Goal: Task Accomplishment & Management: Manage account settings

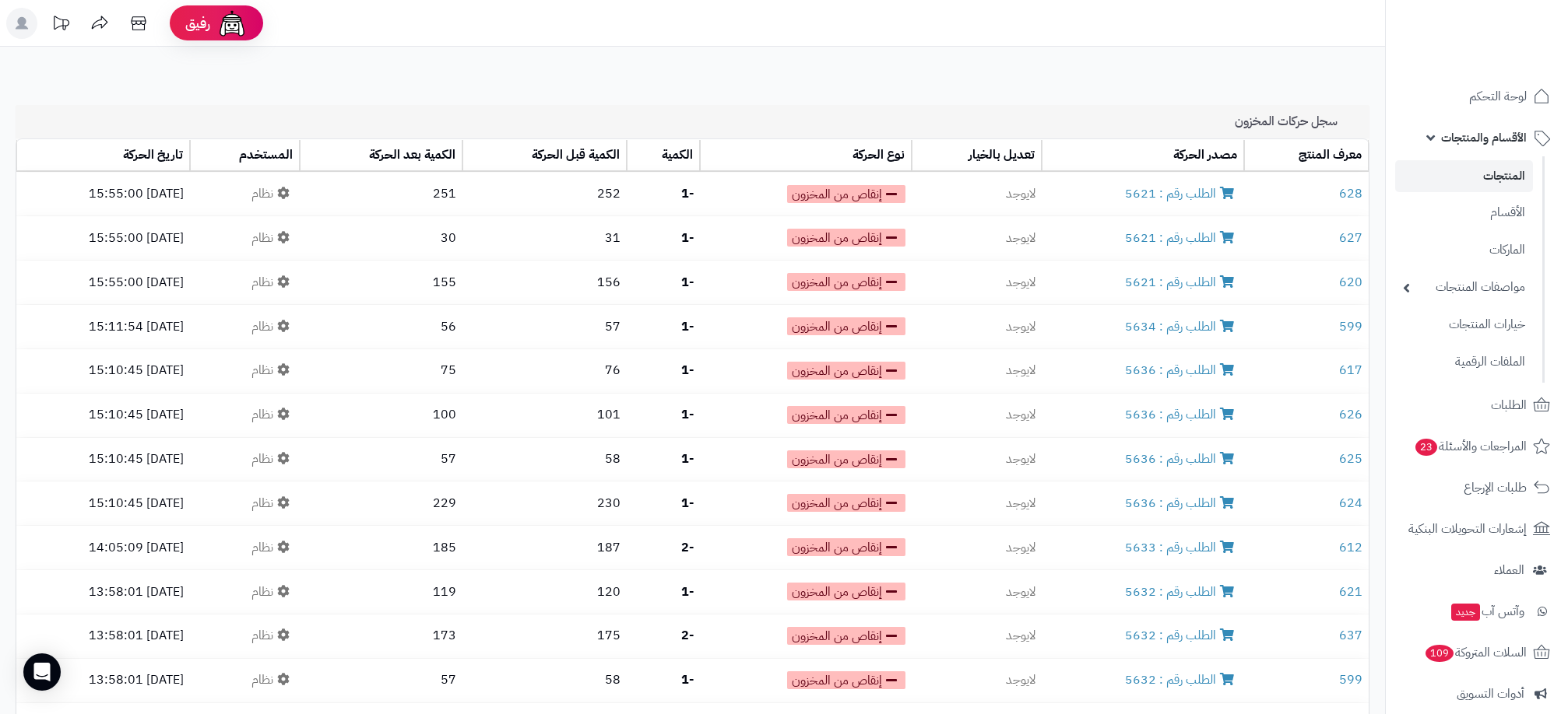
scroll to position [1856, 0]
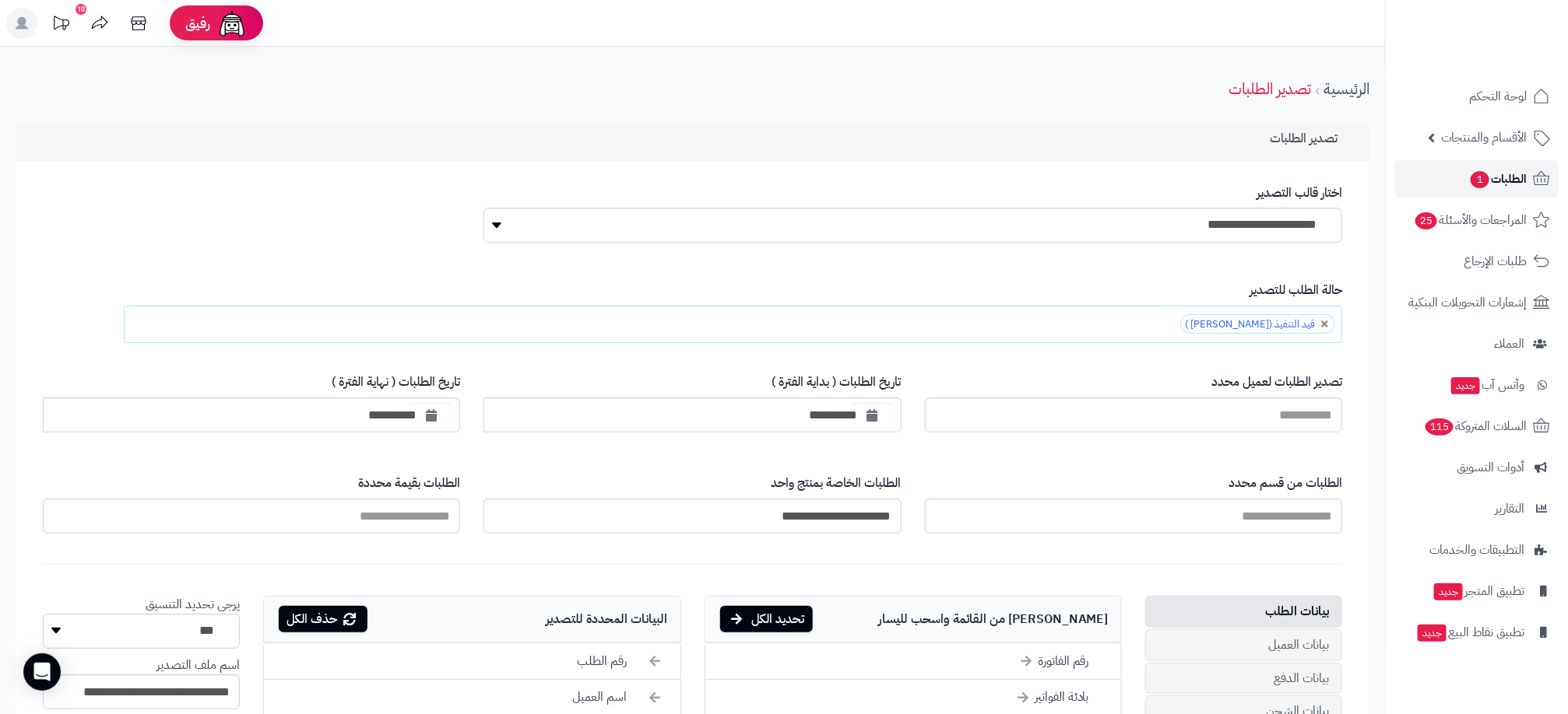
click at [1474, 175] on span "1" at bounding box center [1480, 179] width 19 height 17
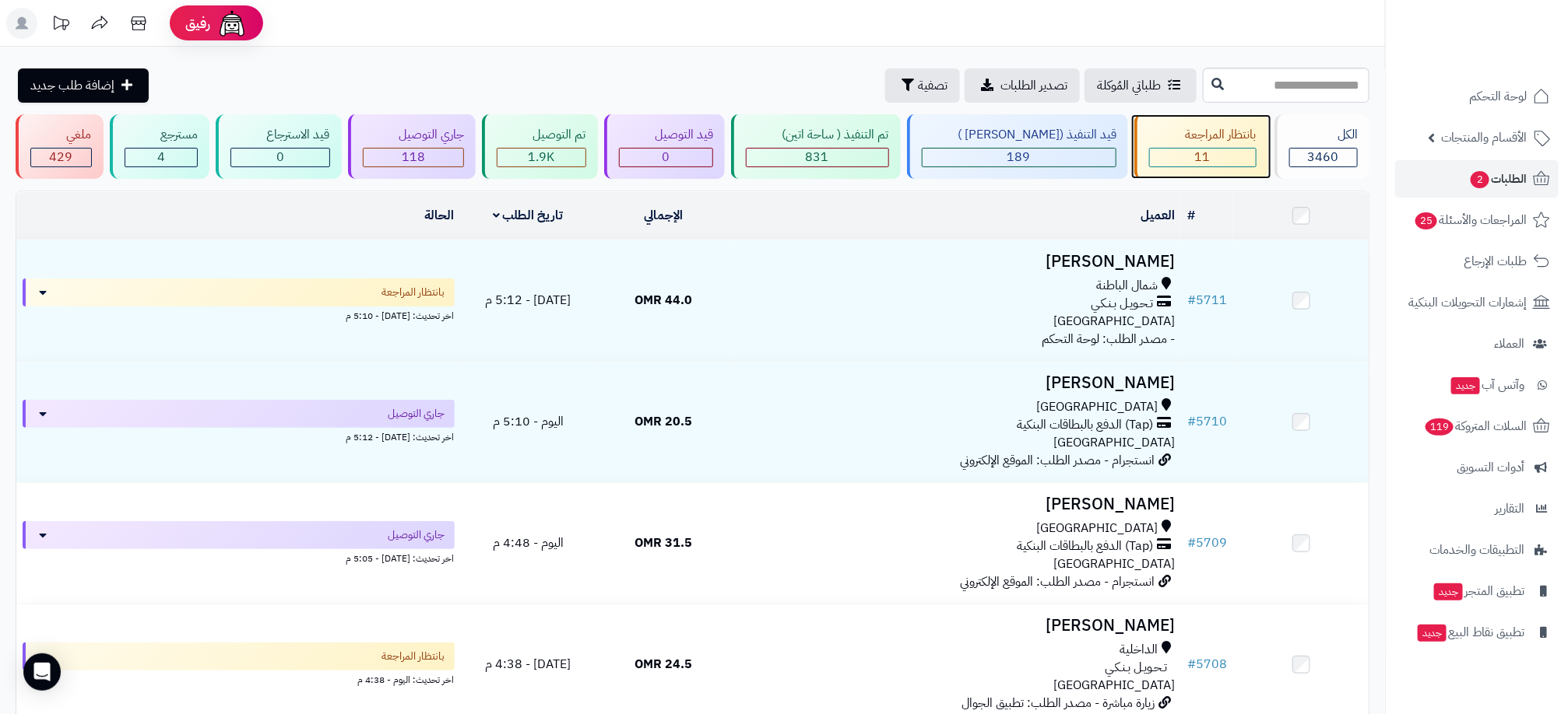
click at [1180, 150] on div "11" at bounding box center [1203, 158] width 106 height 18
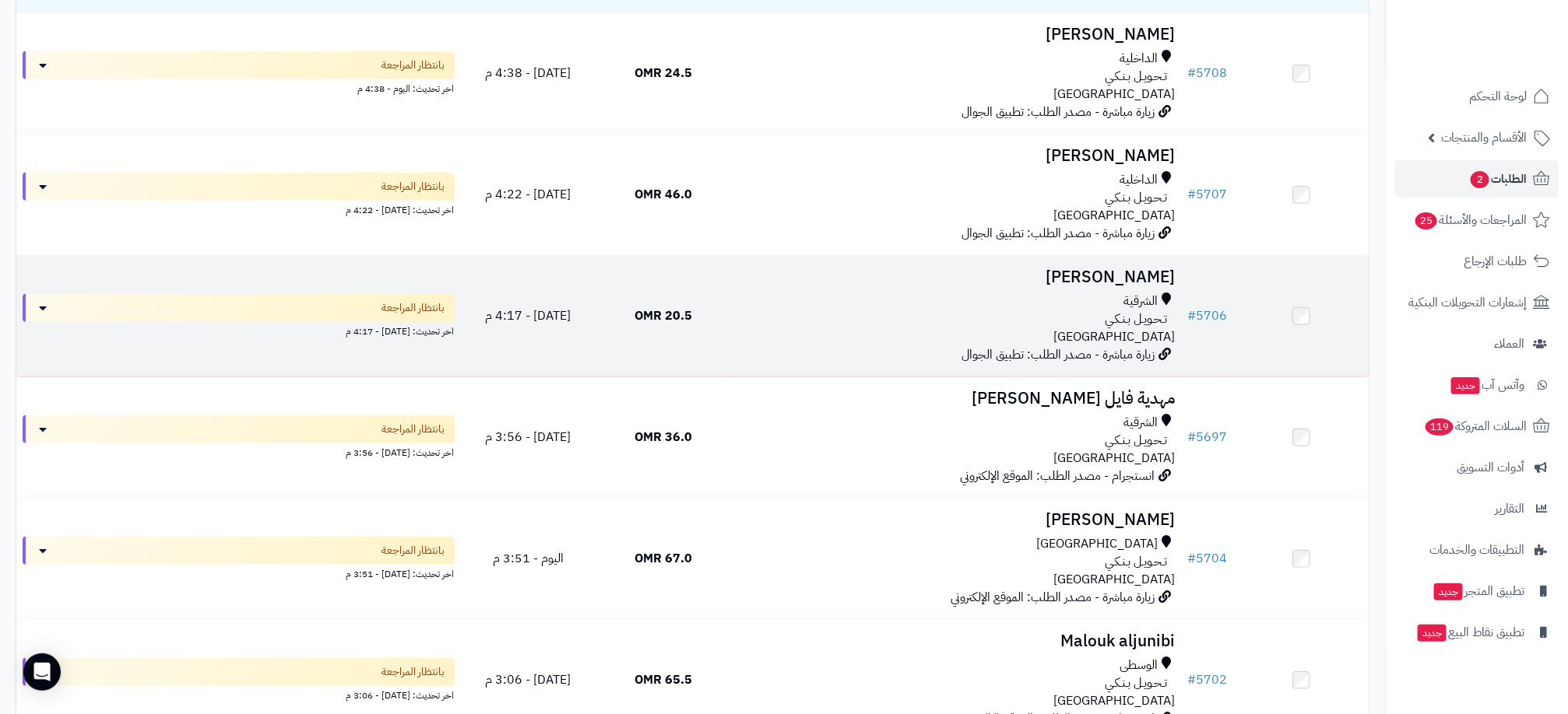
scroll to position [350, 0]
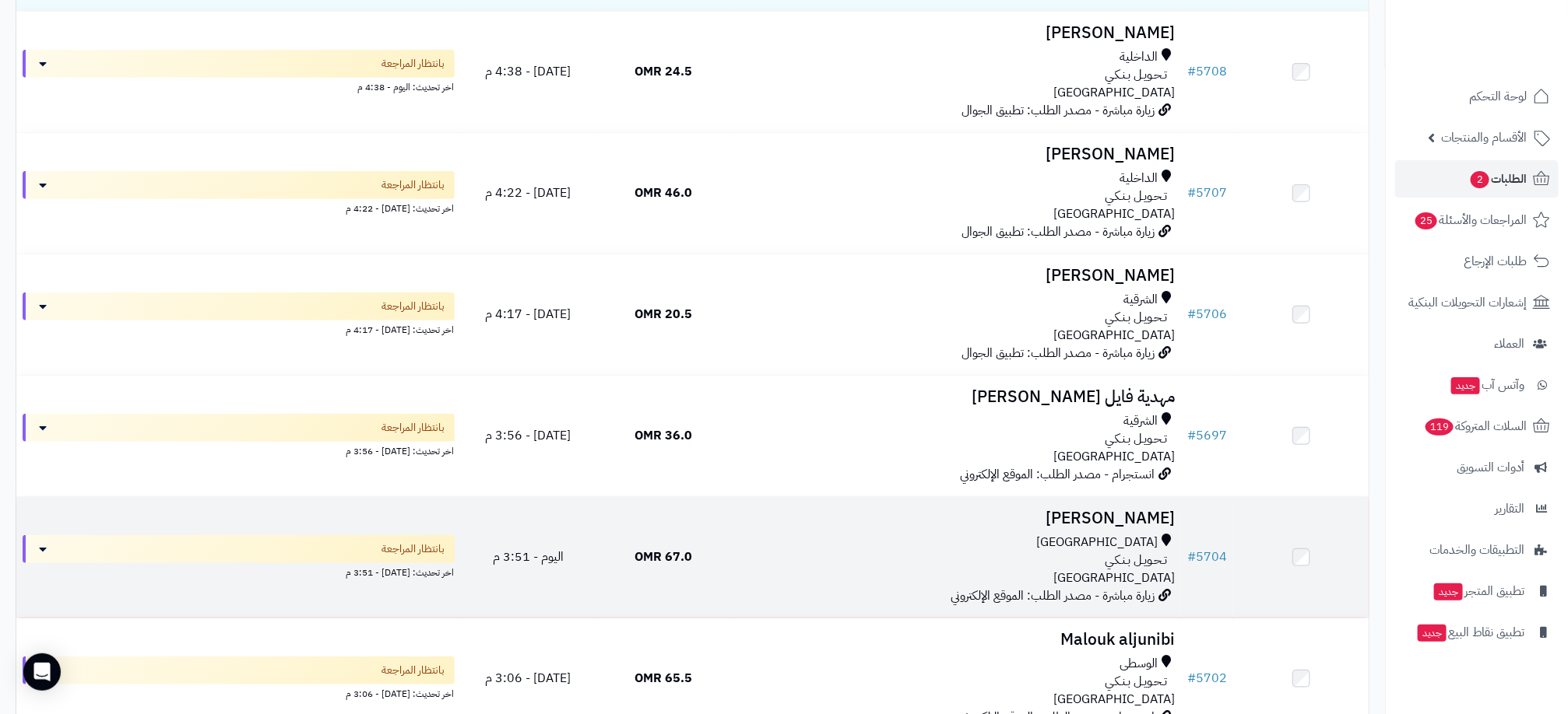
click at [905, 544] on div "[GEOGRAPHIC_DATA]" at bounding box center [956, 543] width 438 height 18
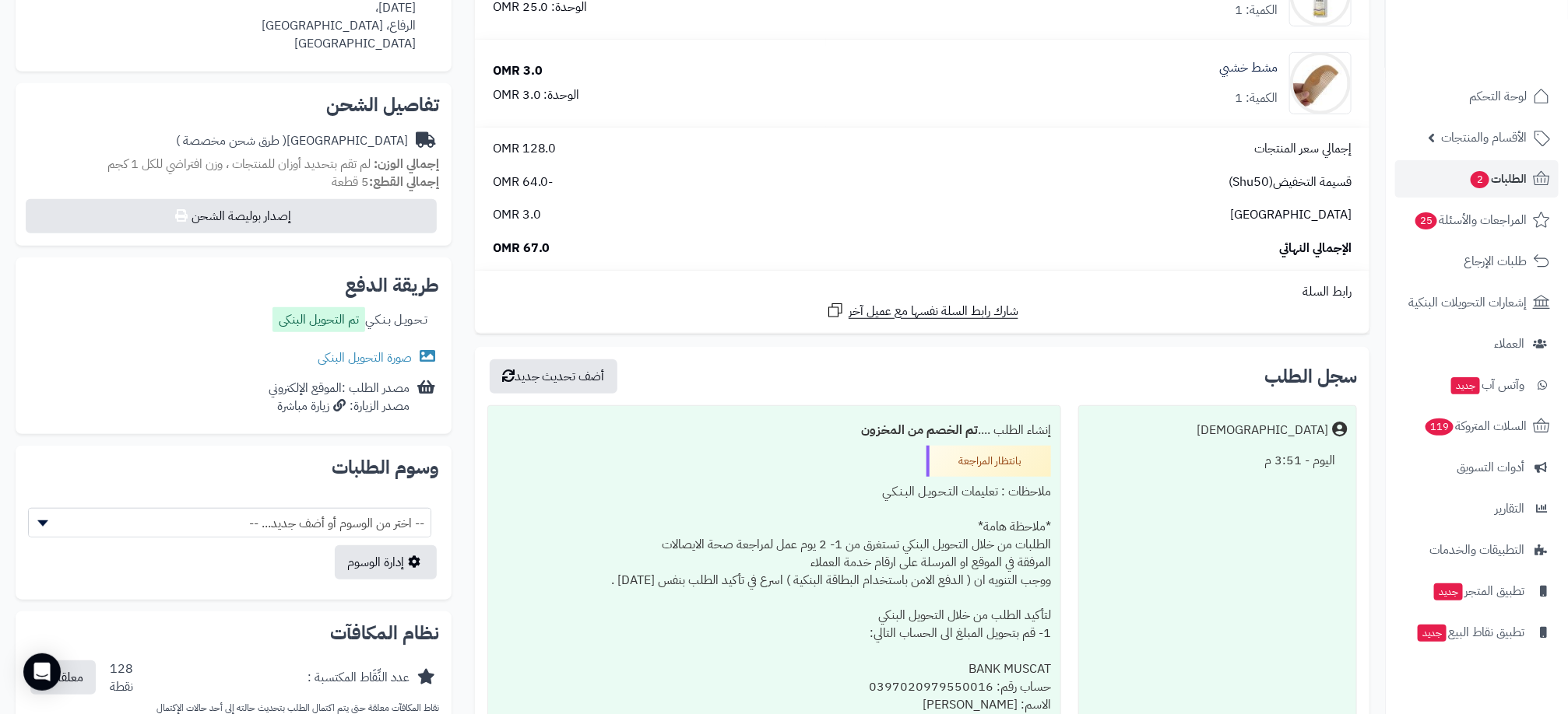
scroll to position [467, 0]
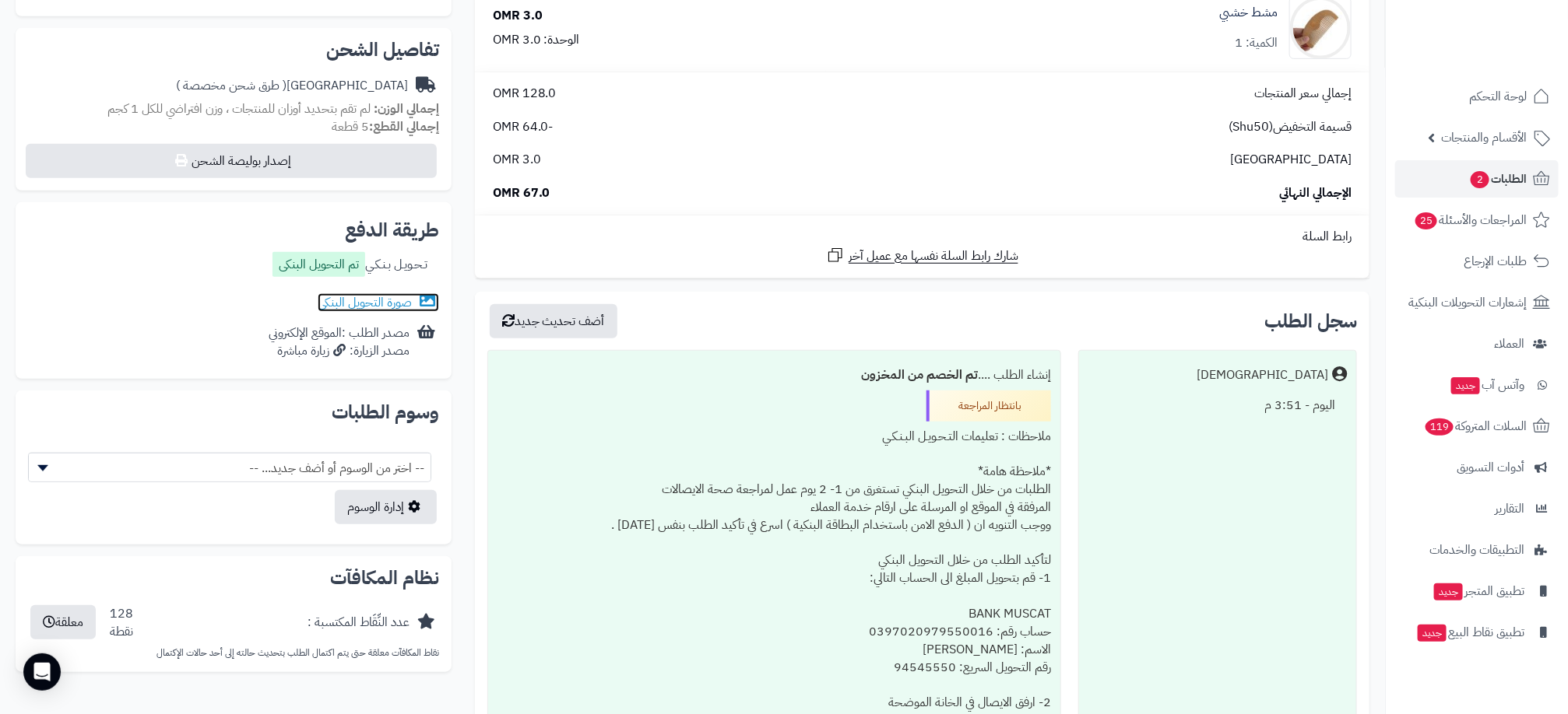
click at [379, 299] on link "صورة التحويل البنكى" at bounding box center [379, 303] width 121 height 19
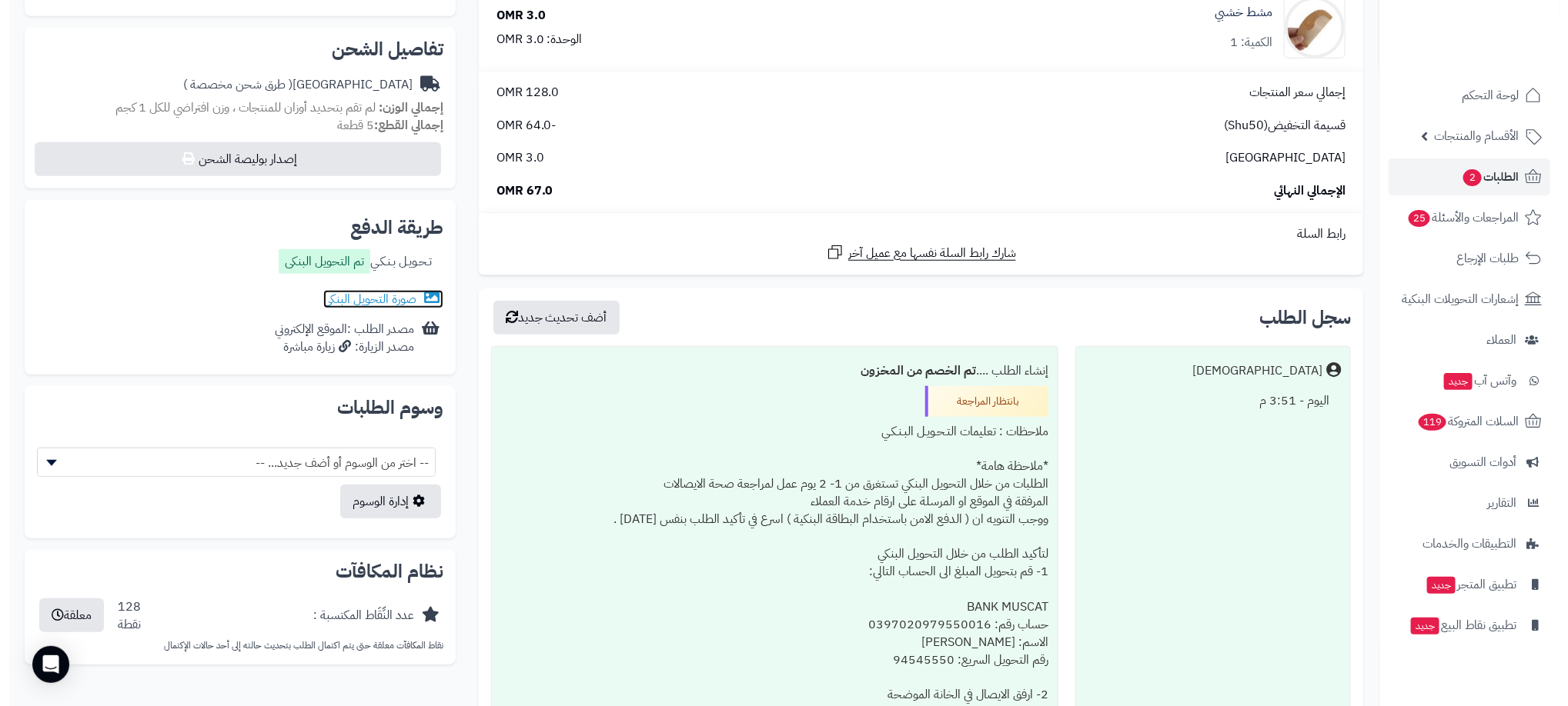
scroll to position [0, 0]
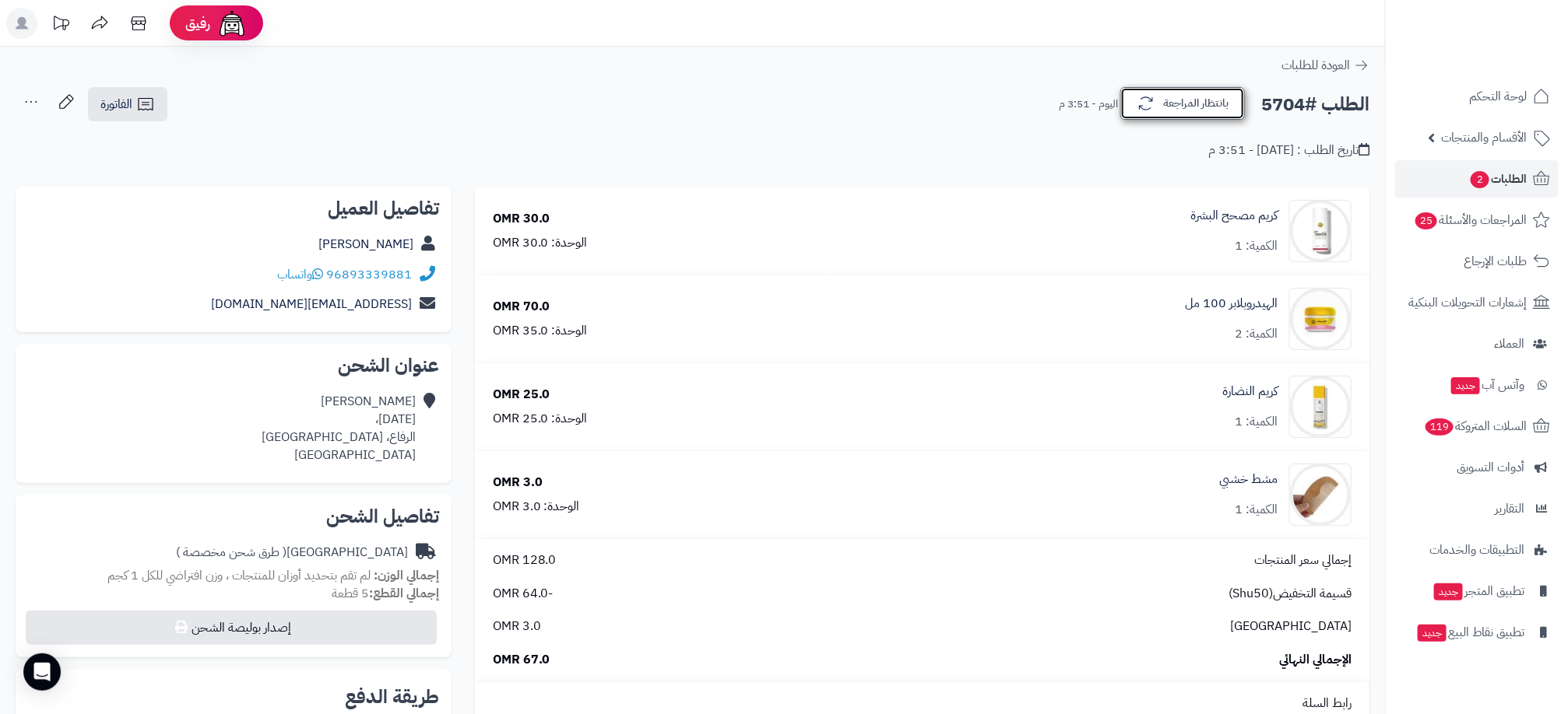
click at [1220, 107] on button "بانتظار المراجعة" at bounding box center [1183, 104] width 125 height 33
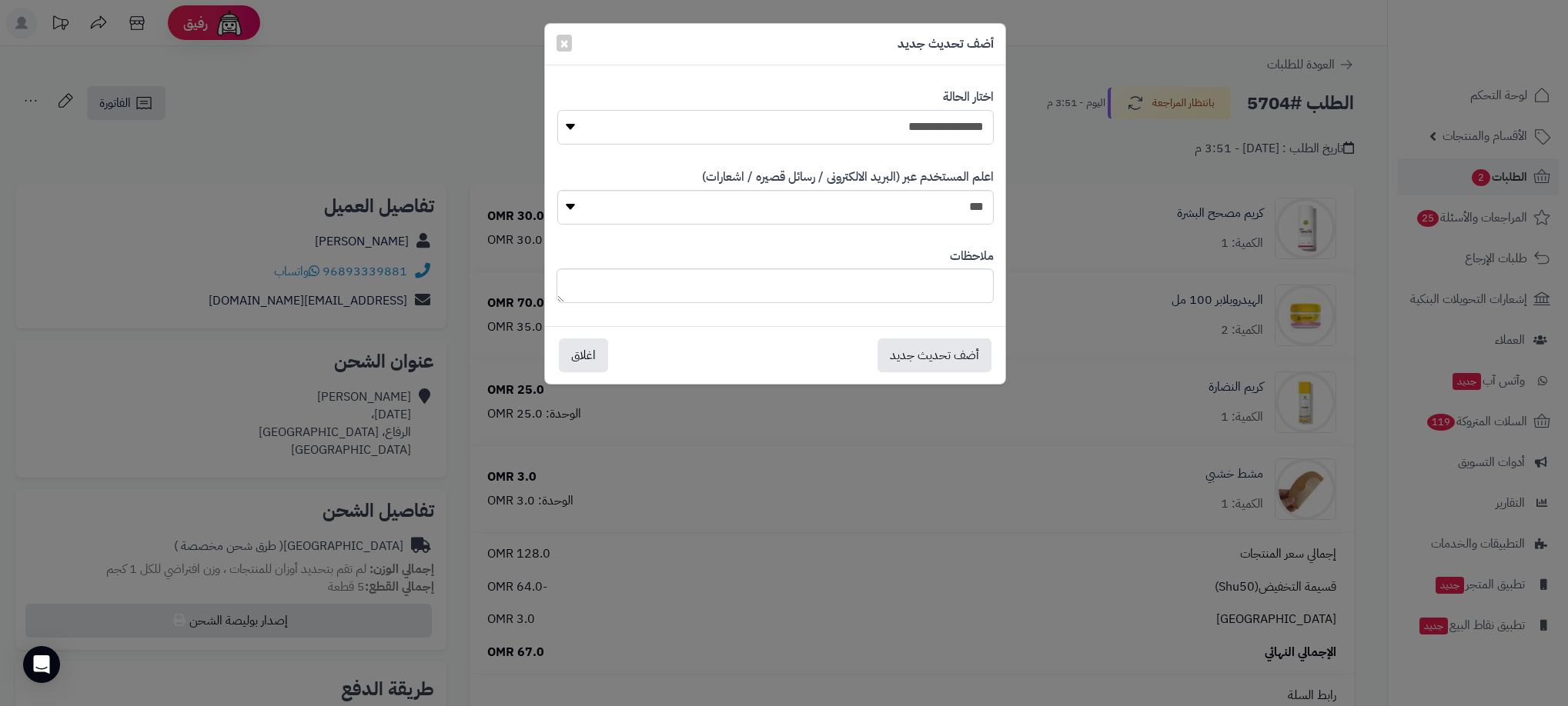
drag, startPoint x: 977, startPoint y: 132, endPoint x: 972, endPoint y: 148, distance: 16.8
click at [977, 132] on select "**********" at bounding box center [775, 127] width 436 height 34
select select "**"
click at [557, 110] on select "**********" at bounding box center [775, 127] width 436 height 34
click at [936, 353] on button "أضف تحديث جديد" at bounding box center [934, 355] width 114 height 34
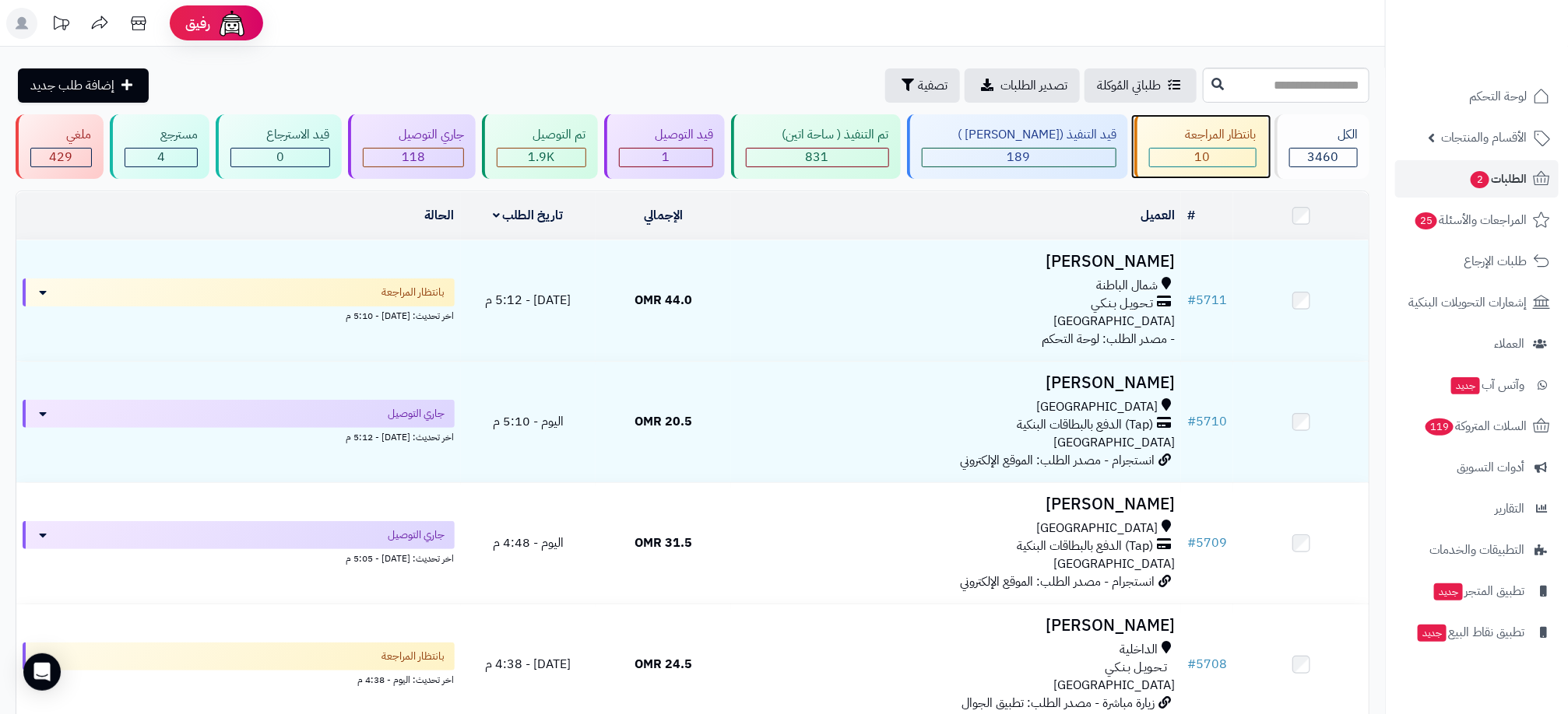
click at [1195, 157] on span "10" at bounding box center [1202, 157] width 15 height 19
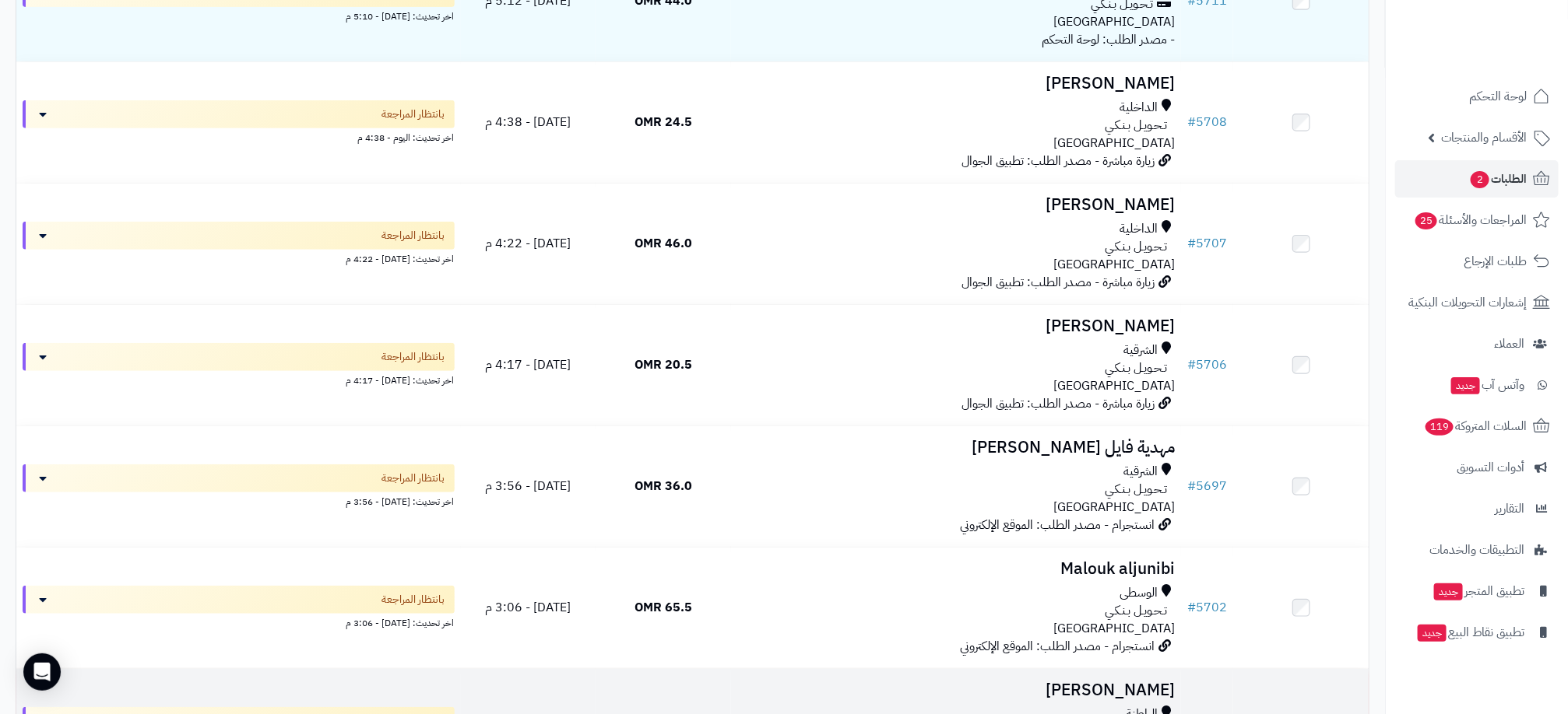
scroll to position [80, 0]
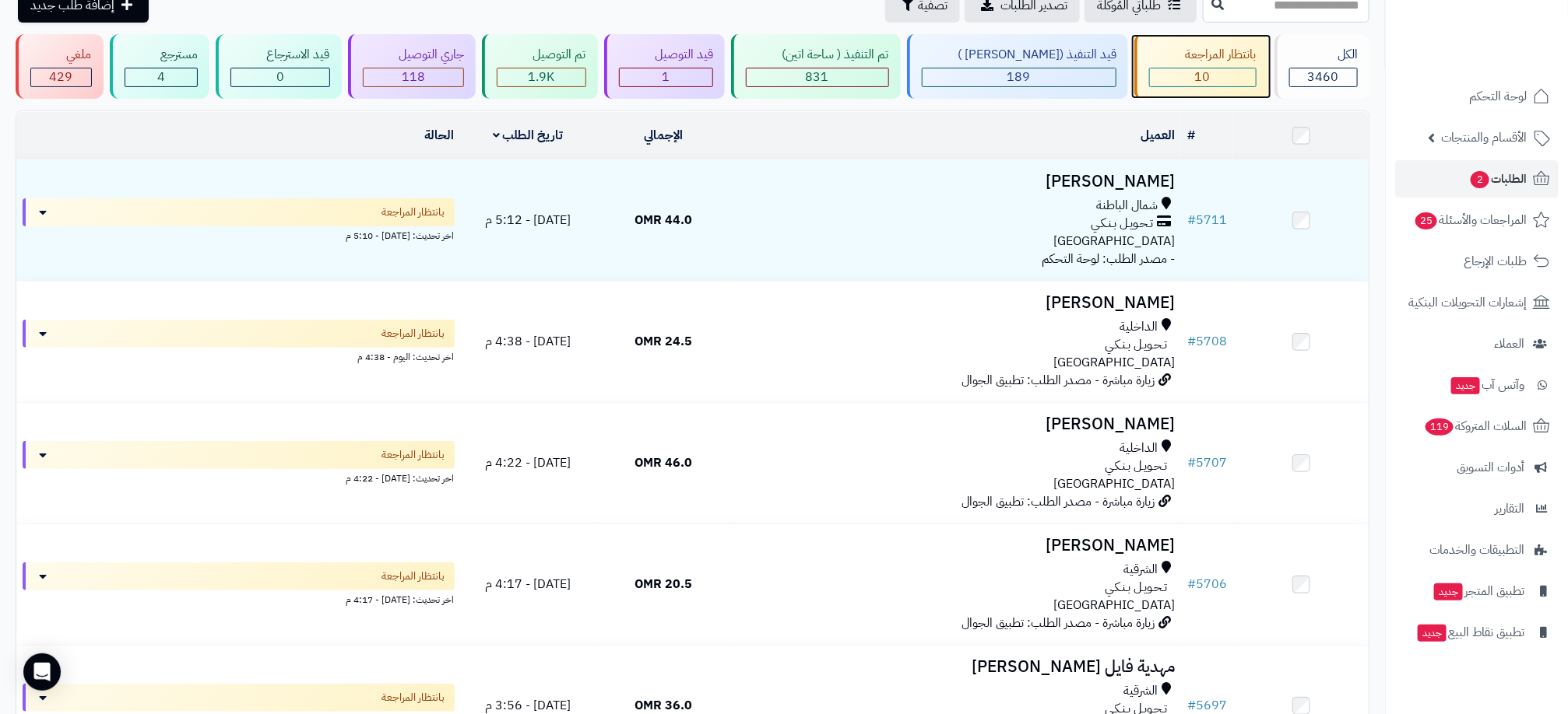
click at [1220, 75] on div "10" at bounding box center [1203, 78] width 106 height 18
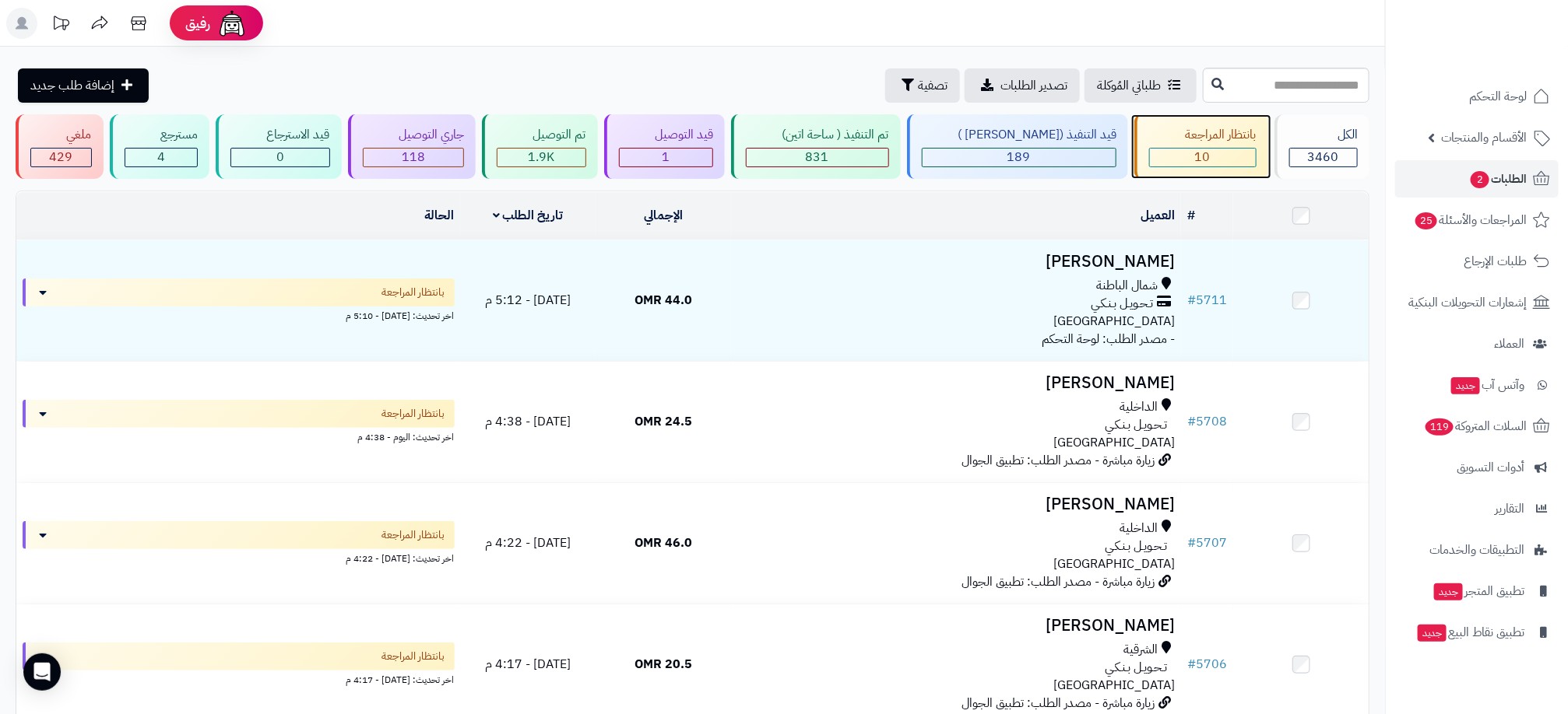
click at [1188, 150] on div "10" at bounding box center [1203, 158] width 106 height 18
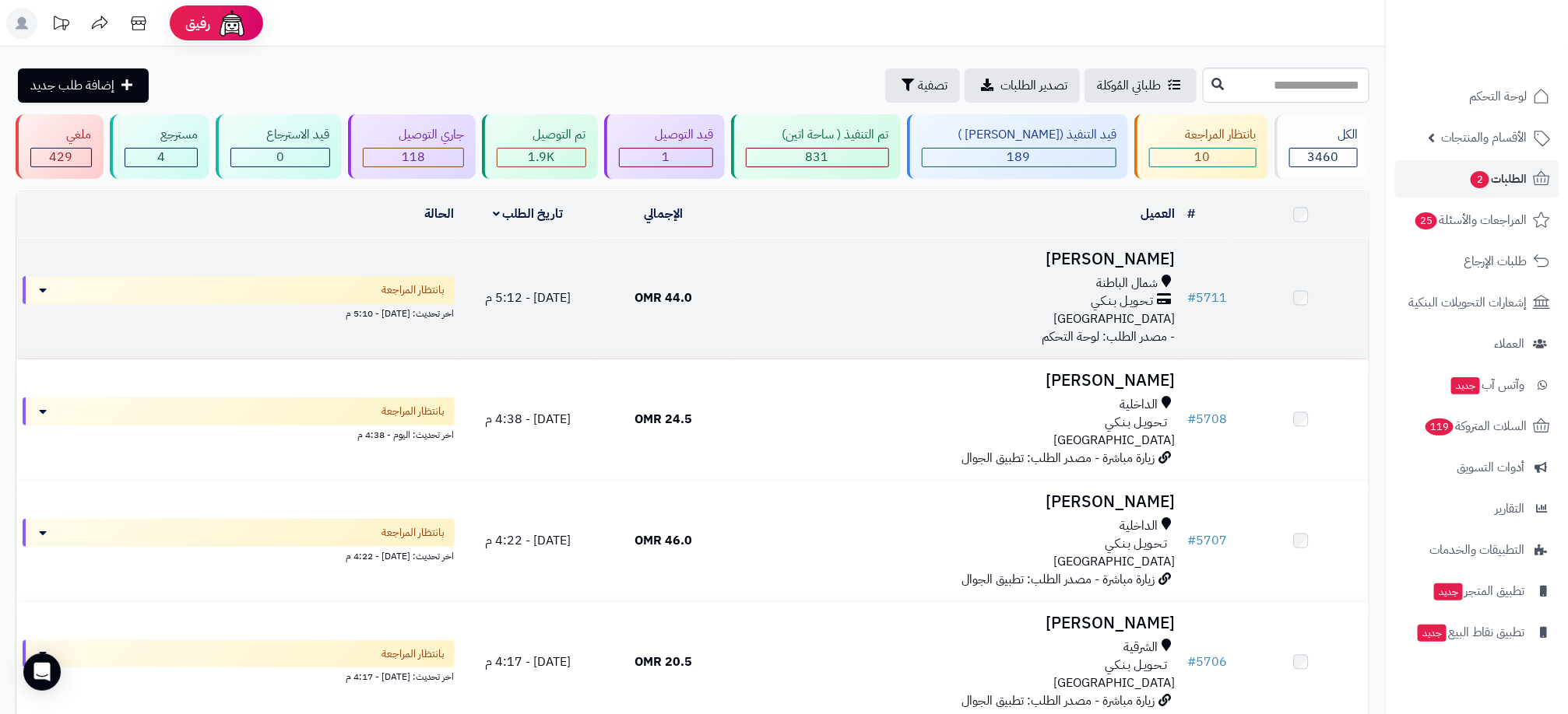
click at [1043, 292] on div "شمال الباطنة" at bounding box center [956, 284] width 438 height 18
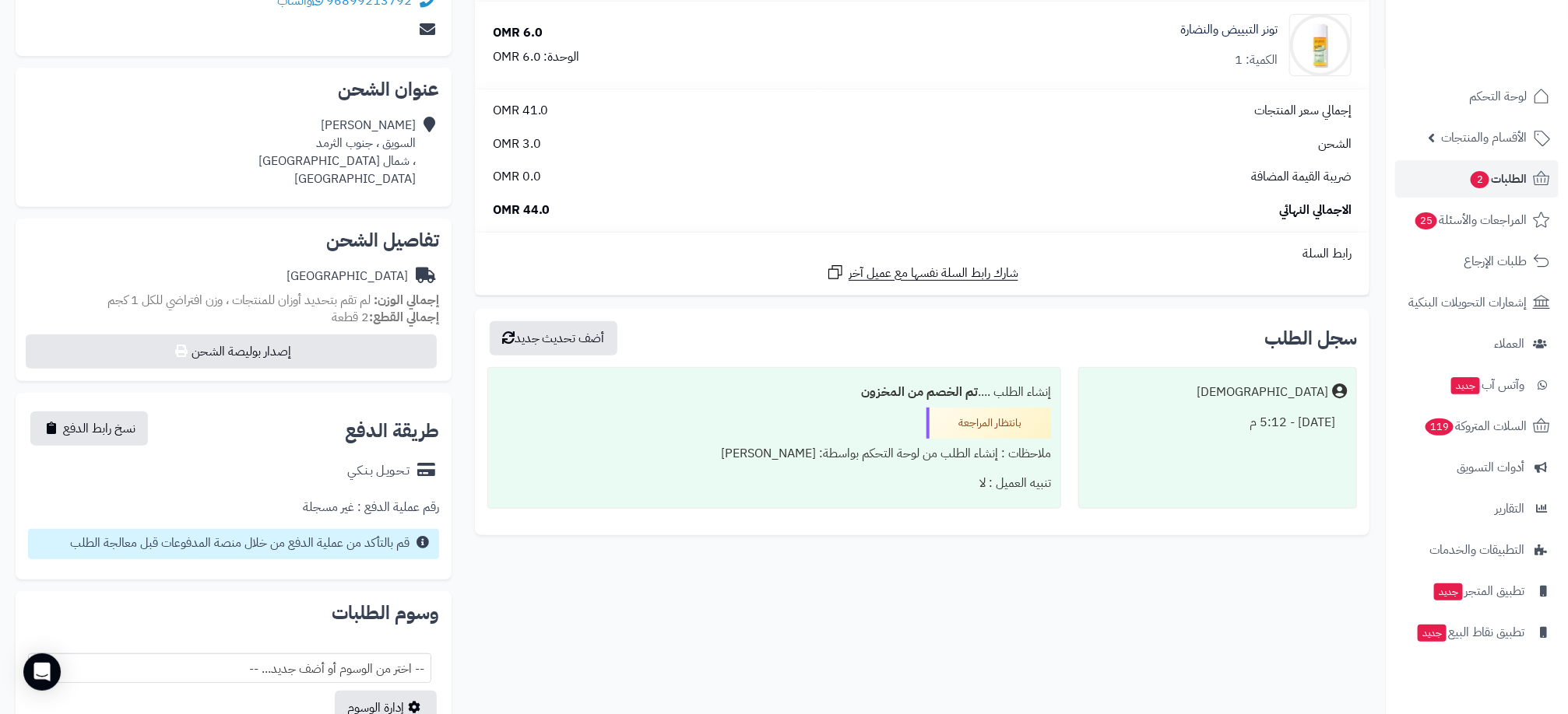
scroll to position [234, 0]
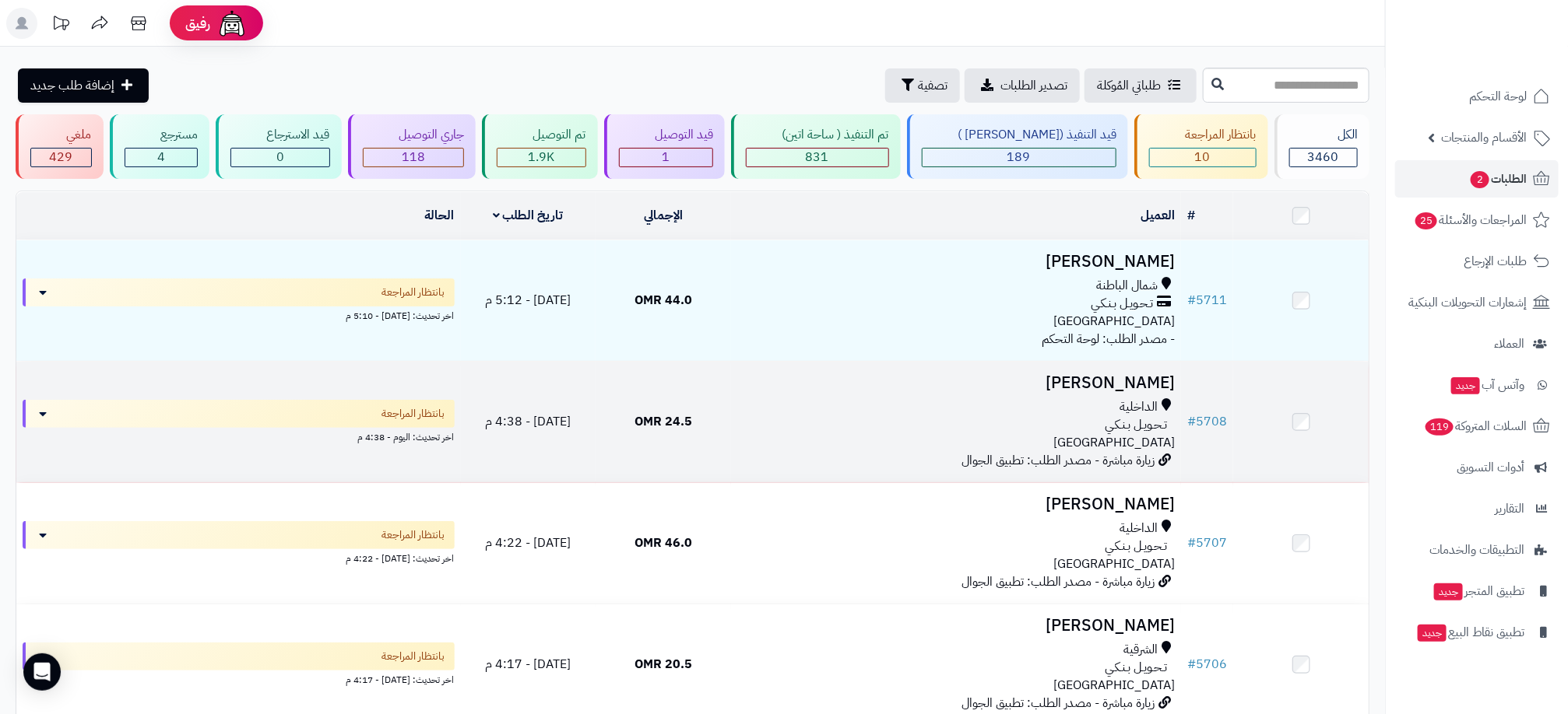
click at [937, 414] on div "الداخلية" at bounding box center [956, 407] width 438 height 18
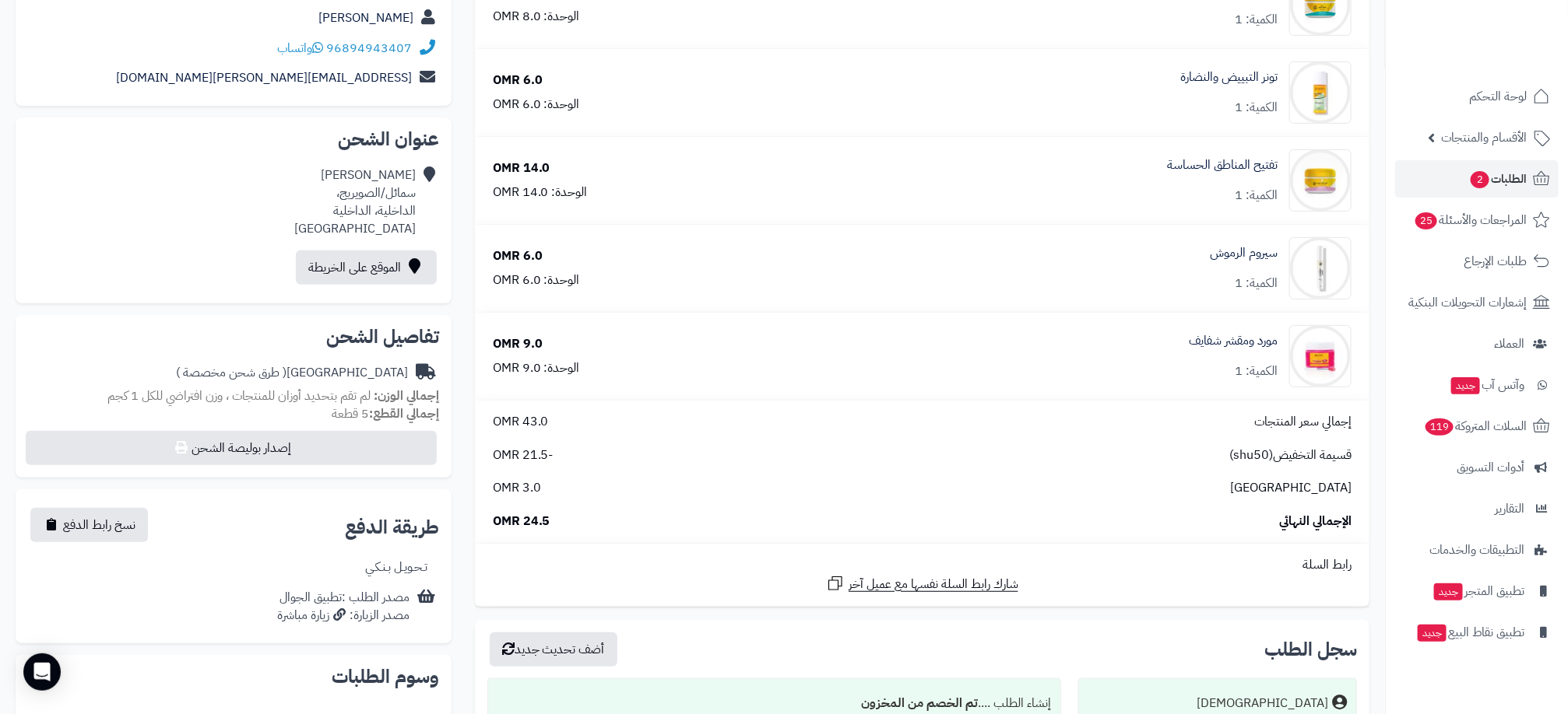
scroll to position [234, 0]
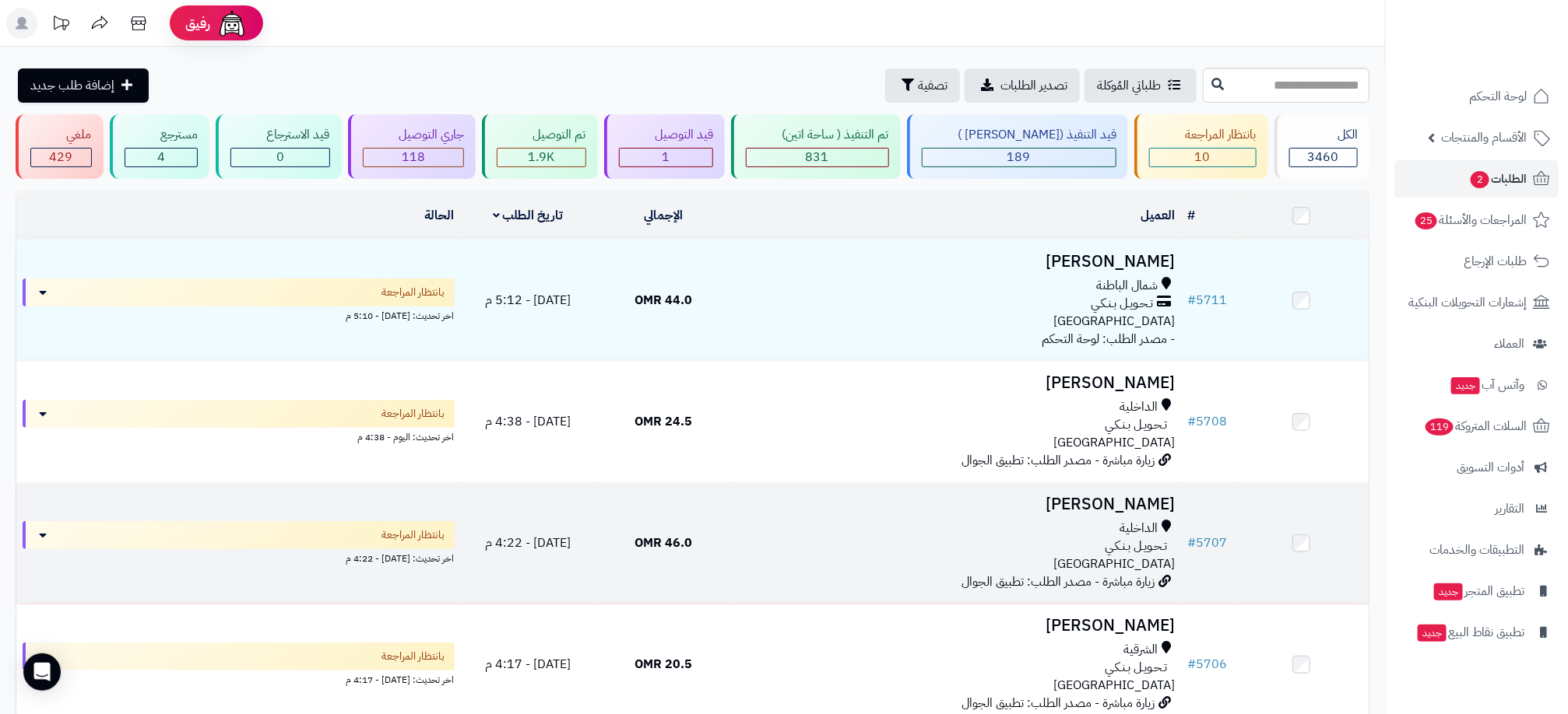
click at [855, 558] on div "الداخلية تـحـويـل بـنـكـي عمان" at bounding box center [956, 546] width 438 height 54
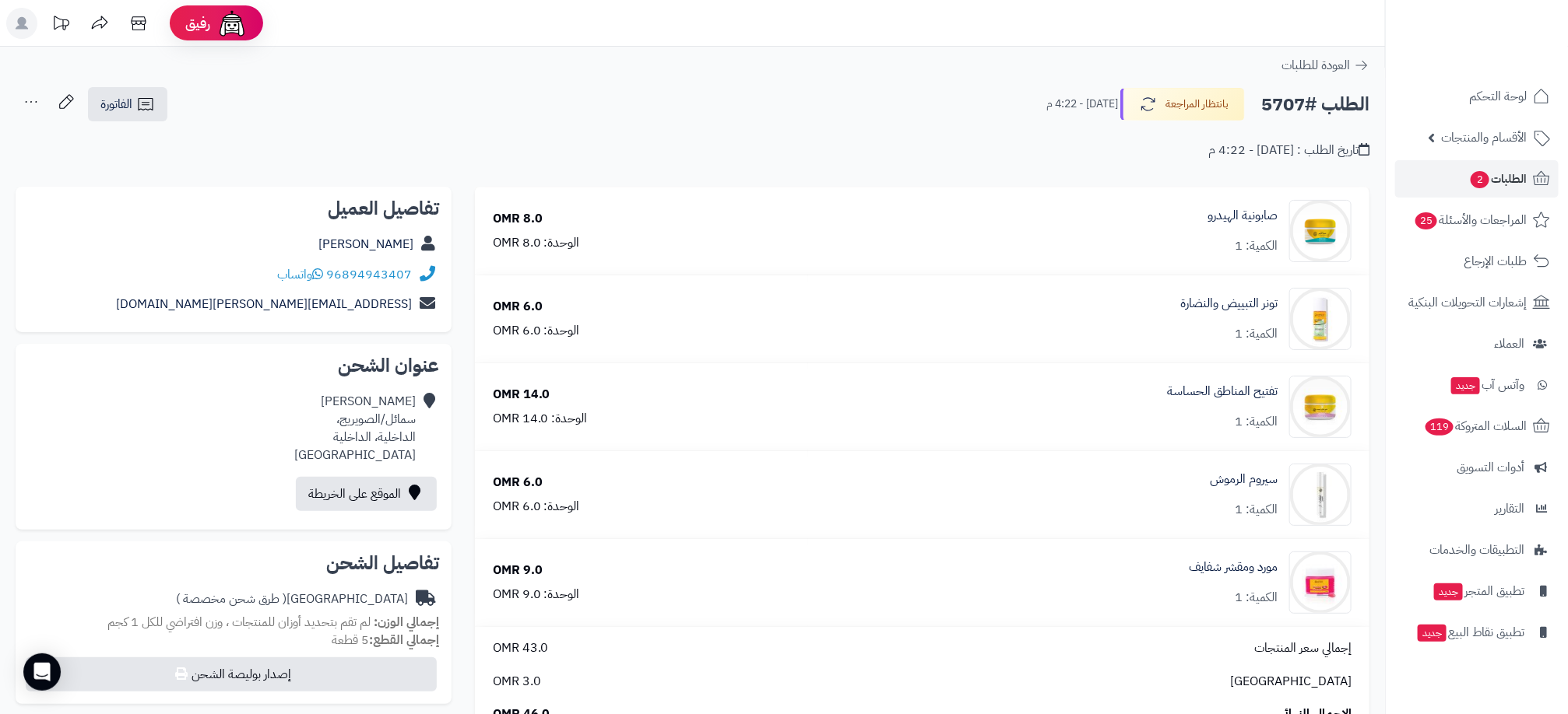
scroll to position [234, 0]
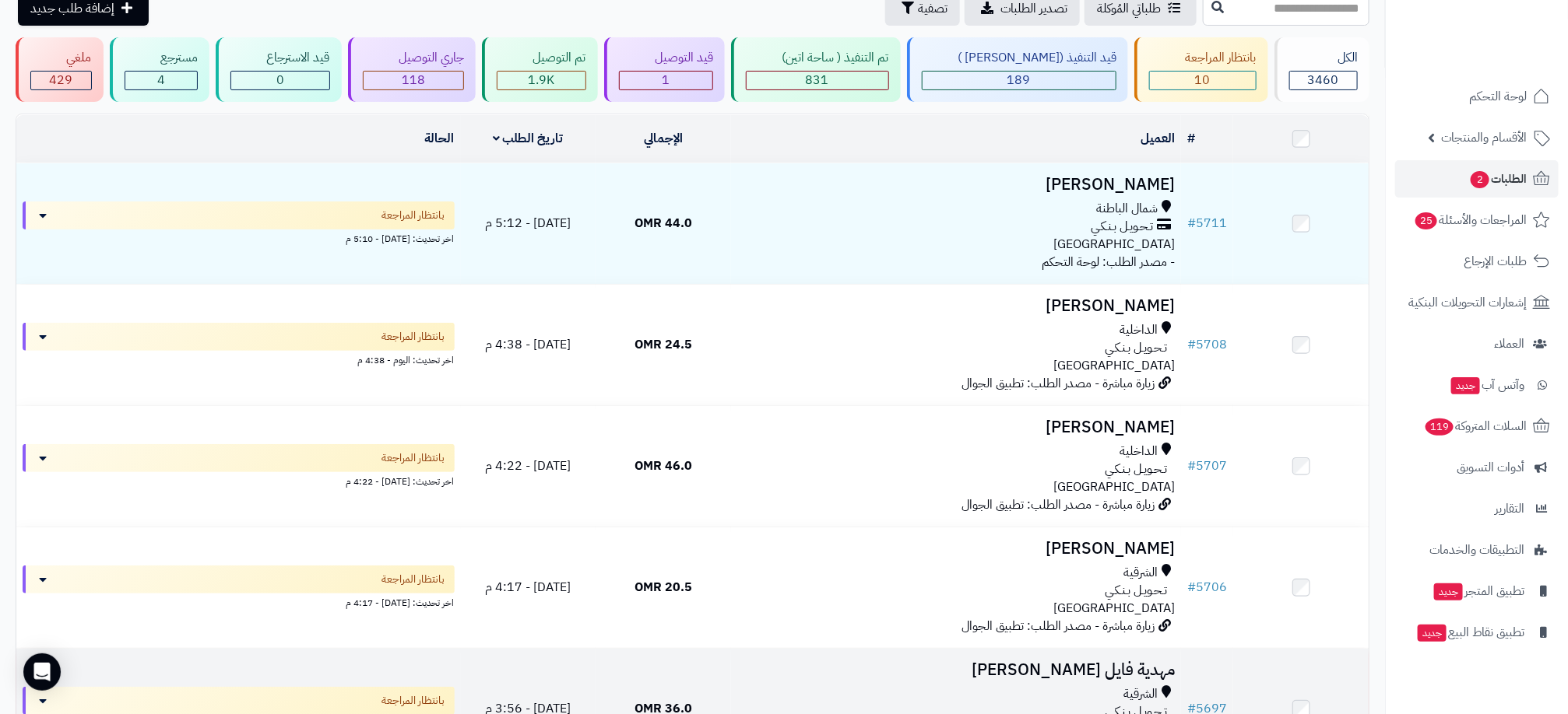
scroll to position [117, 0]
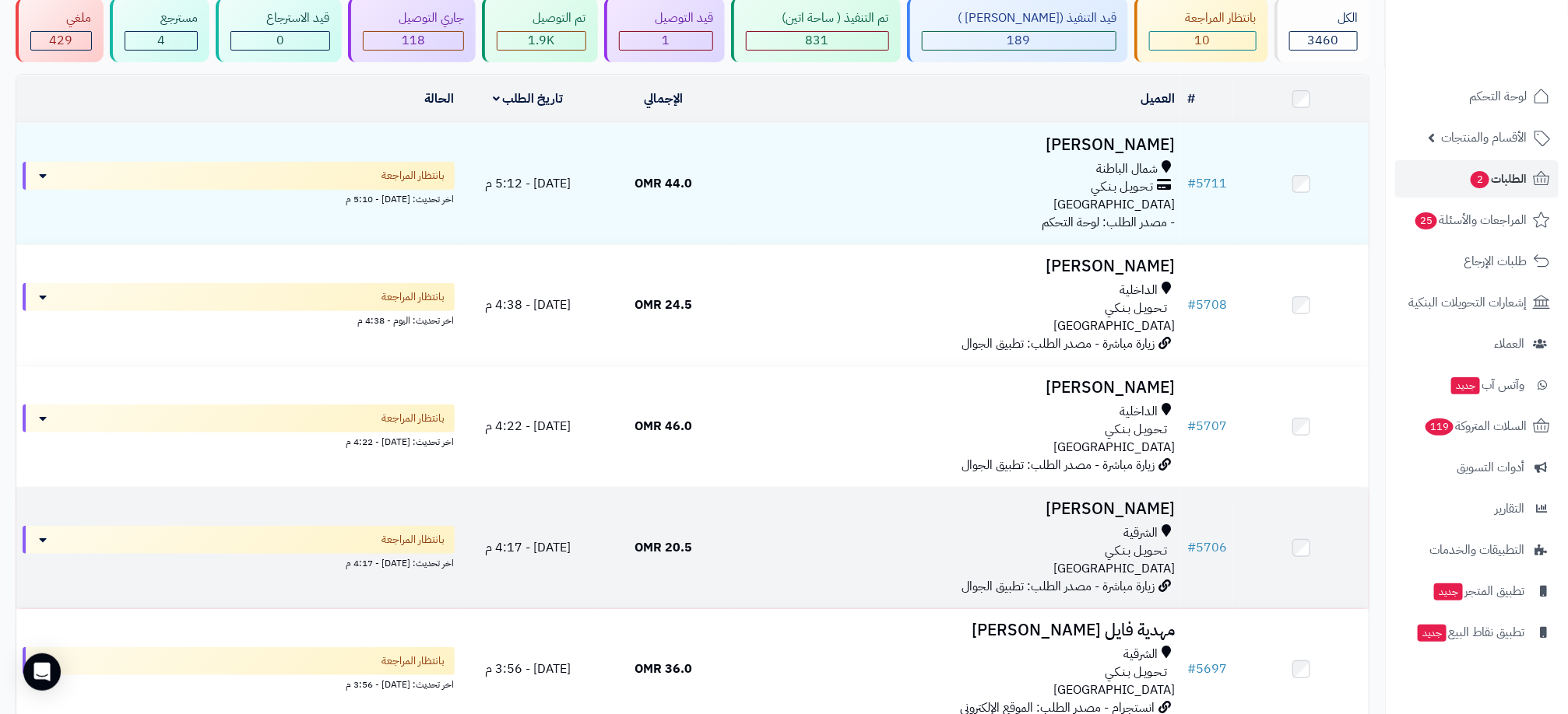
click at [805, 569] on div "الشرقية تـحـويـل بـنـكـي [GEOGRAPHIC_DATA]" at bounding box center [956, 552] width 438 height 54
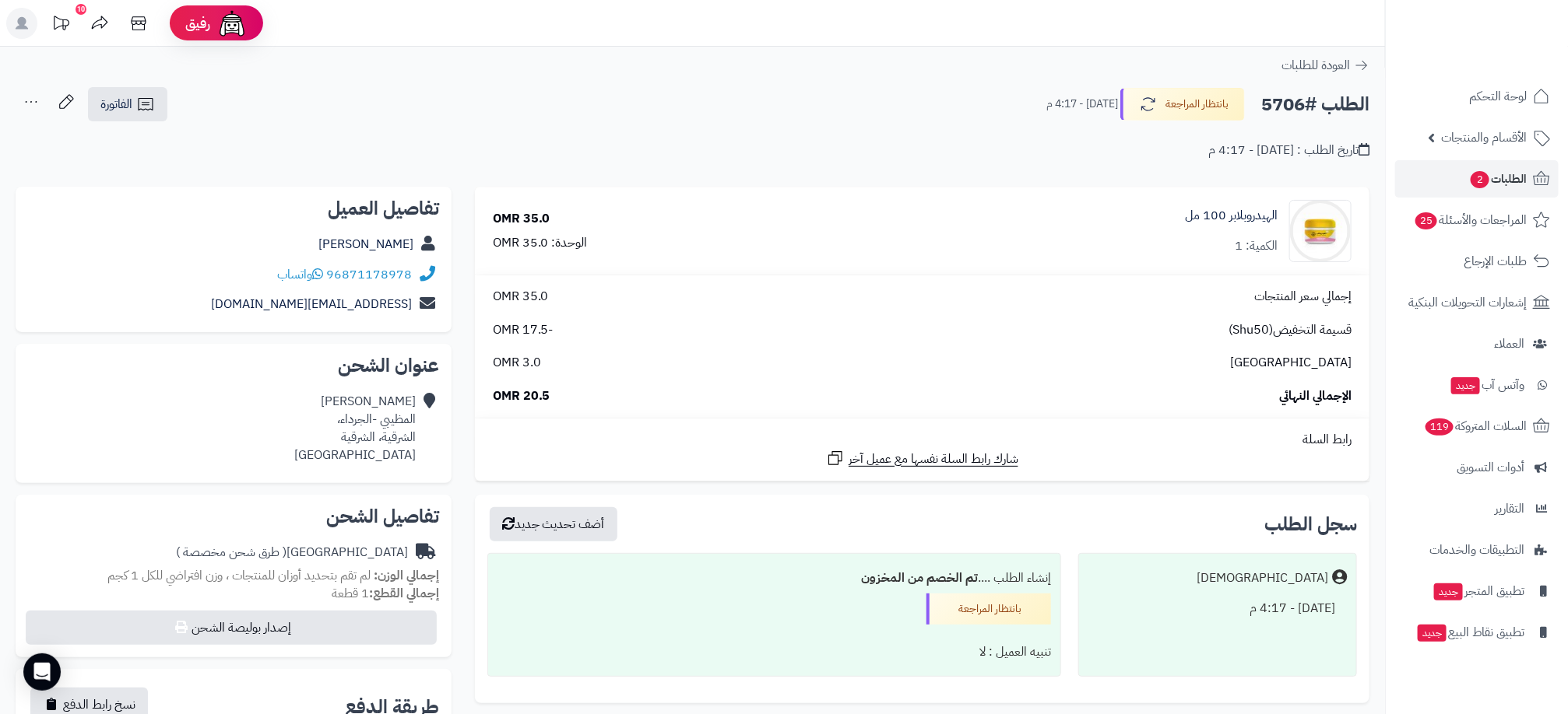
drag, startPoint x: 1014, startPoint y: 257, endPoint x: 209, endPoint y: 40, distance: 833.7
click at [1014, 257] on div "الهيدروبلابر 100 مل الكمية: 1" at bounding box center [1097, 231] width 531 height 62
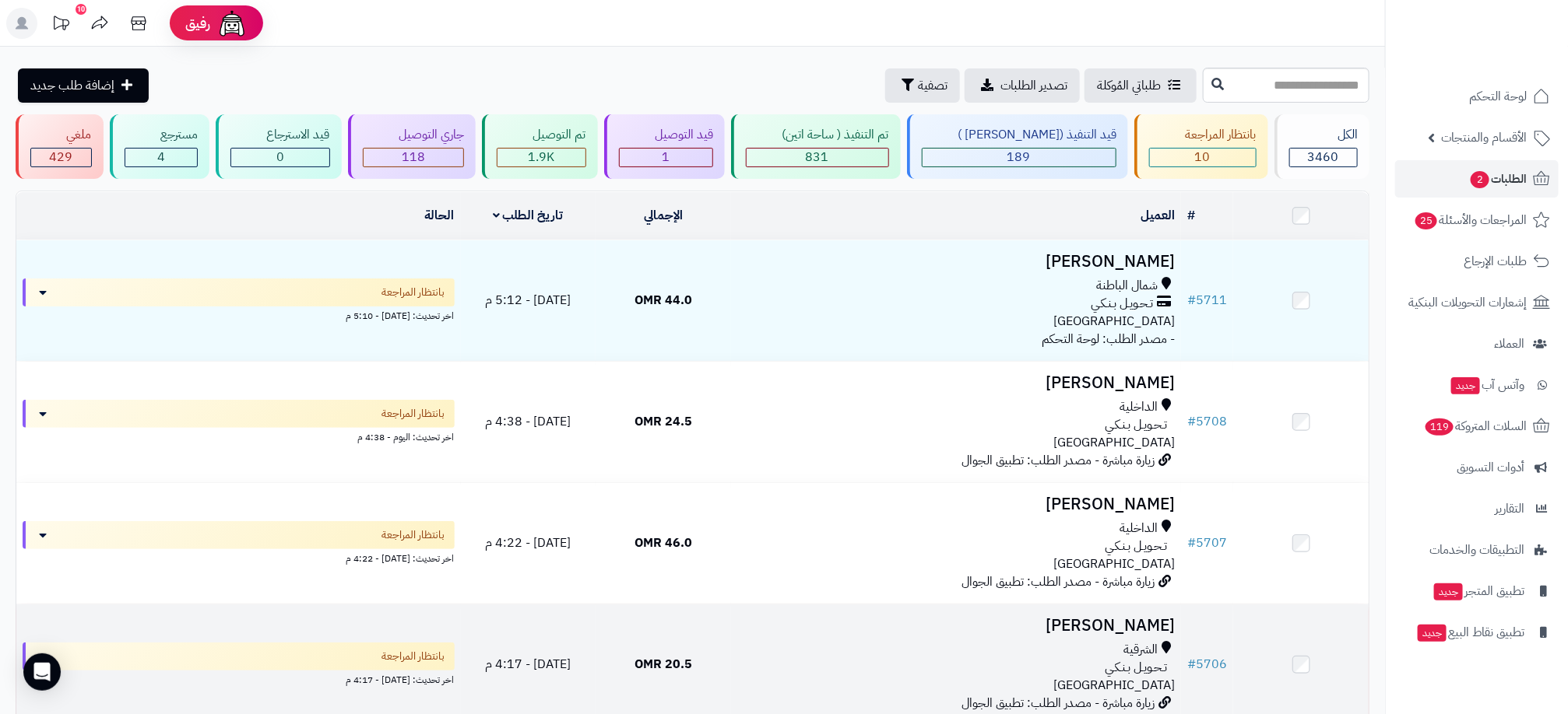
click at [786, 661] on div "تـحـويـل بـنـكـي" at bounding box center [956, 668] width 438 height 18
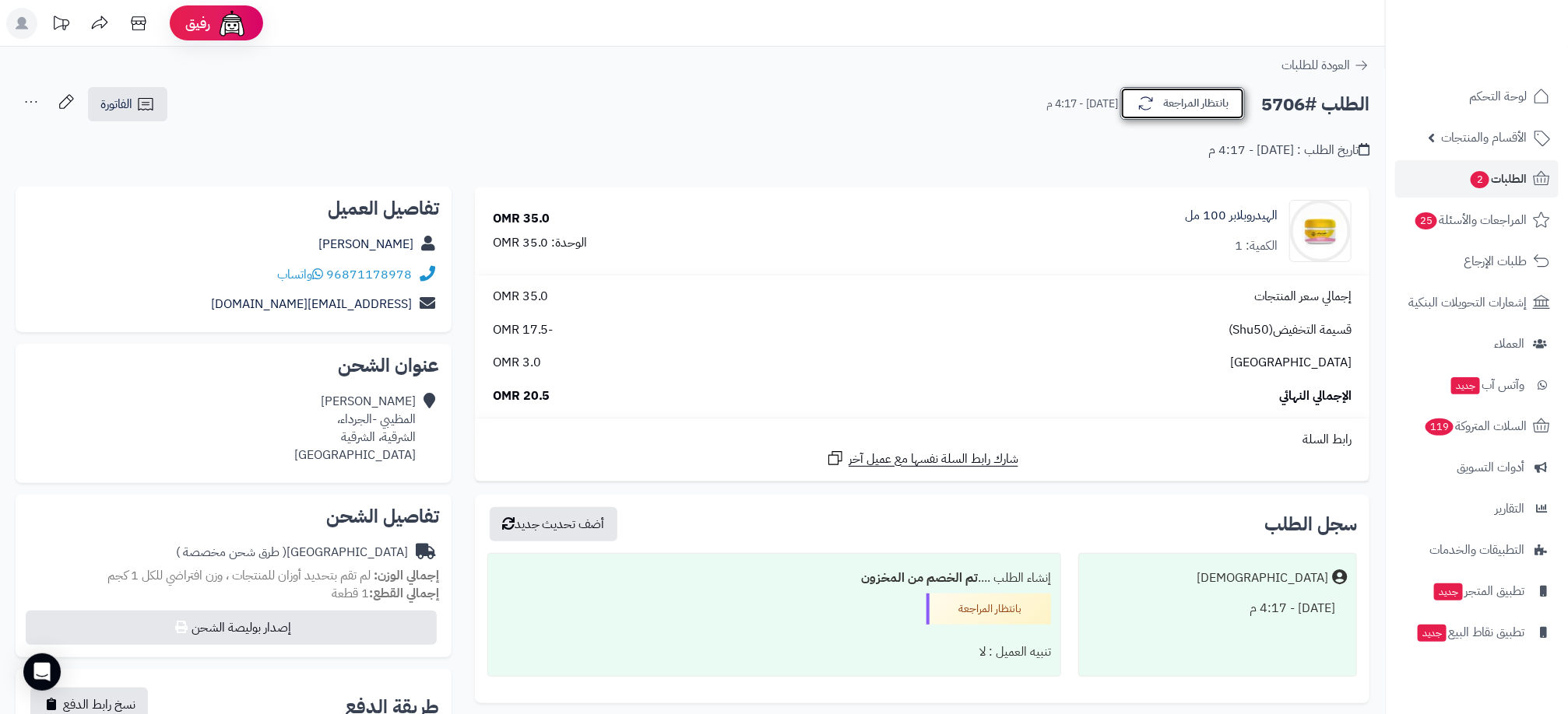
click at [1201, 95] on button "بانتظار المراجعة" at bounding box center [1183, 104] width 125 height 33
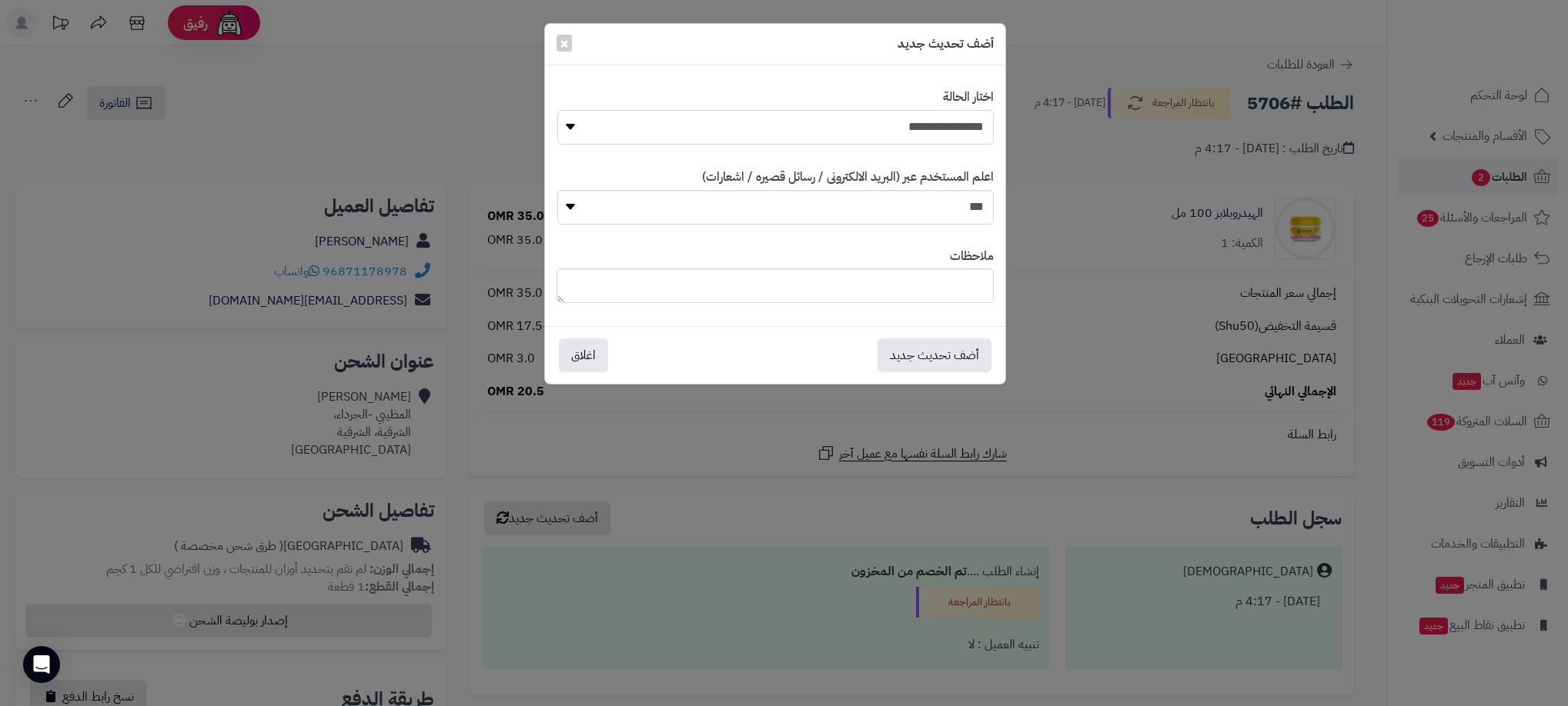
click at [892, 125] on select "**********" at bounding box center [775, 127] width 436 height 34
select select "**"
click at [557, 110] on select "**********" at bounding box center [775, 127] width 436 height 34
click at [916, 360] on button "أضف تحديث جديد" at bounding box center [934, 355] width 114 height 34
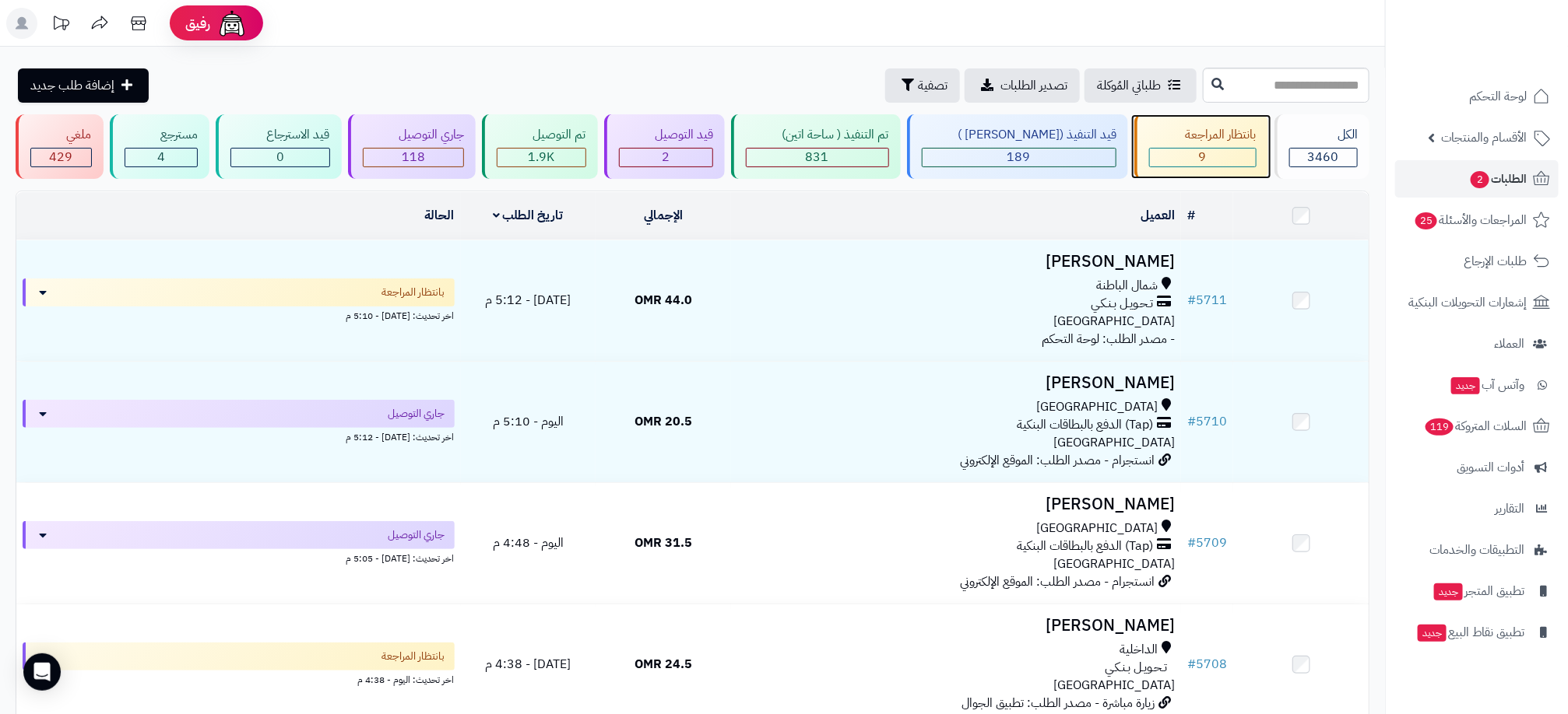
click at [1231, 159] on div "9" at bounding box center [1203, 158] width 106 height 18
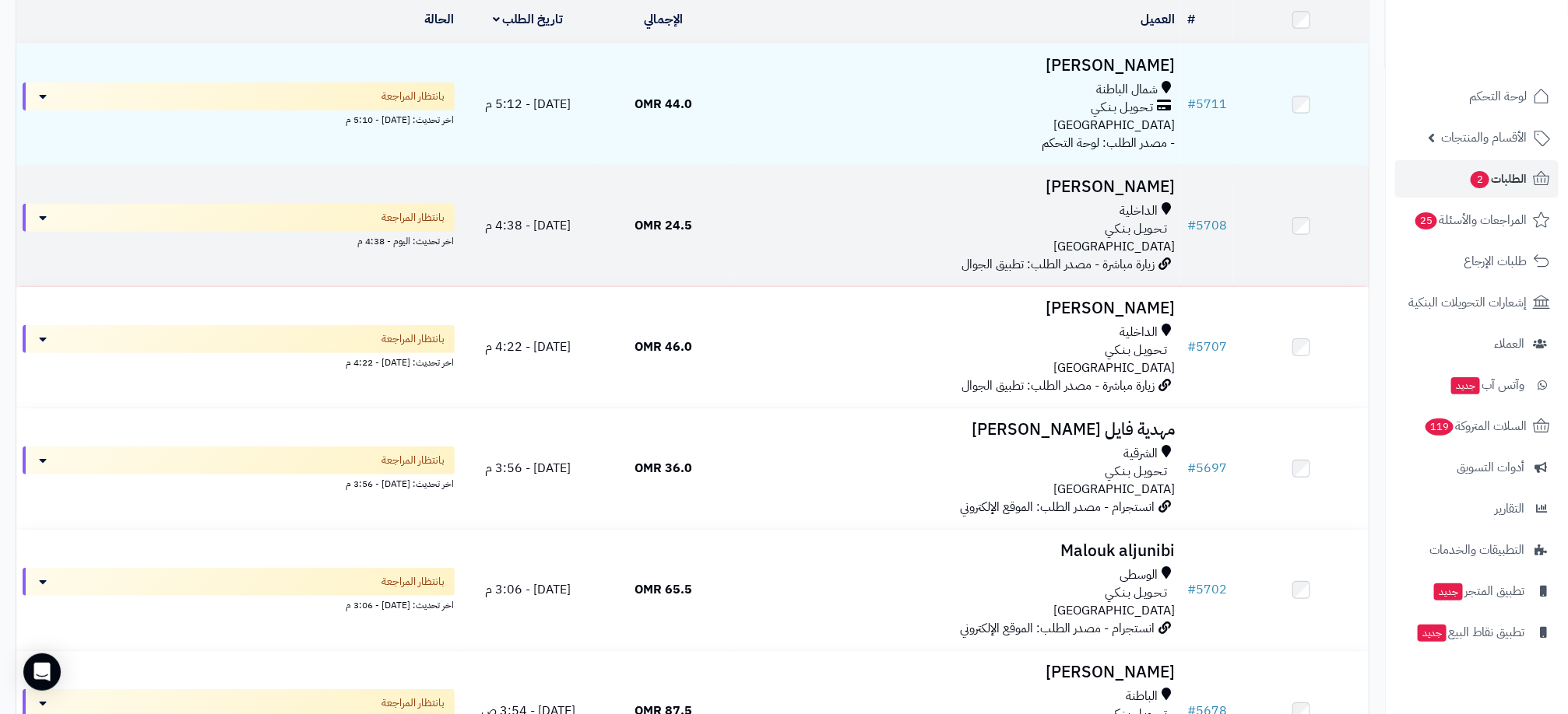
scroll to position [234, 0]
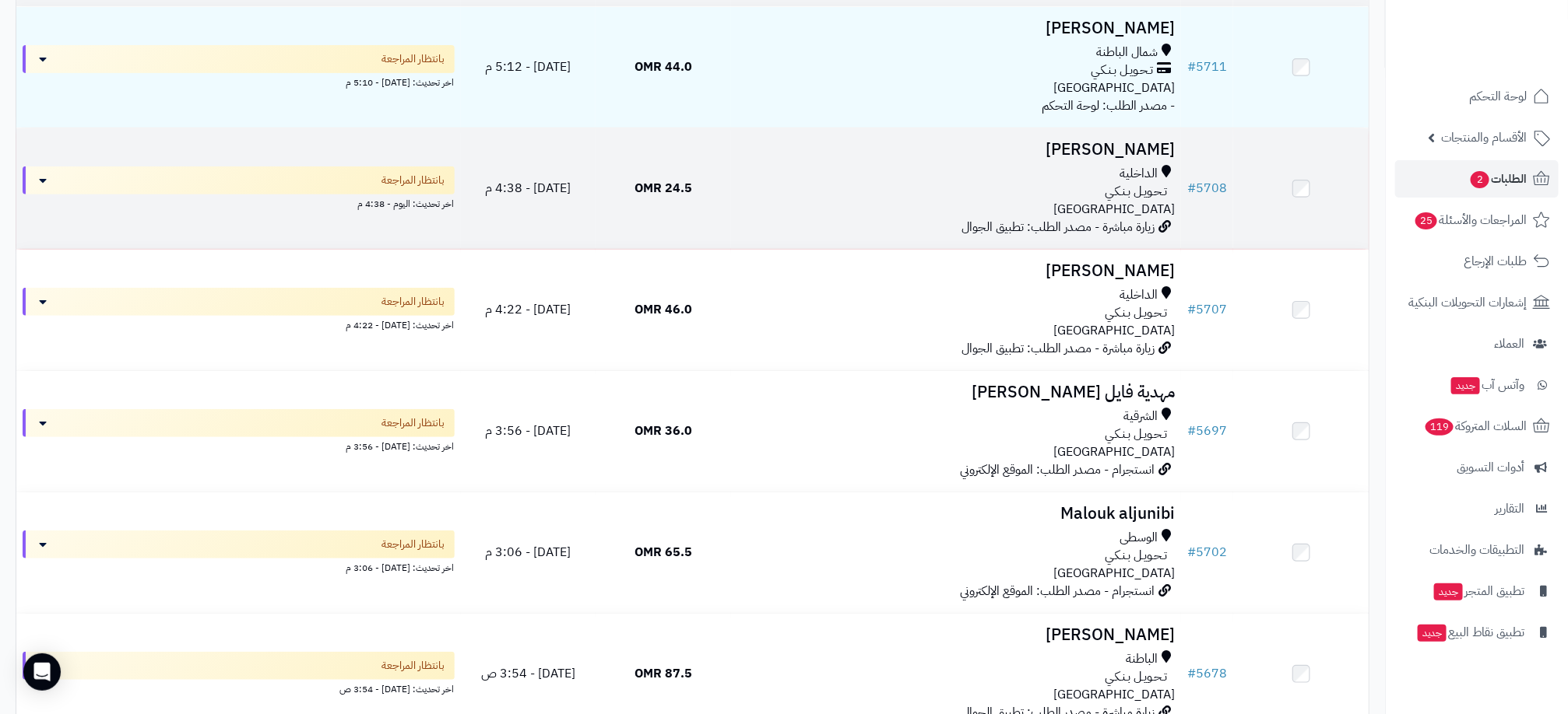
click at [1058, 185] on div "تـحـويـل بـنـكـي" at bounding box center [956, 192] width 438 height 18
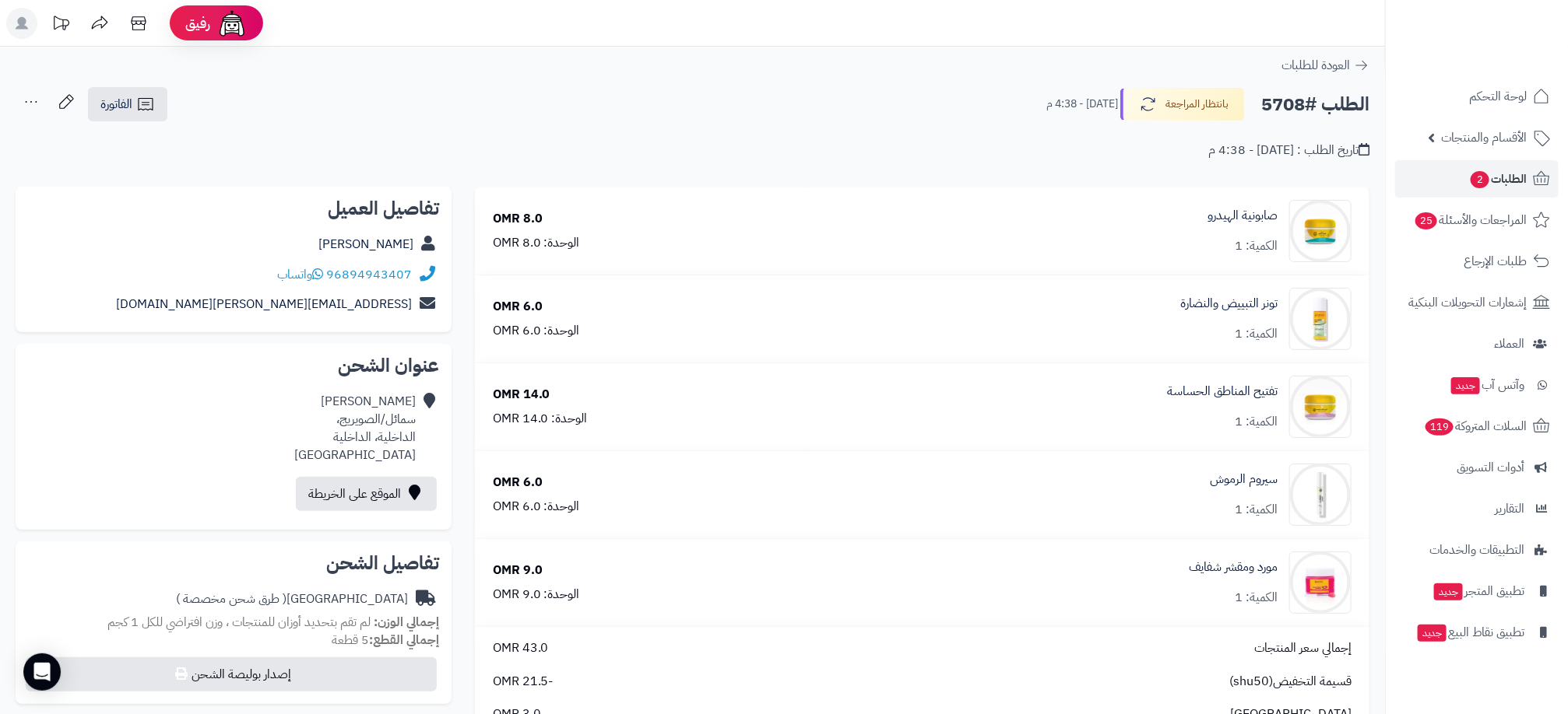
click at [1288, 100] on h2 "الطلب #5708" at bounding box center [1315, 104] width 108 height 32
click at [1280, 107] on h2 "الطلب #5708" at bounding box center [1315, 104] width 108 height 32
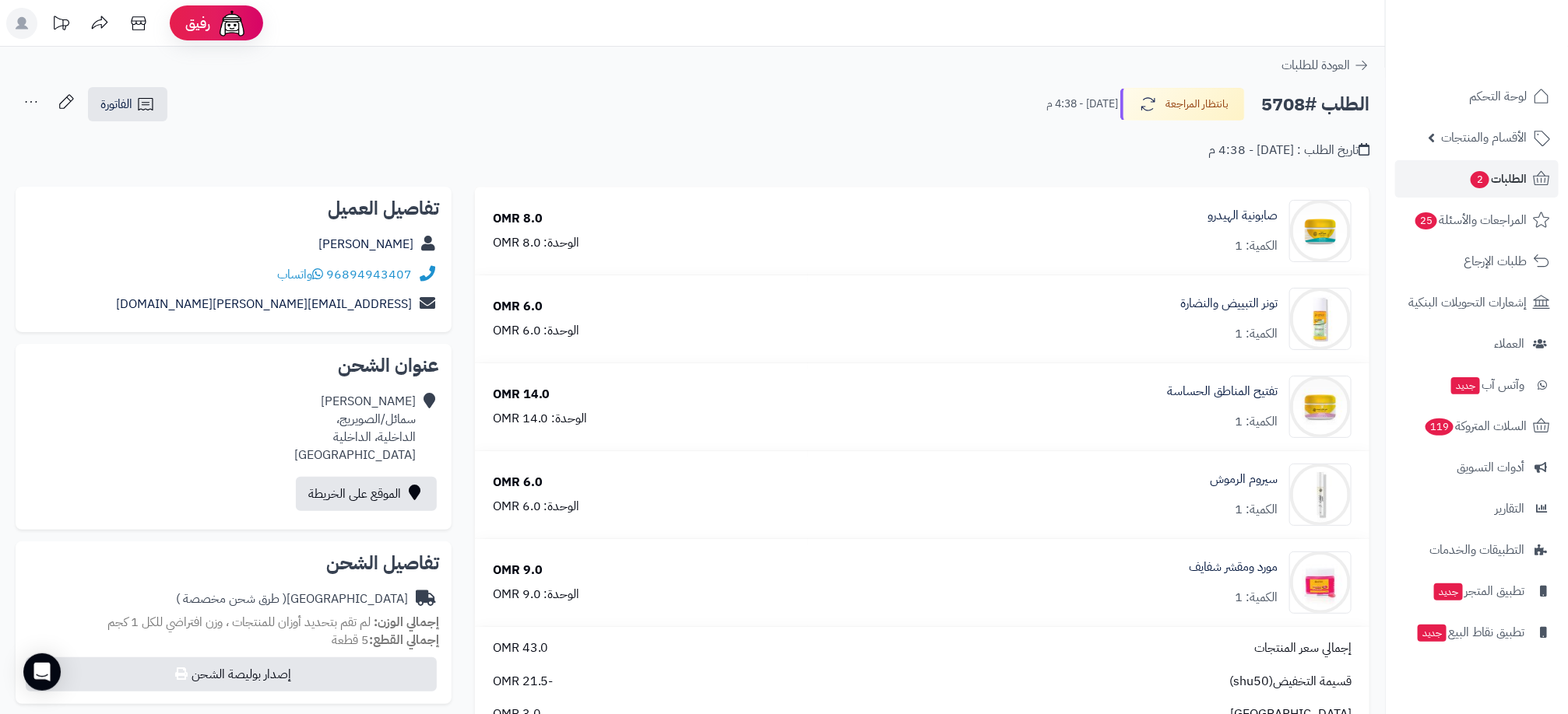
click at [1280, 107] on h2 "الطلب #5708" at bounding box center [1315, 104] width 108 height 32
click at [968, 99] on div "الطلب #5708 بانتظار المراجعة اليوم - 4:38 م الفاتورة طباعة الفاتورة إرسال الفات…" at bounding box center [692, 104] width 1354 height 37
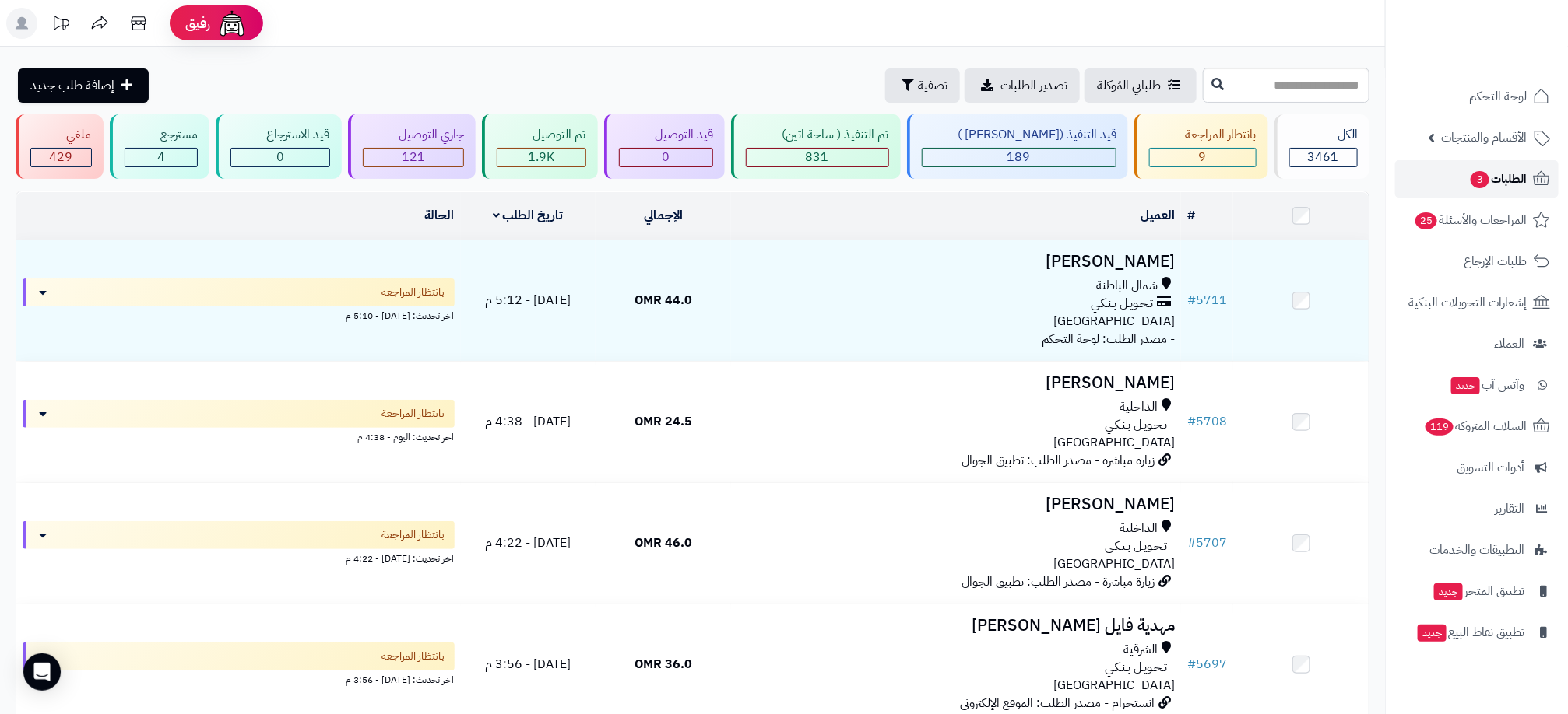
click at [1514, 178] on span "الطلبات 3" at bounding box center [1497, 178] width 58 height 21
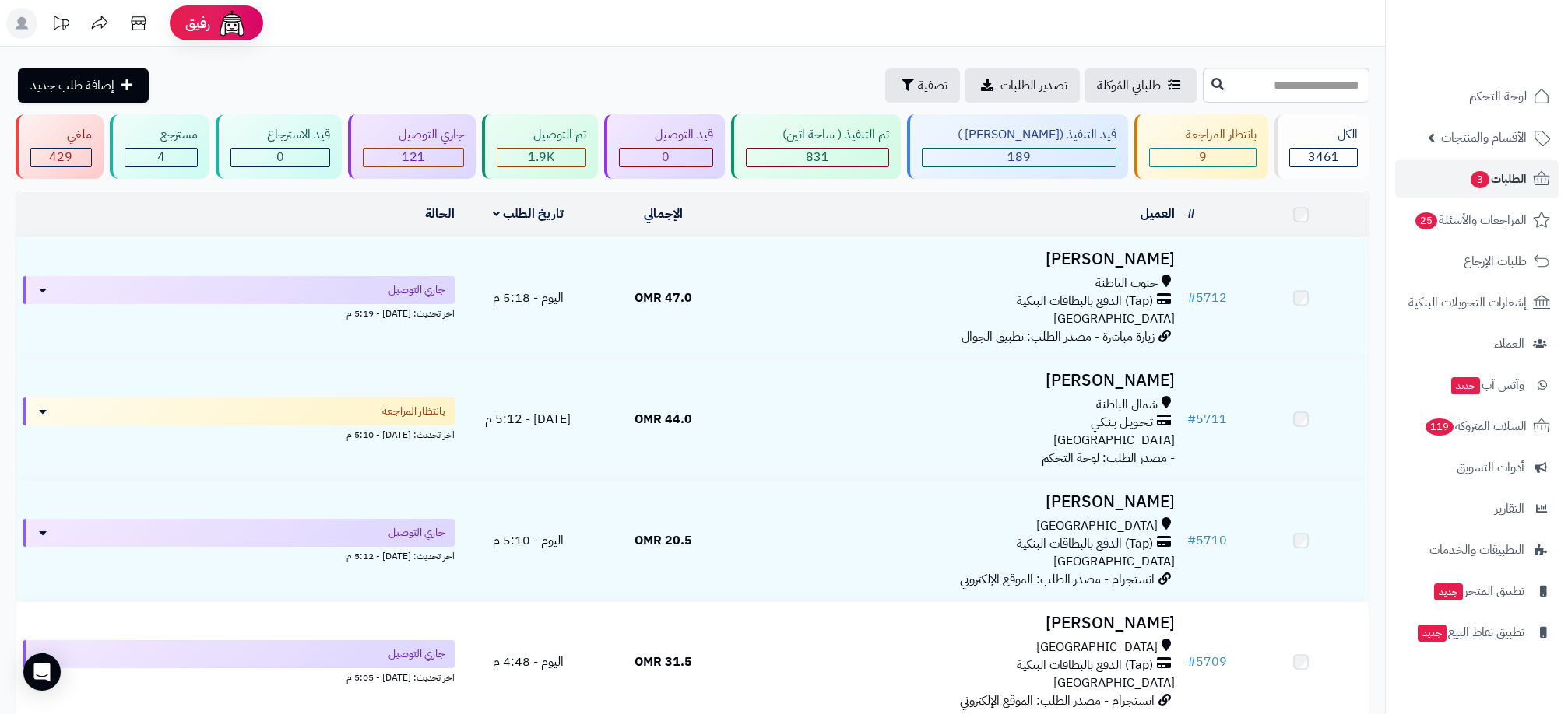
click at [1292, 94] on input "text" at bounding box center [1286, 85] width 167 height 35
type input "****"
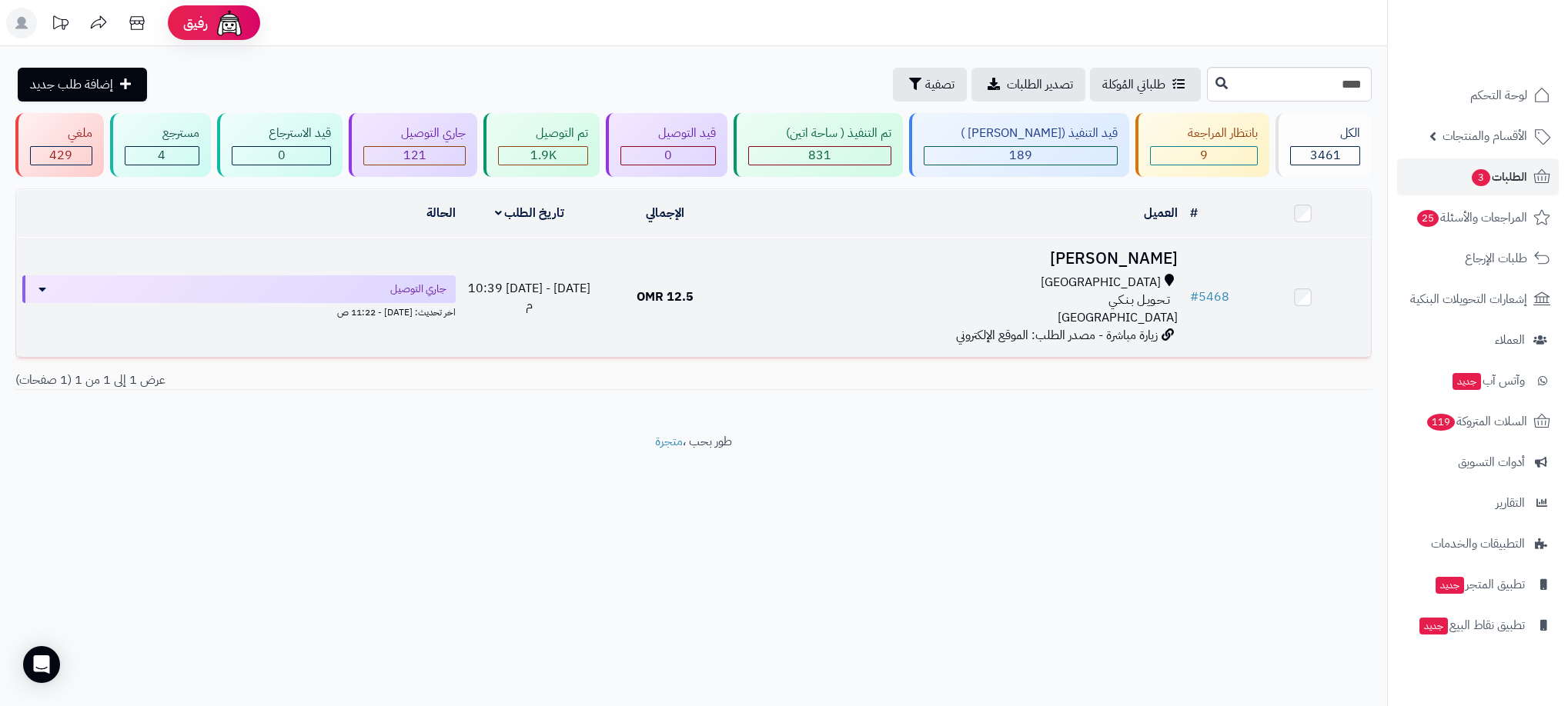
click at [760, 298] on div "تـحـويـل بـنـكـي" at bounding box center [958, 300] width 439 height 18
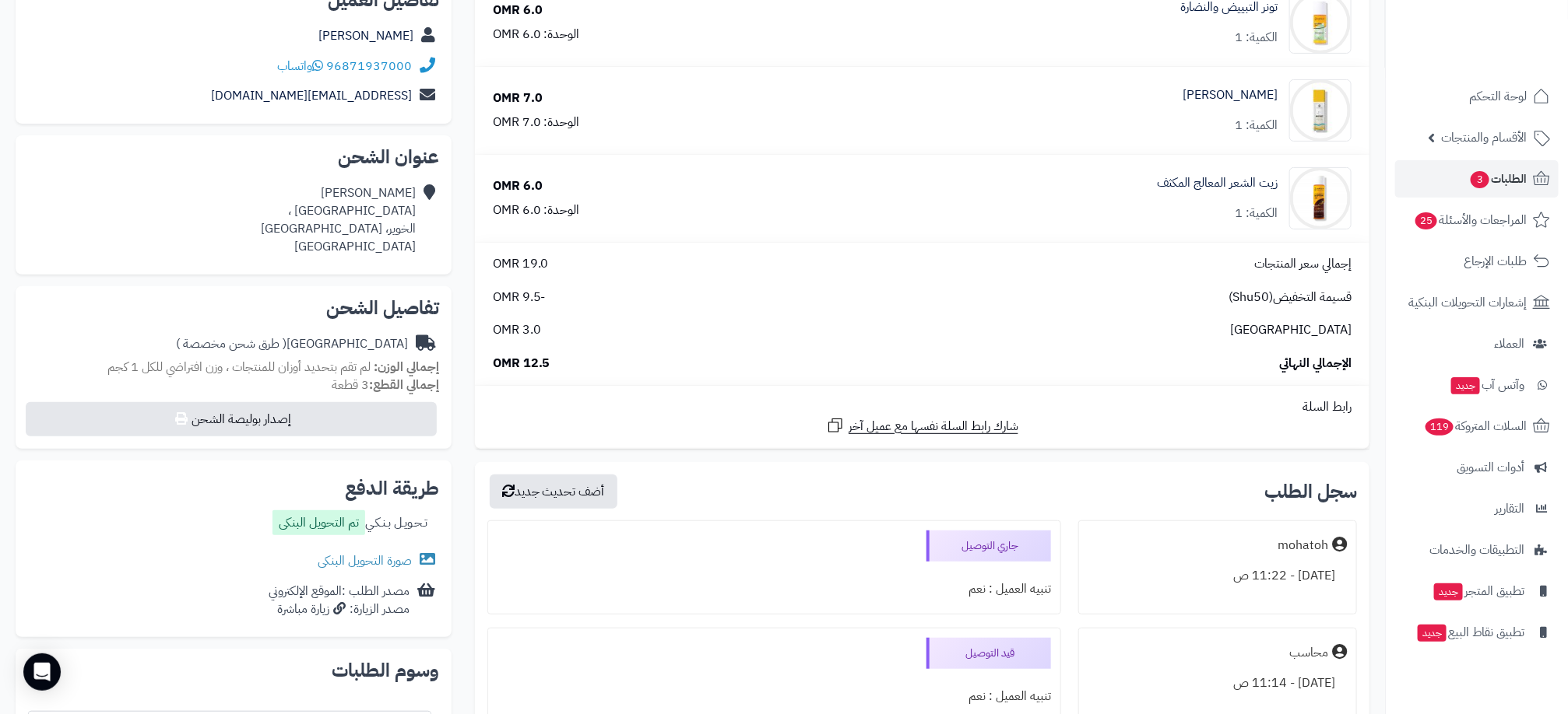
scroll to position [234, 0]
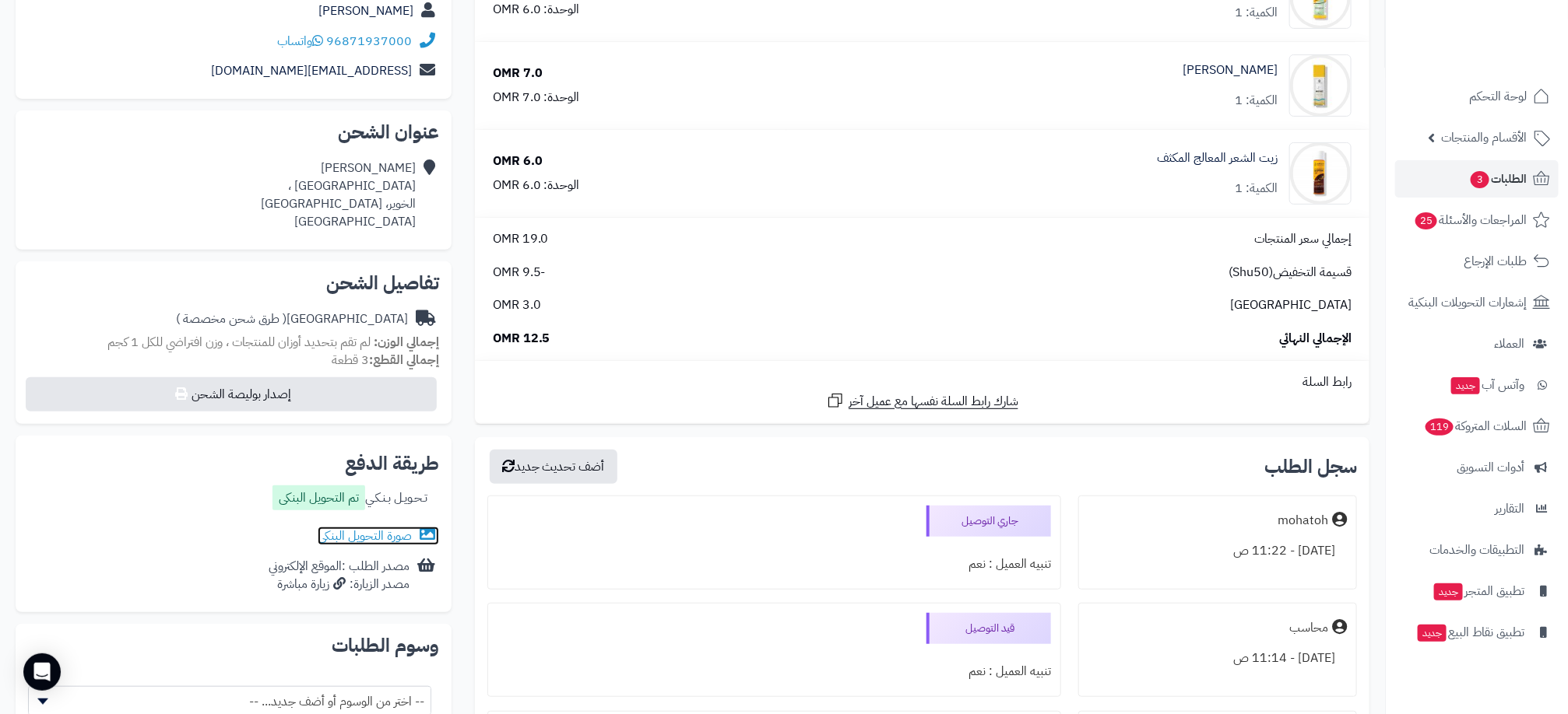
click at [388, 539] on link "صورة التحويل البنكى" at bounding box center [379, 536] width 121 height 19
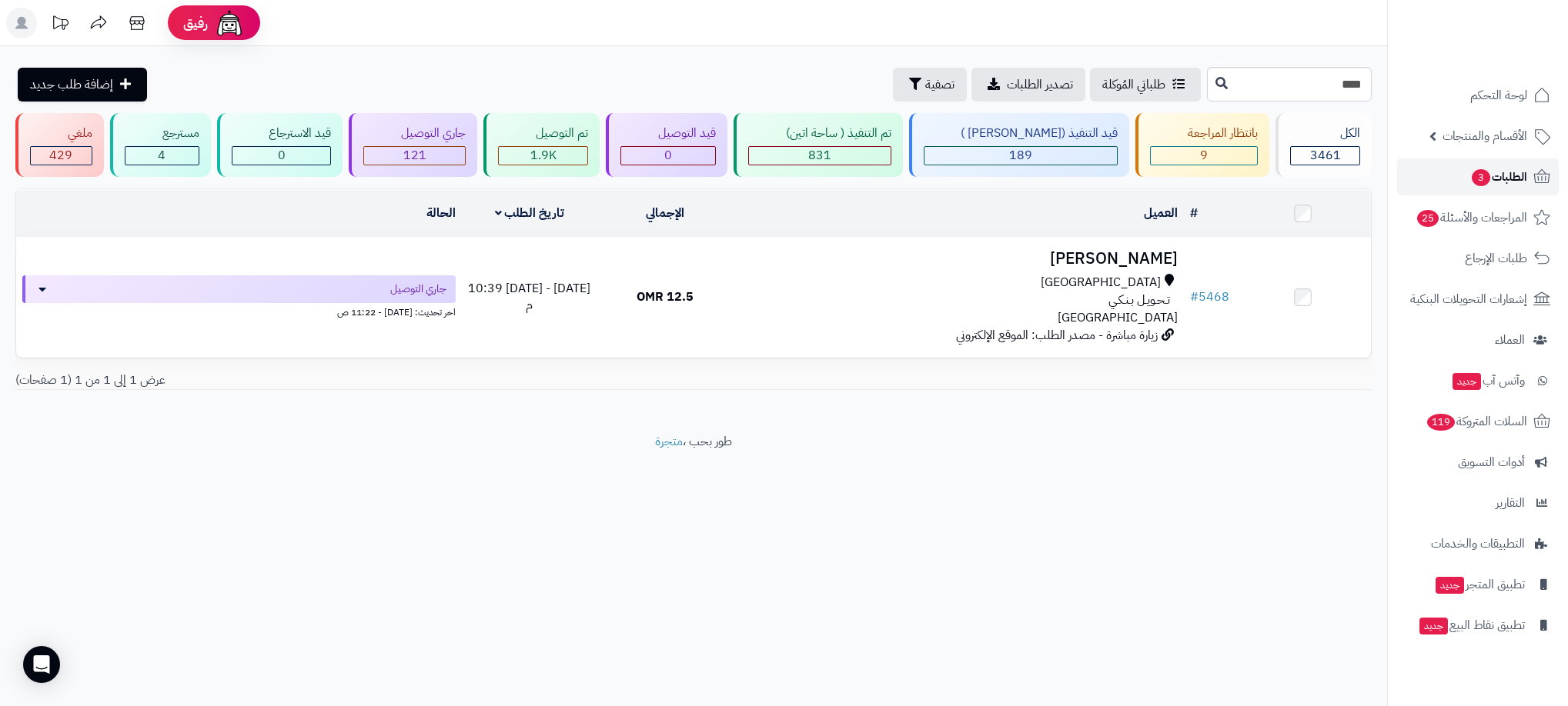
click at [1525, 174] on span "الطلبات 3" at bounding box center [1498, 176] width 57 height 21
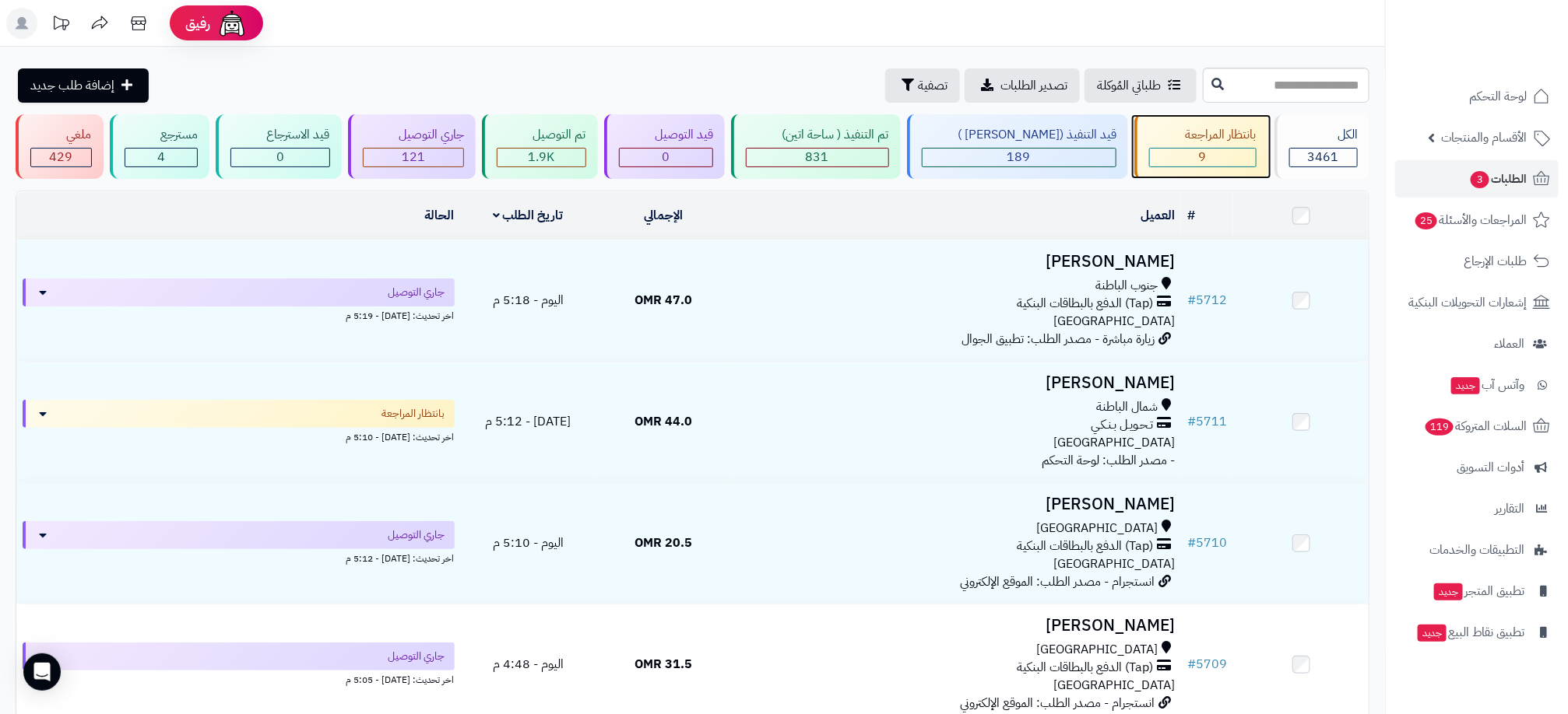
click at [1222, 156] on div "9" at bounding box center [1203, 158] width 106 height 18
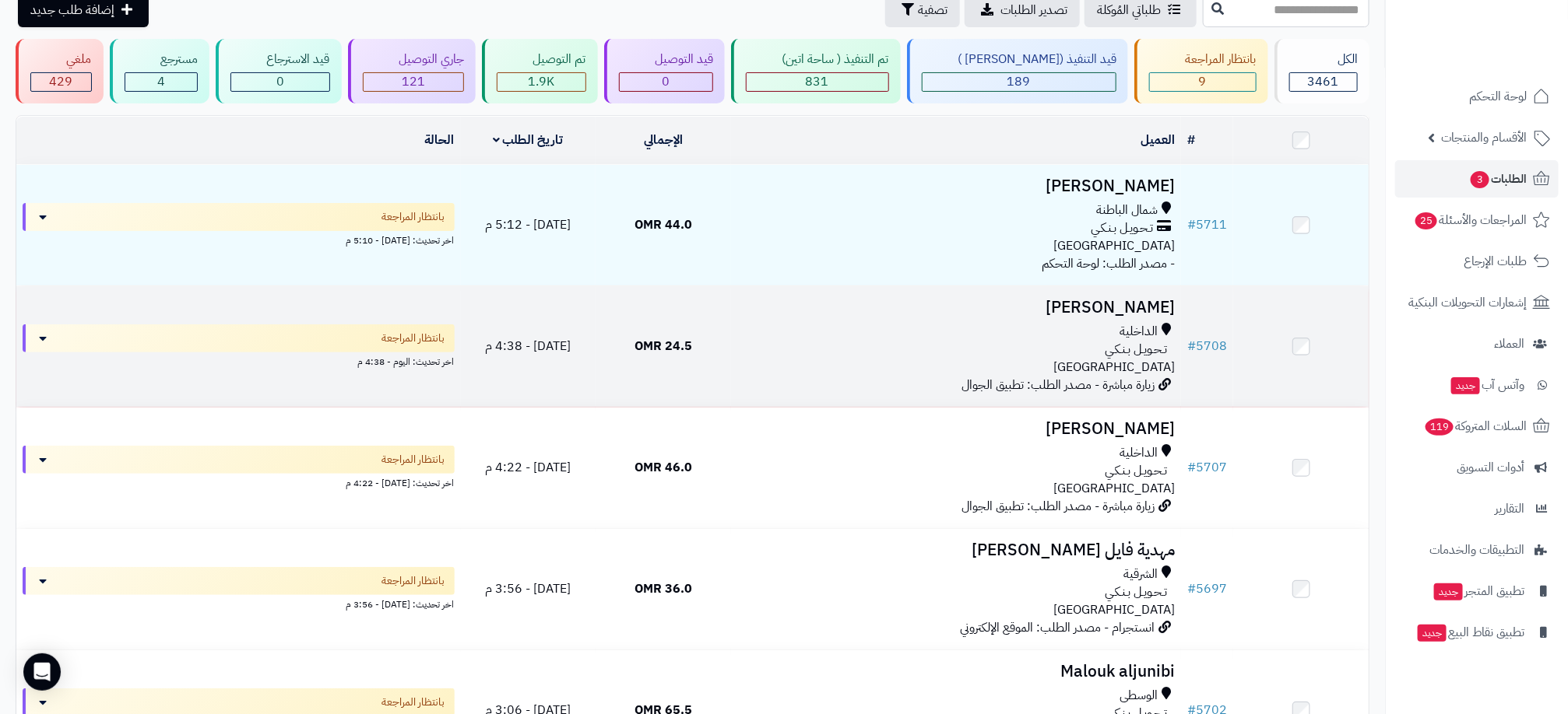
scroll to position [117, 0]
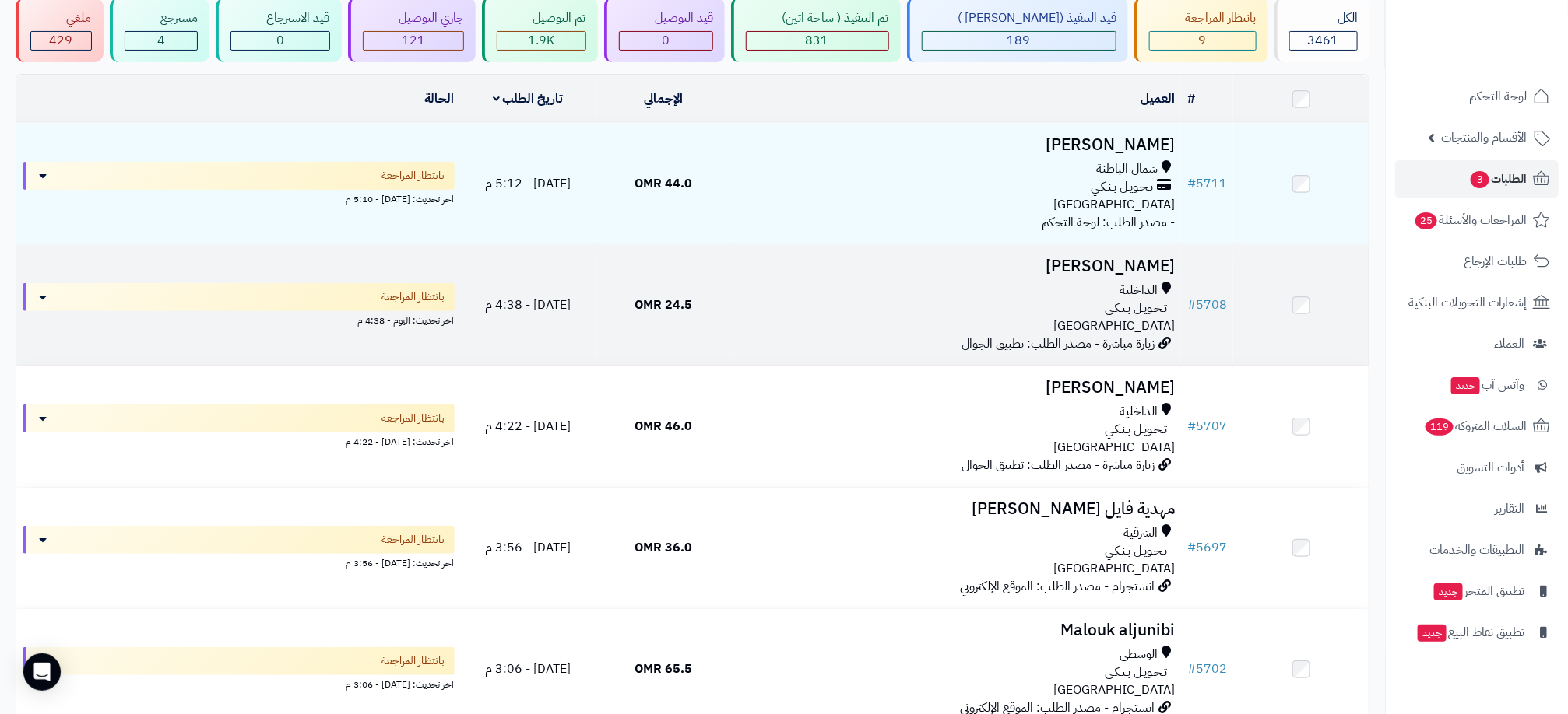
click at [957, 286] on div "الداخلية" at bounding box center [956, 291] width 438 height 18
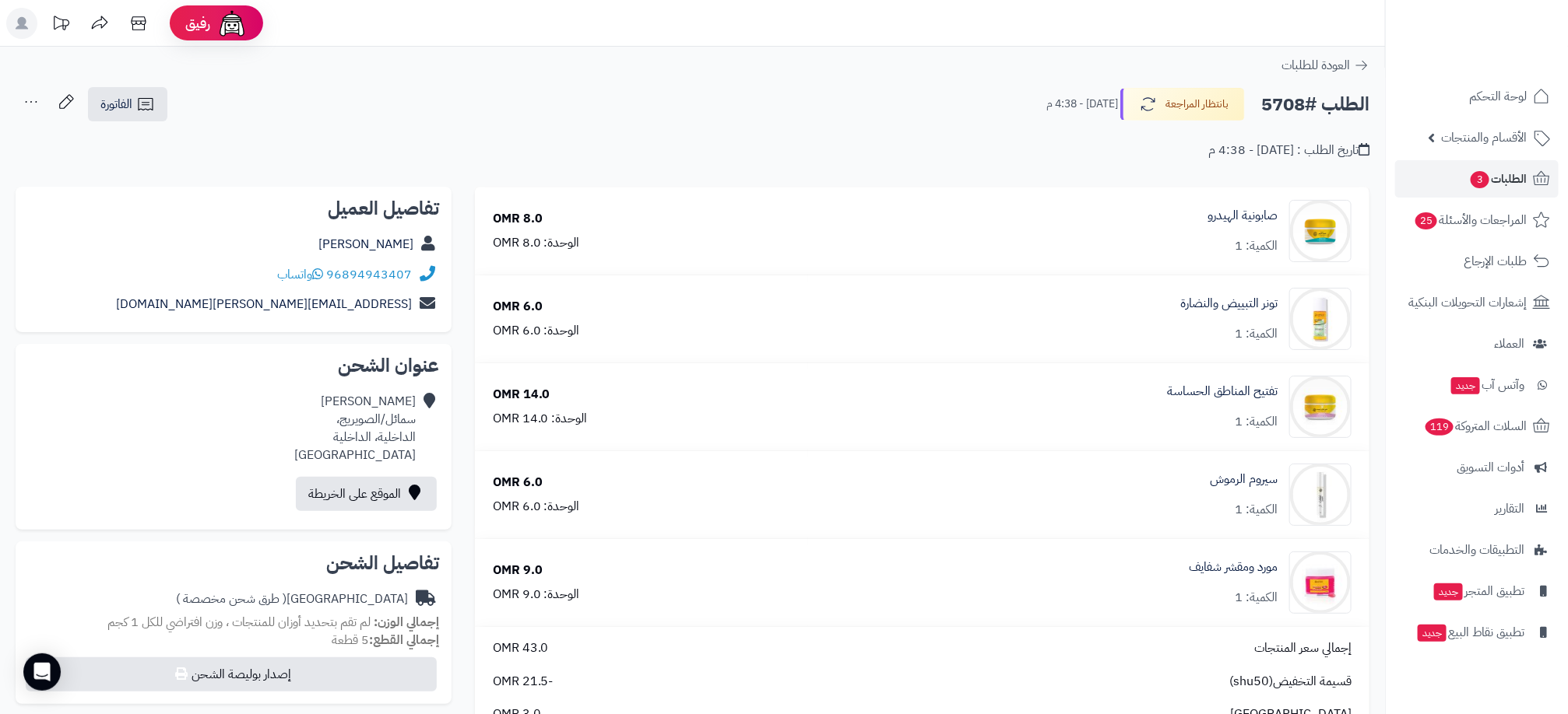
click at [1047, 39] on header "رفيق ! الطلبات معالجة مكتمل إرجاع المنتجات العملاء المتواجدون الان 3371 عملاء م…" at bounding box center [784, 23] width 1568 height 46
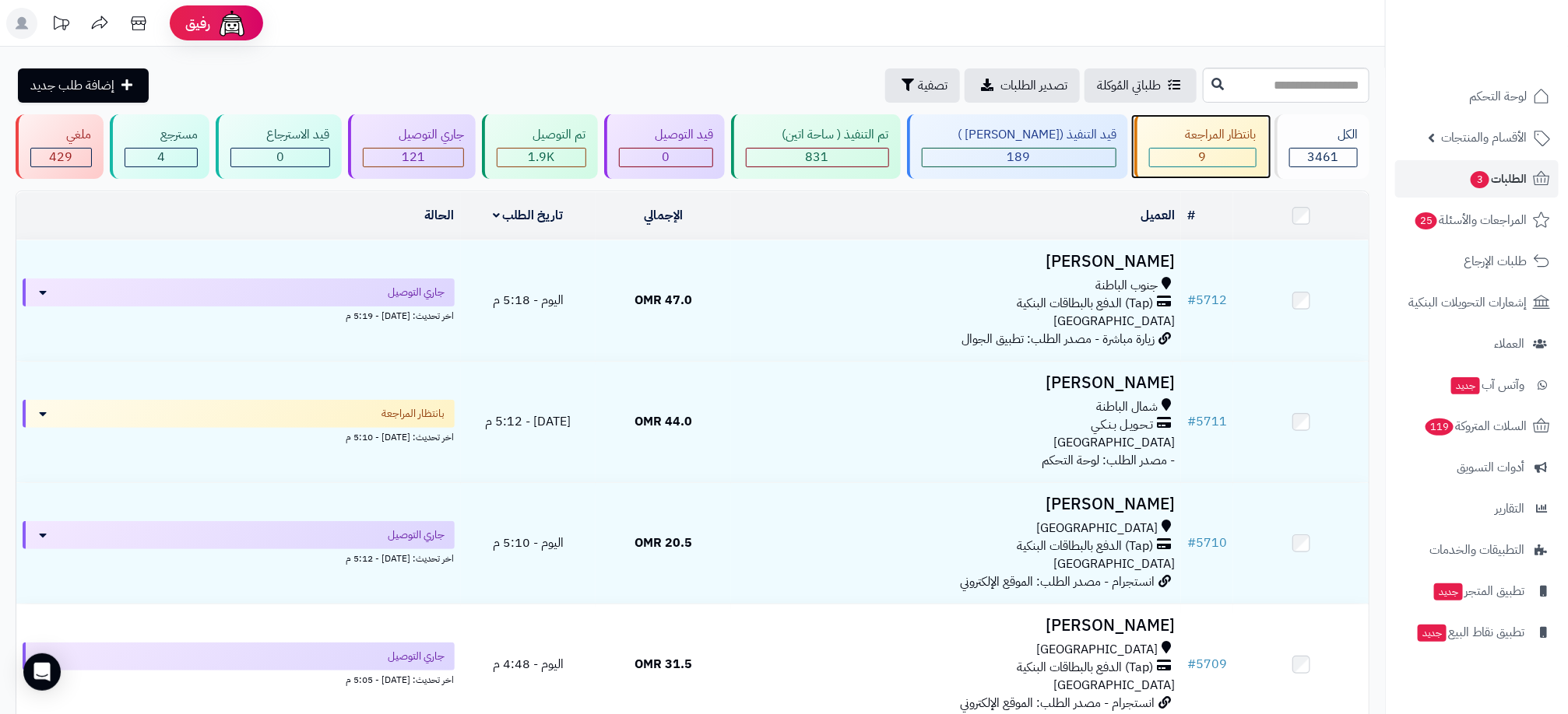
click at [1230, 170] on div "بانتظار المراجعة 9" at bounding box center [1201, 146] width 134 height 64
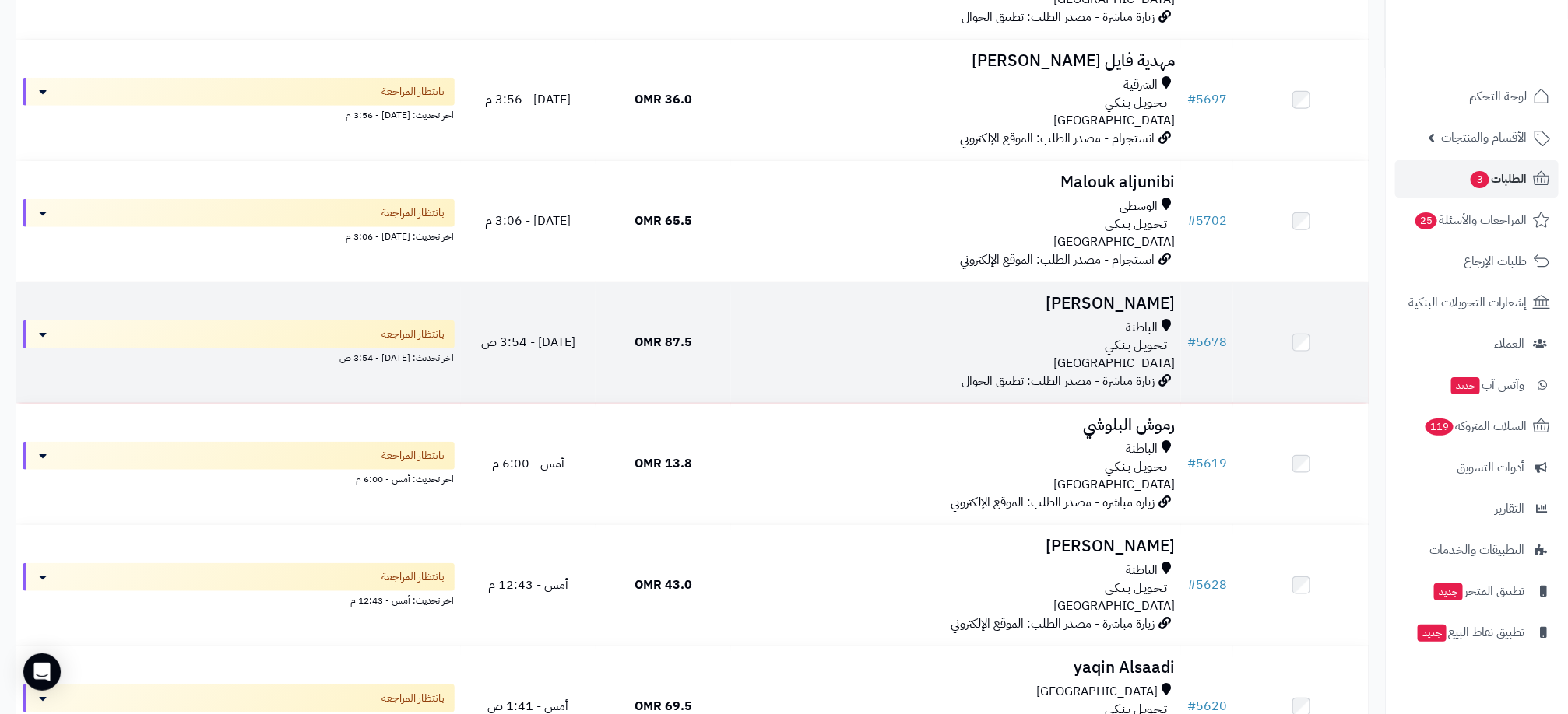
scroll to position [701, 0]
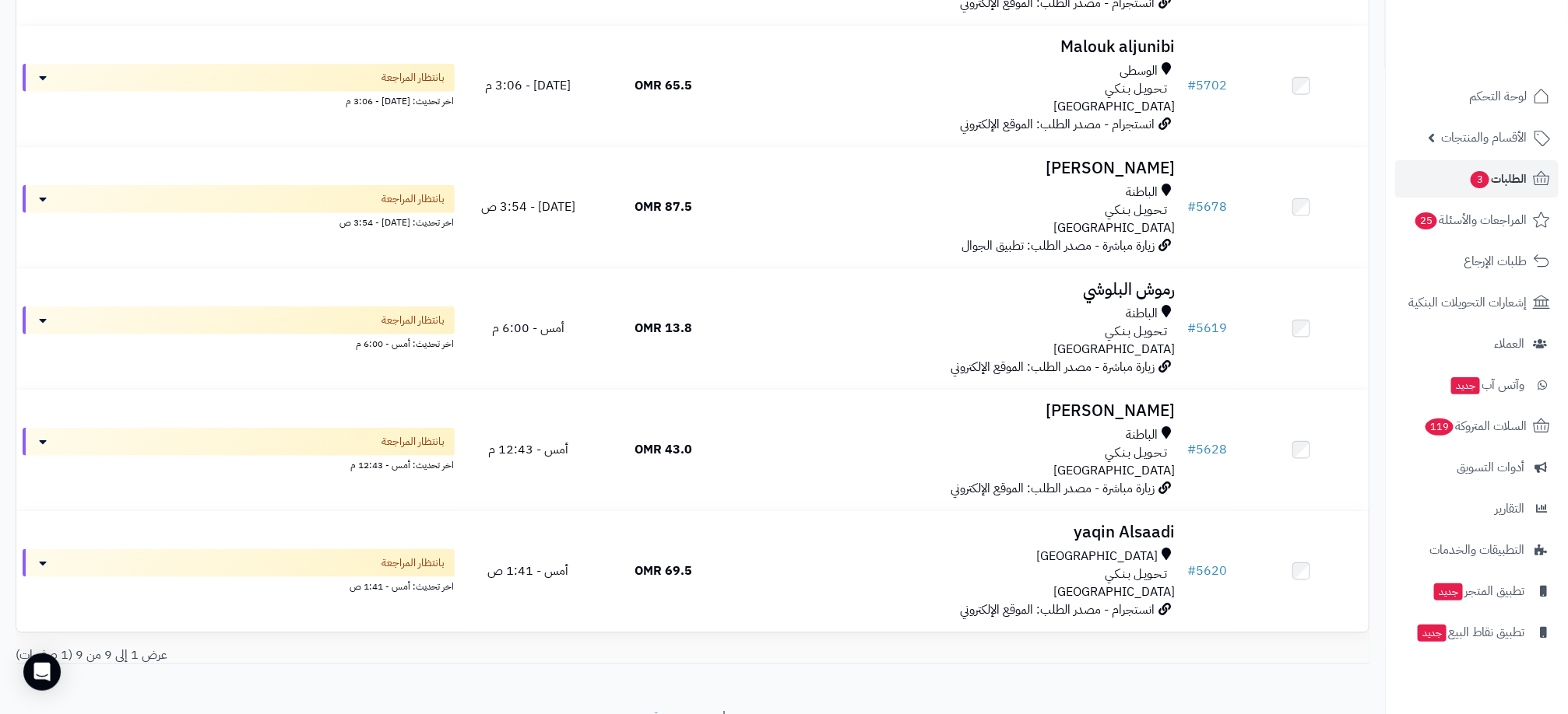
click at [1231, 660] on div "عرض 1 إلى 9 من 9 (1 صفحات)" at bounding box center [692, 656] width 1377 height 18
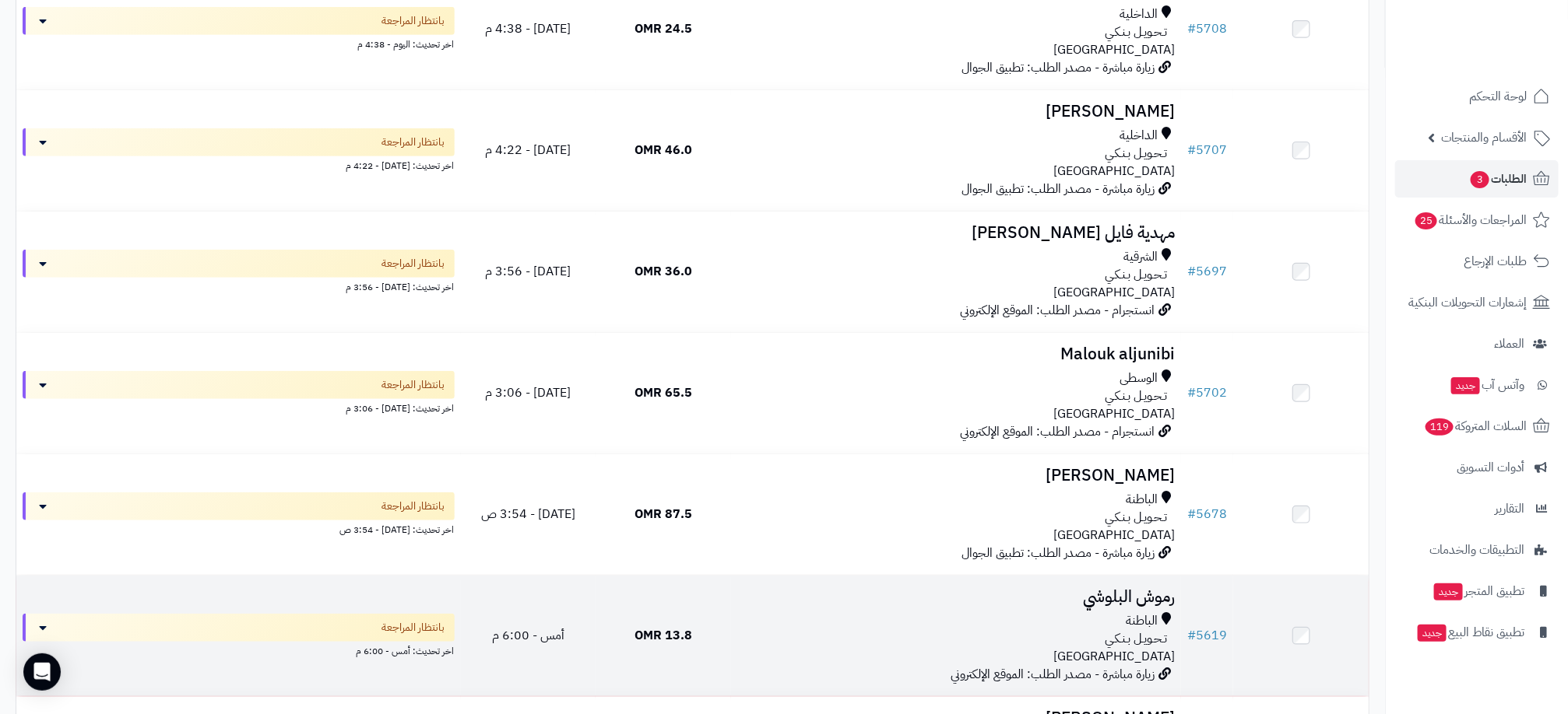
scroll to position [0, 0]
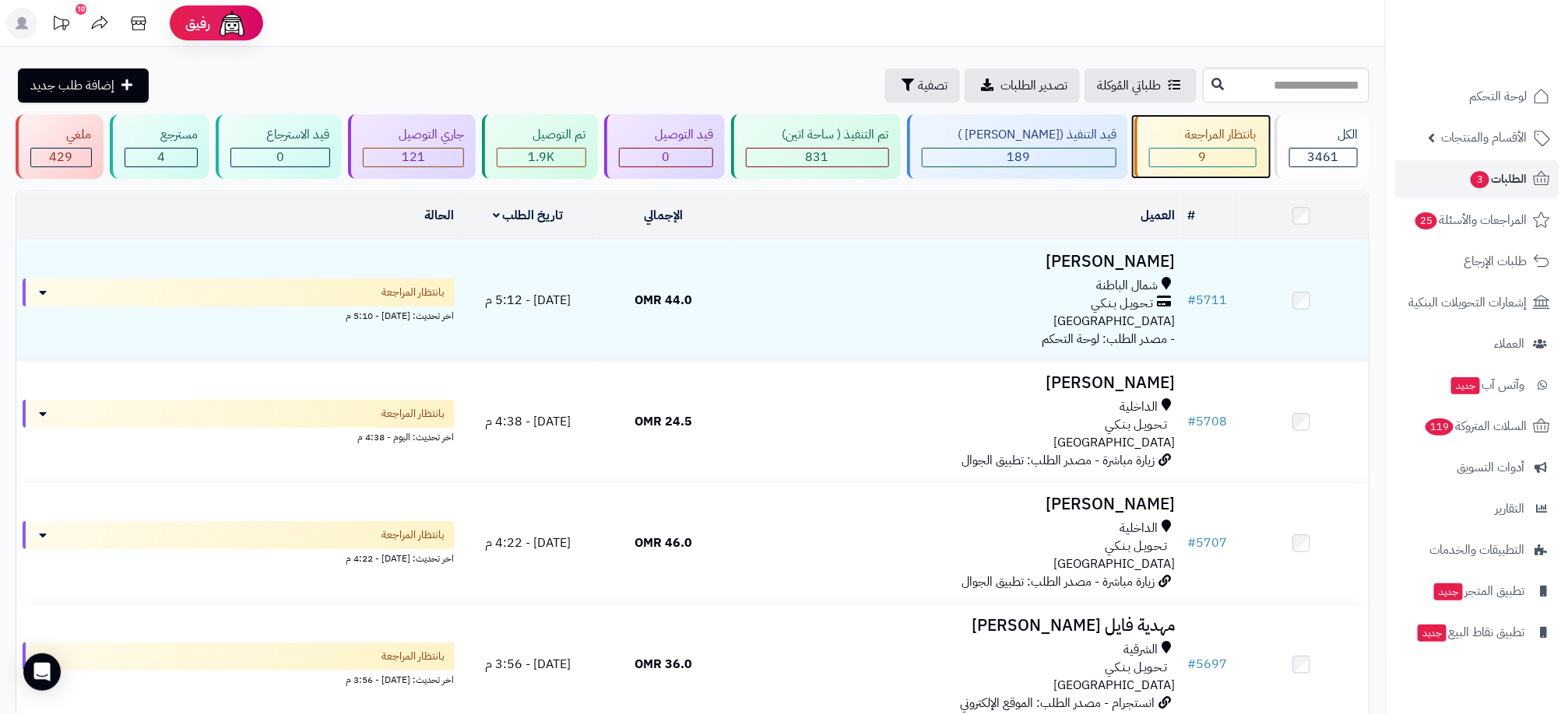
click at [1213, 161] on div "9" at bounding box center [1203, 158] width 106 height 18
click at [1324, 95] on input "text" at bounding box center [1286, 85] width 167 height 35
click at [695, 87] on div "طلباتي المُوكلة تصدير الطلبات تصفية إضافة طلب جديد" at bounding box center [606, 86] width 1183 height 34
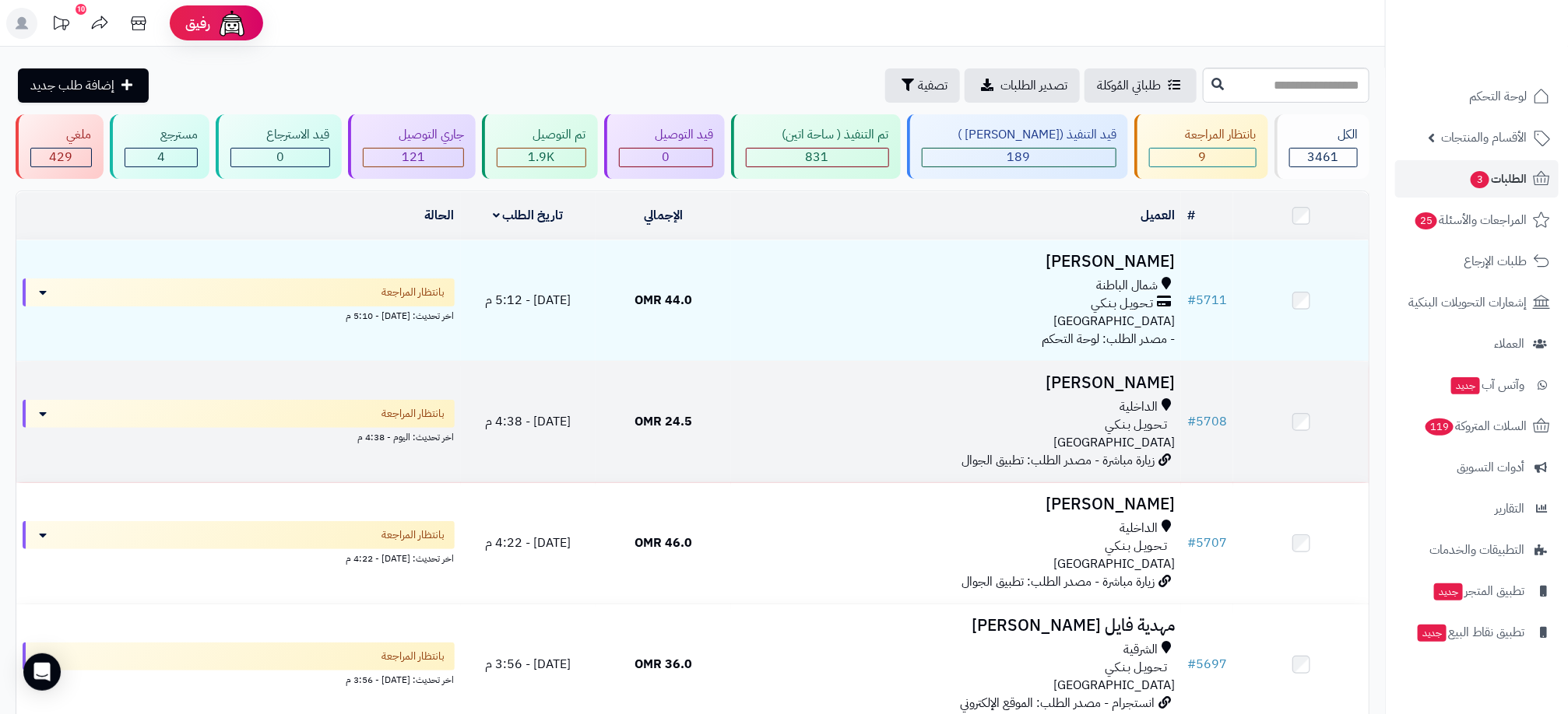
click at [1129, 420] on span "تـحـويـل بـنـكـي" at bounding box center [1136, 425] width 63 height 18
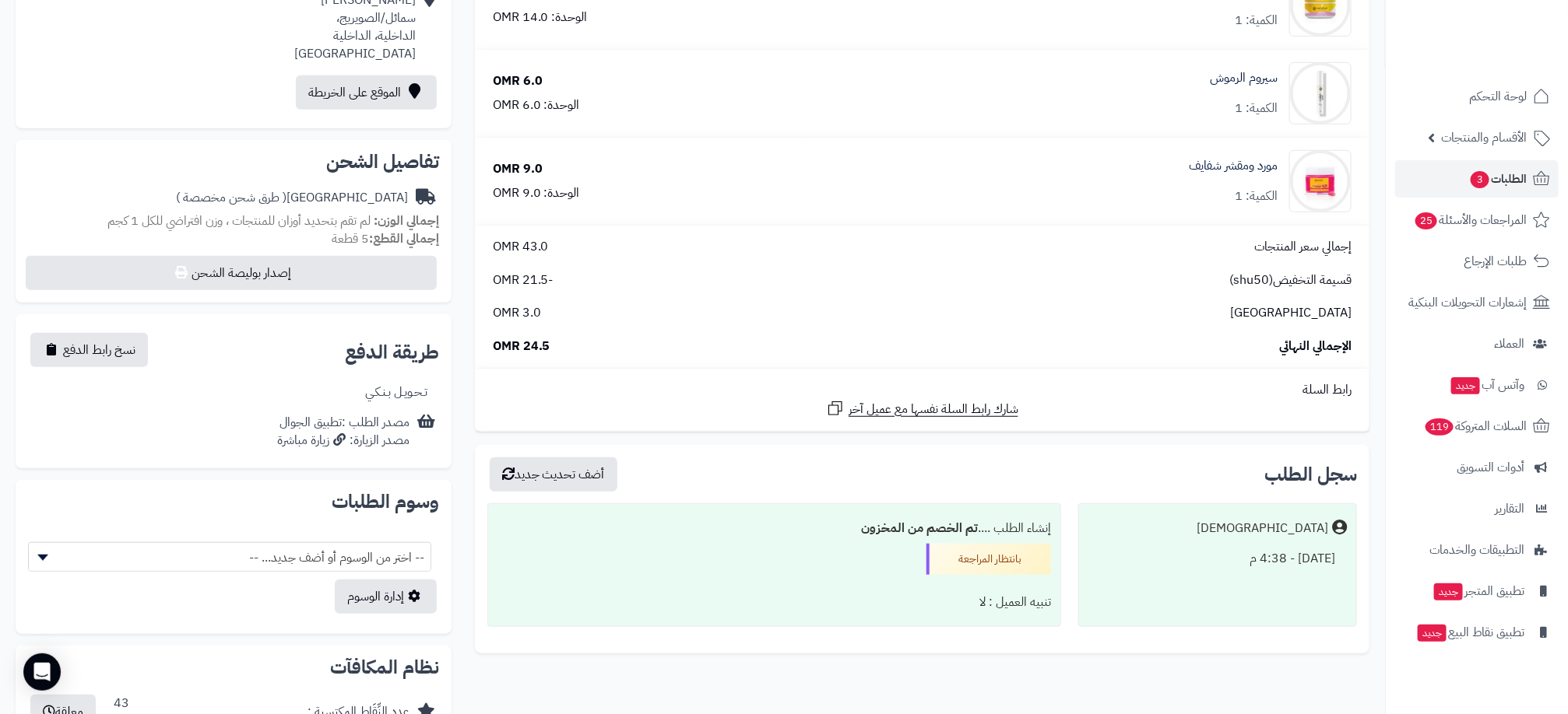
scroll to position [336, 0]
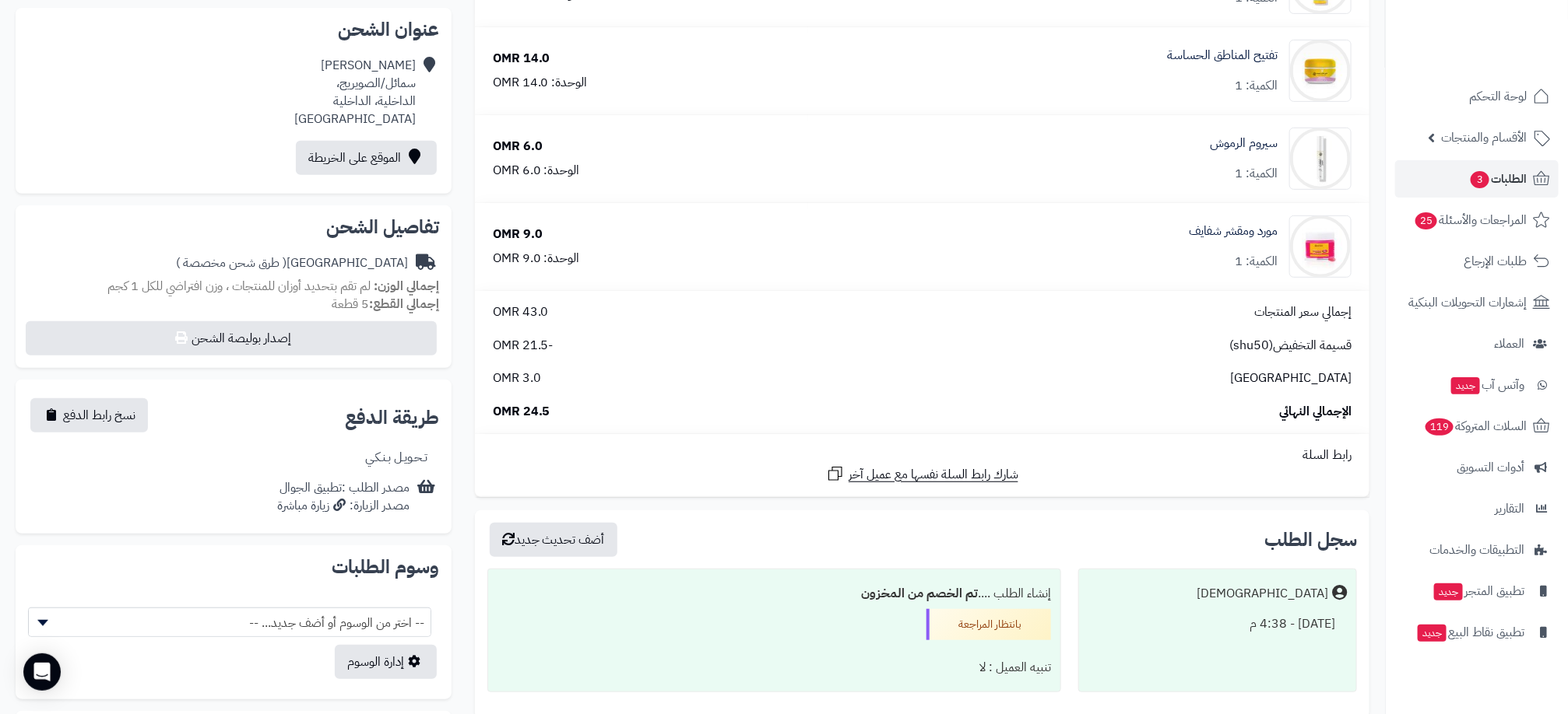
click at [538, 416] on span "24.5 OMR" at bounding box center [521, 412] width 58 height 18
click at [540, 416] on span "24.5 OMR" at bounding box center [521, 412] width 58 height 18
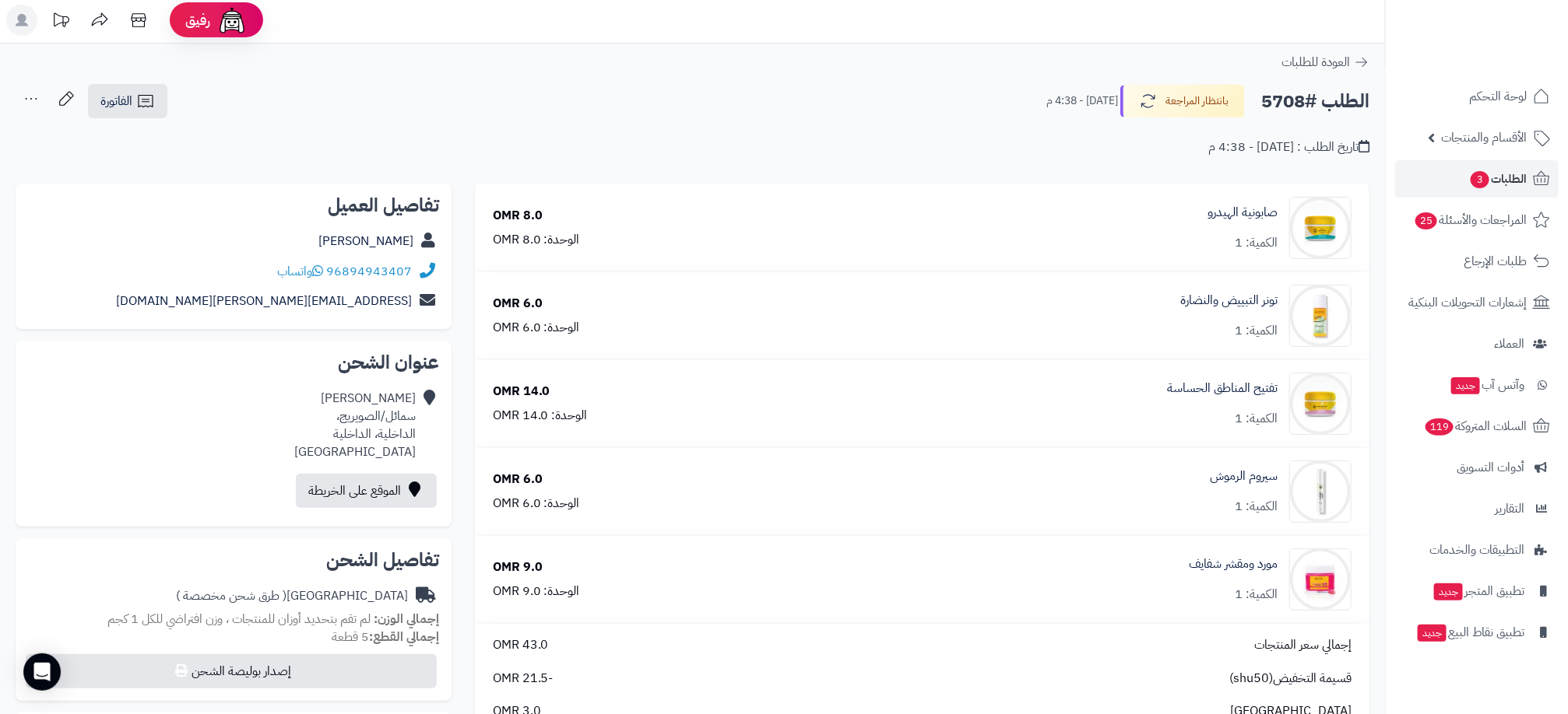
scroll to position [0, 0]
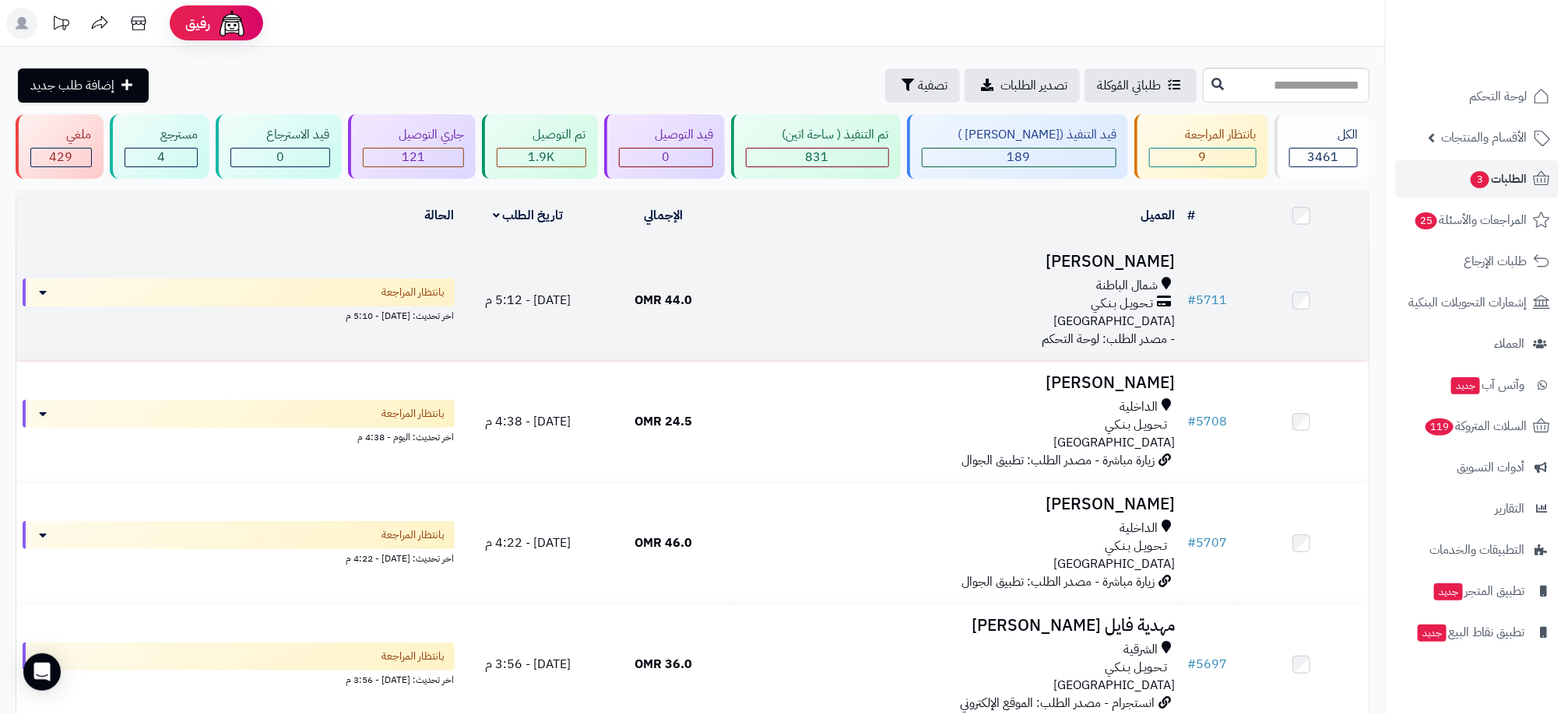
click at [933, 318] on div "شمال الباطنة تـحـويـل بـنـكـي عمان" at bounding box center [956, 303] width 438 height 54
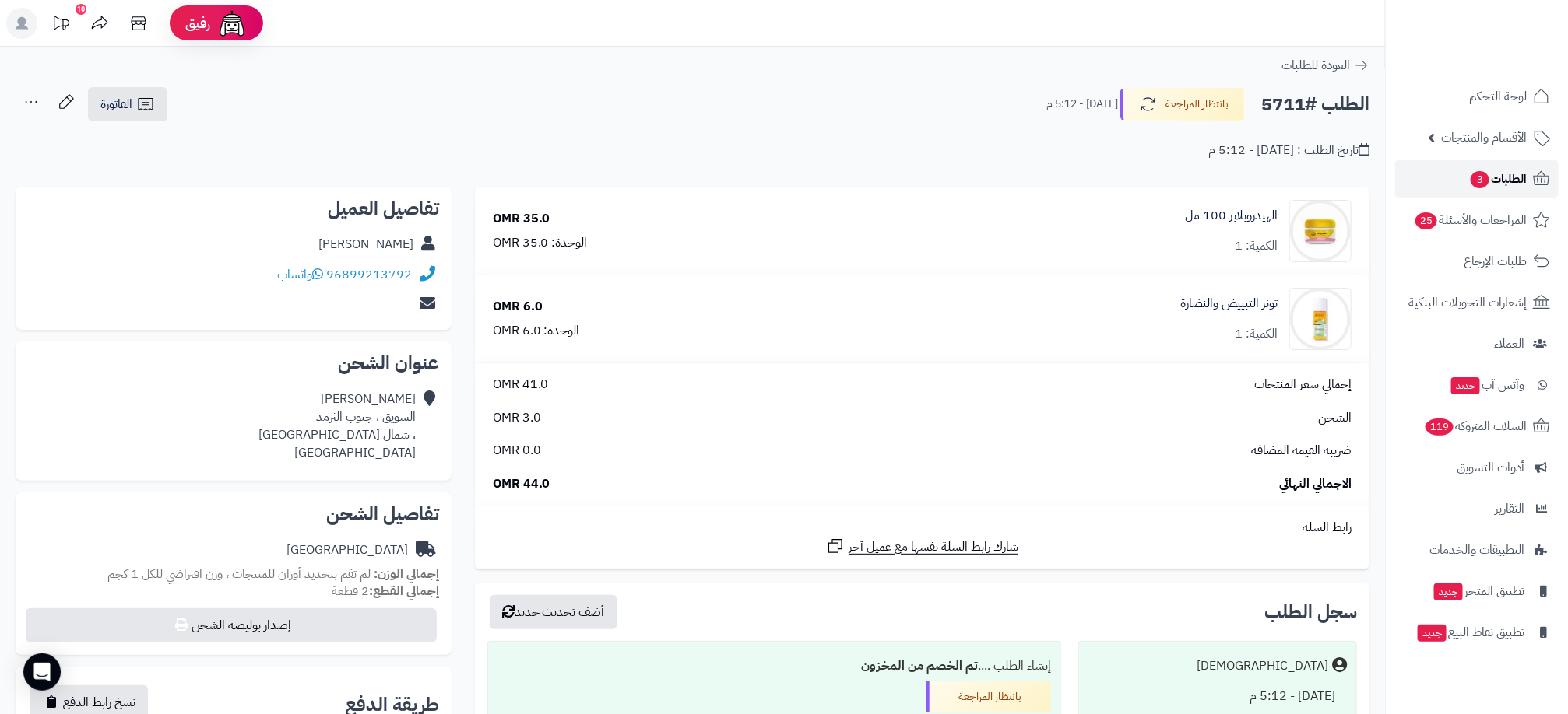
click at [1496, 179] on span "الطلبات 3" at bounding box center [1497, 178] width 58 height 21
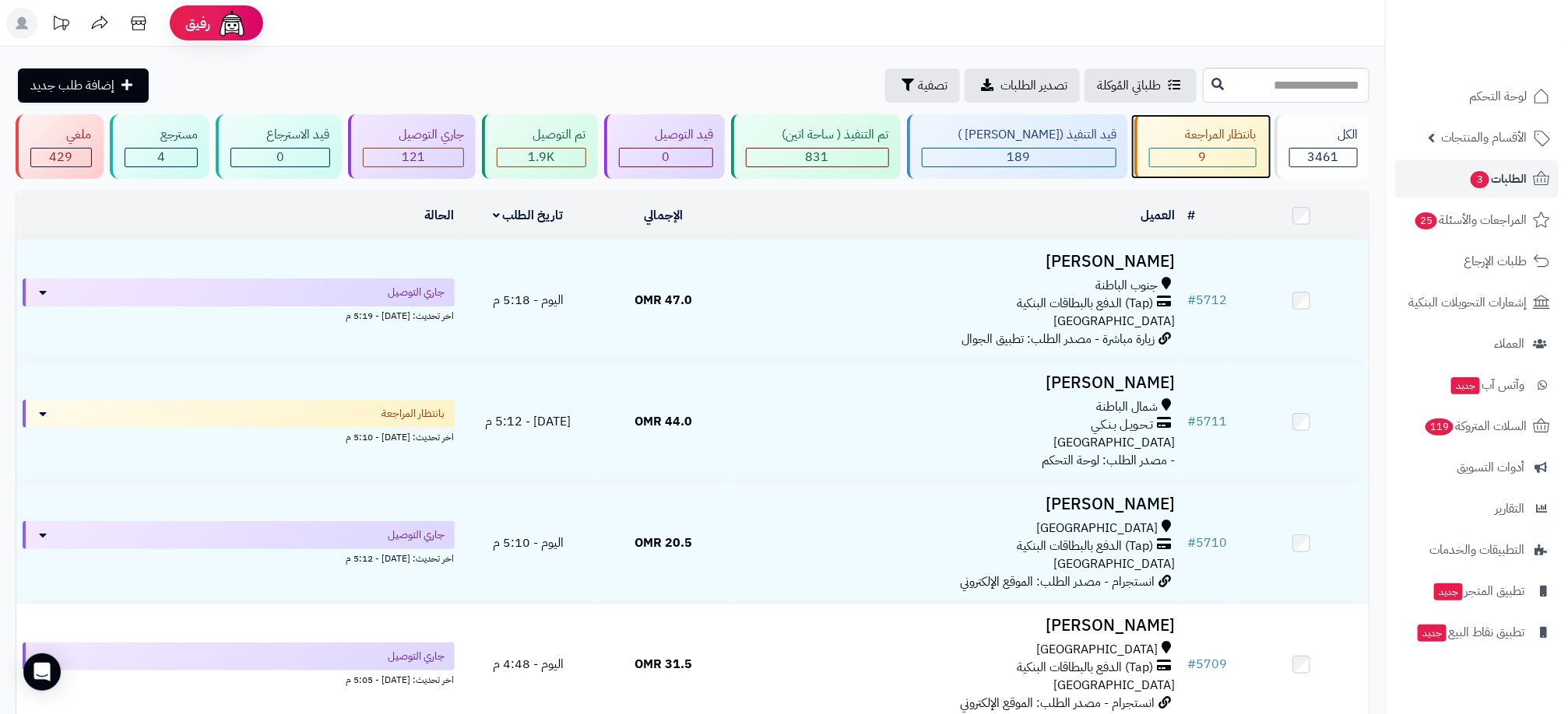
click at [1231, 161] on div "9" at bounding box center [1203, 158] width 106 height 18
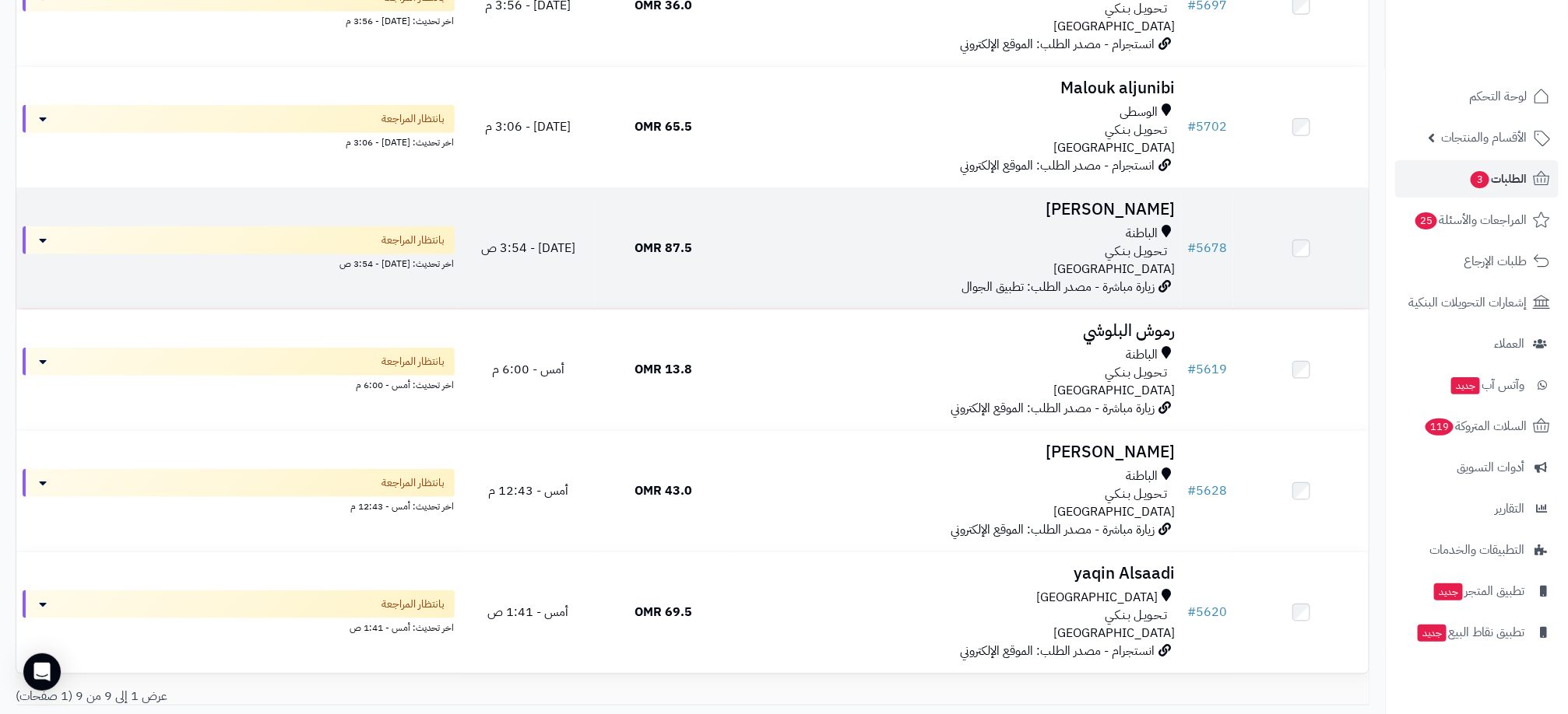
scroll to position [775, 0]
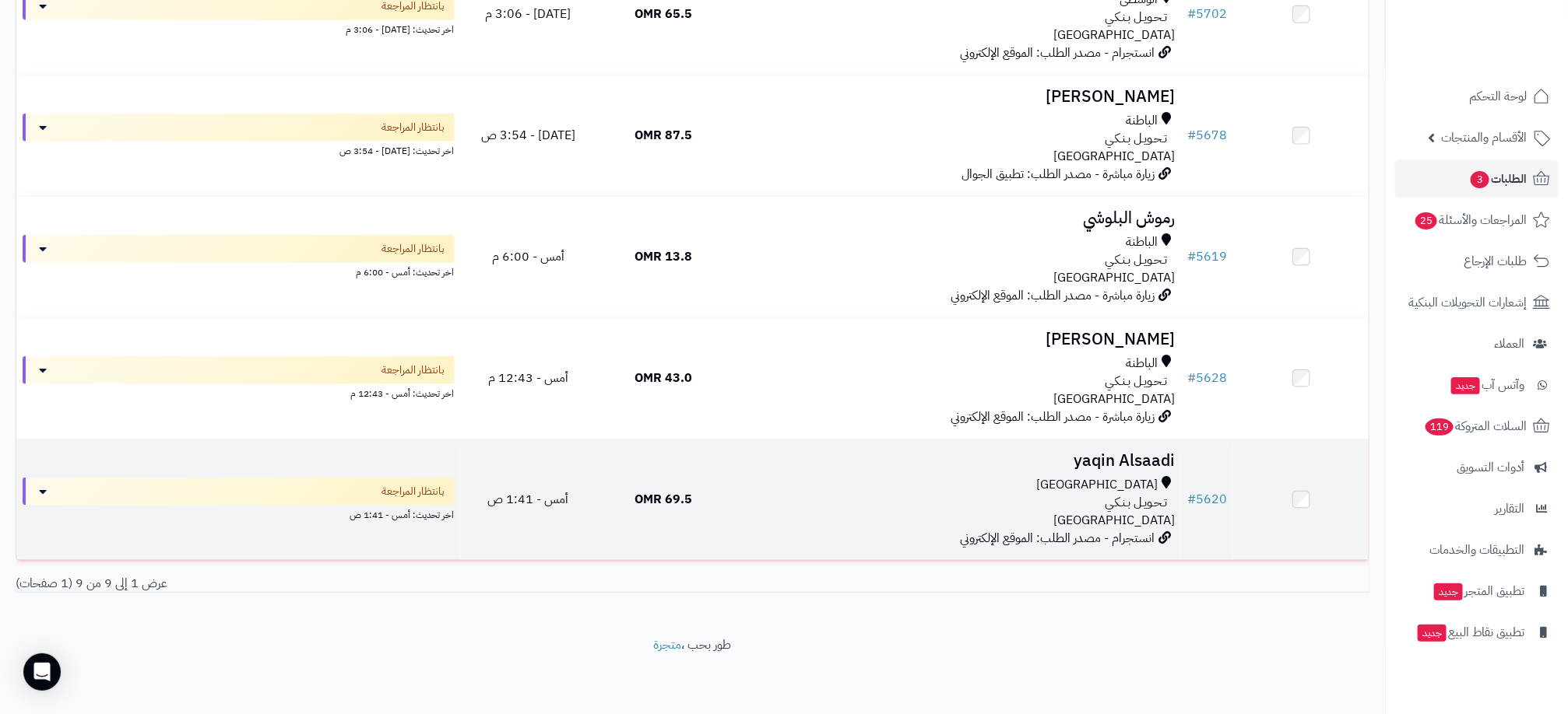
click at [714, 490] on td "69.5 OMR" at bounding box center [663, 500] width 136 height 120
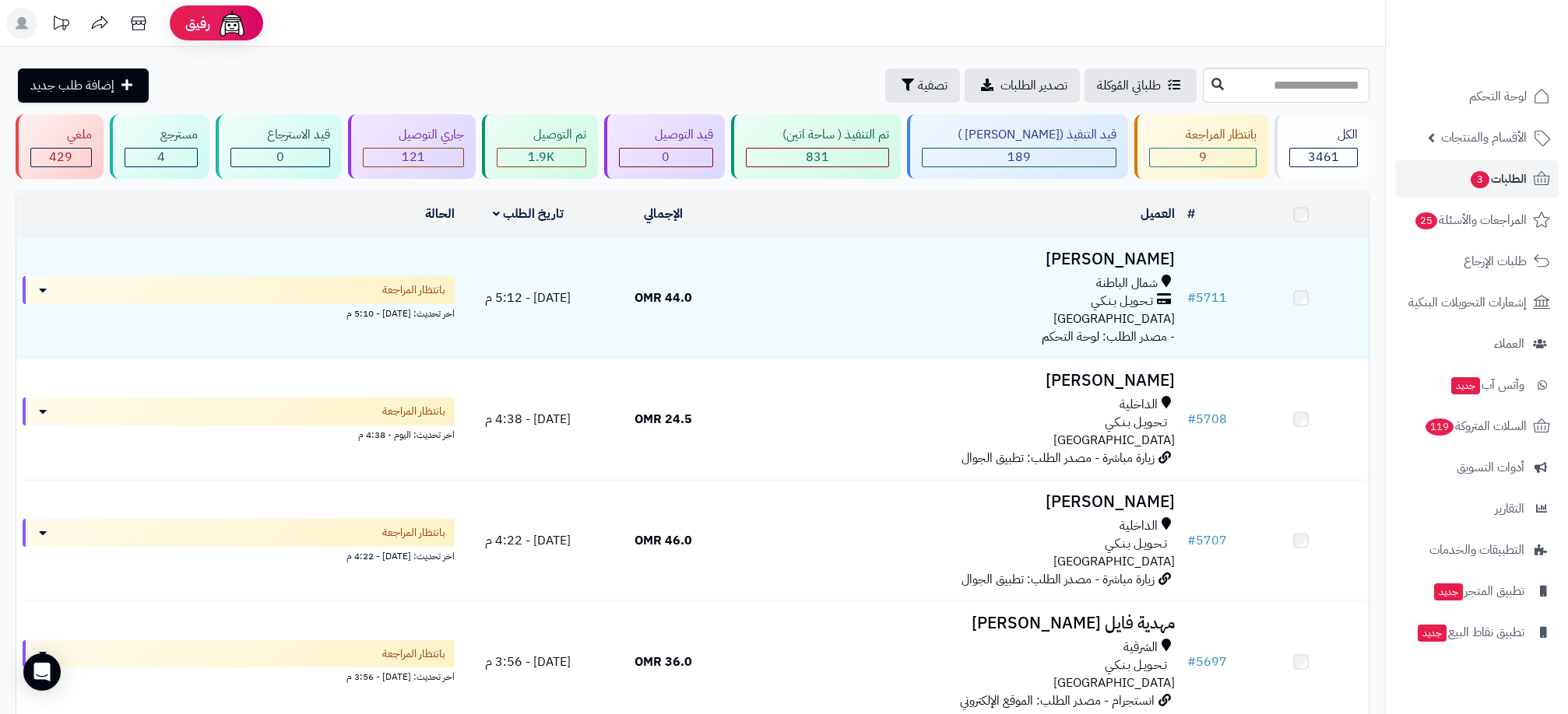
scroll to position [775, 0]
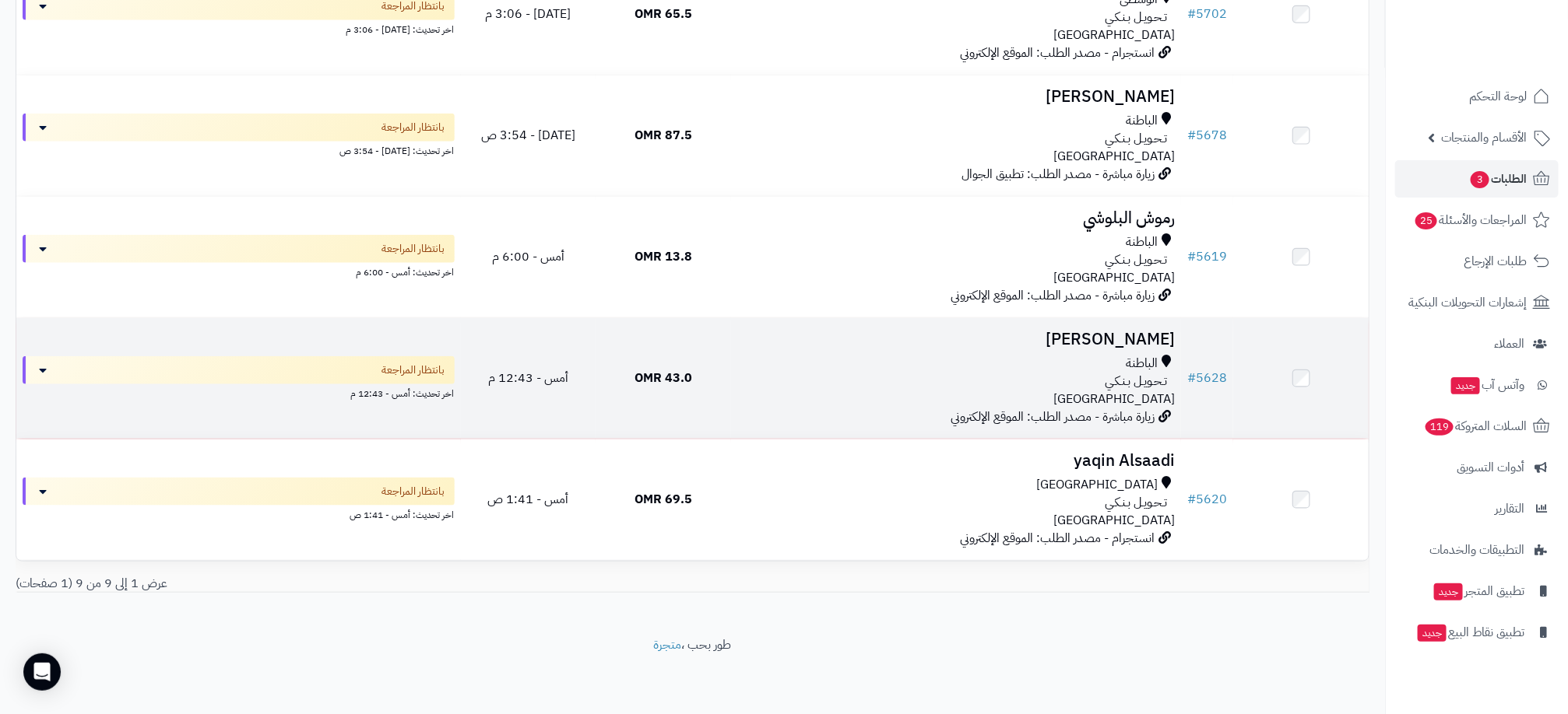
click at [702, 386] on td "43.0 OMR" at bounding box center [663, 378] width 136 height 120
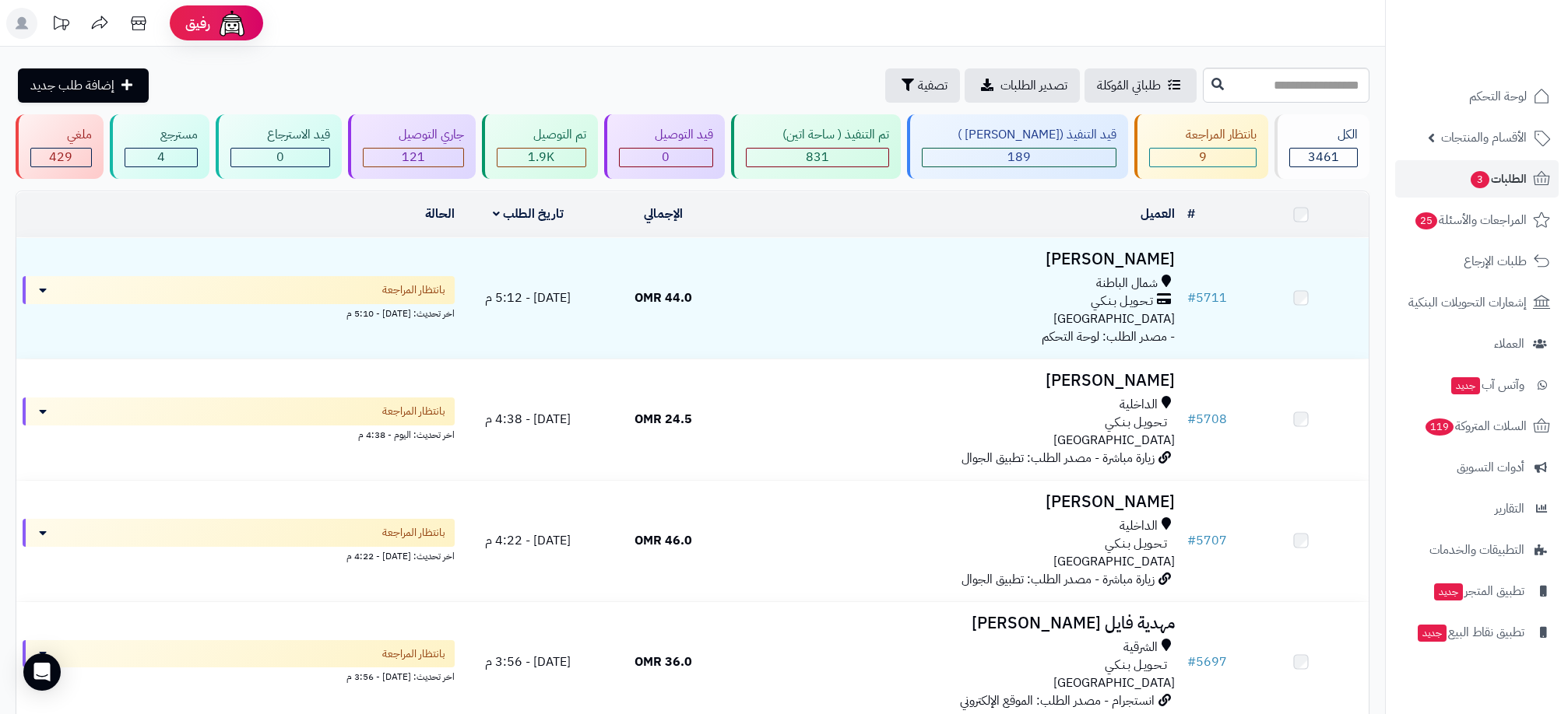
scroll to position [775, 0]
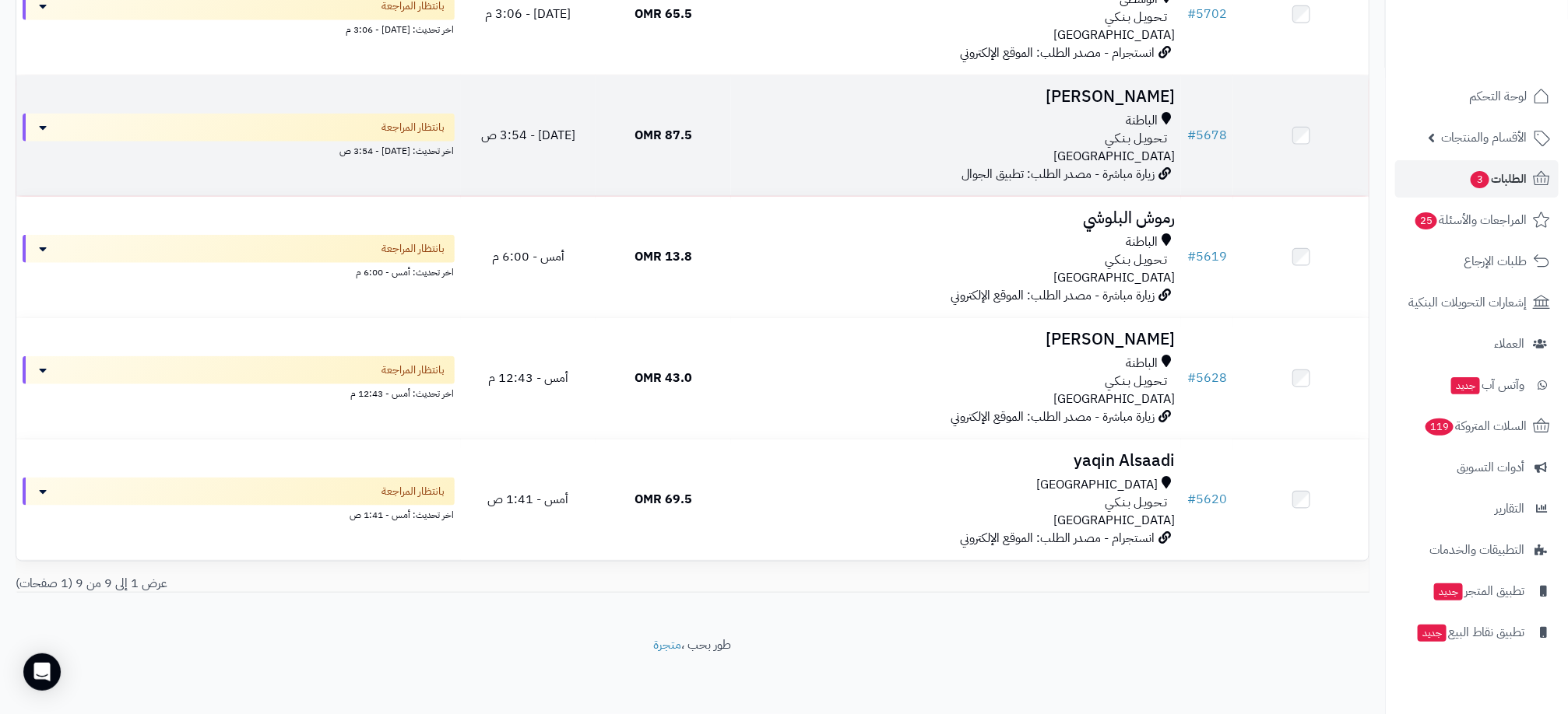
click at [664, 162] on td "87.5 OMR" at bounding box center [663, 136] width 136 height 120
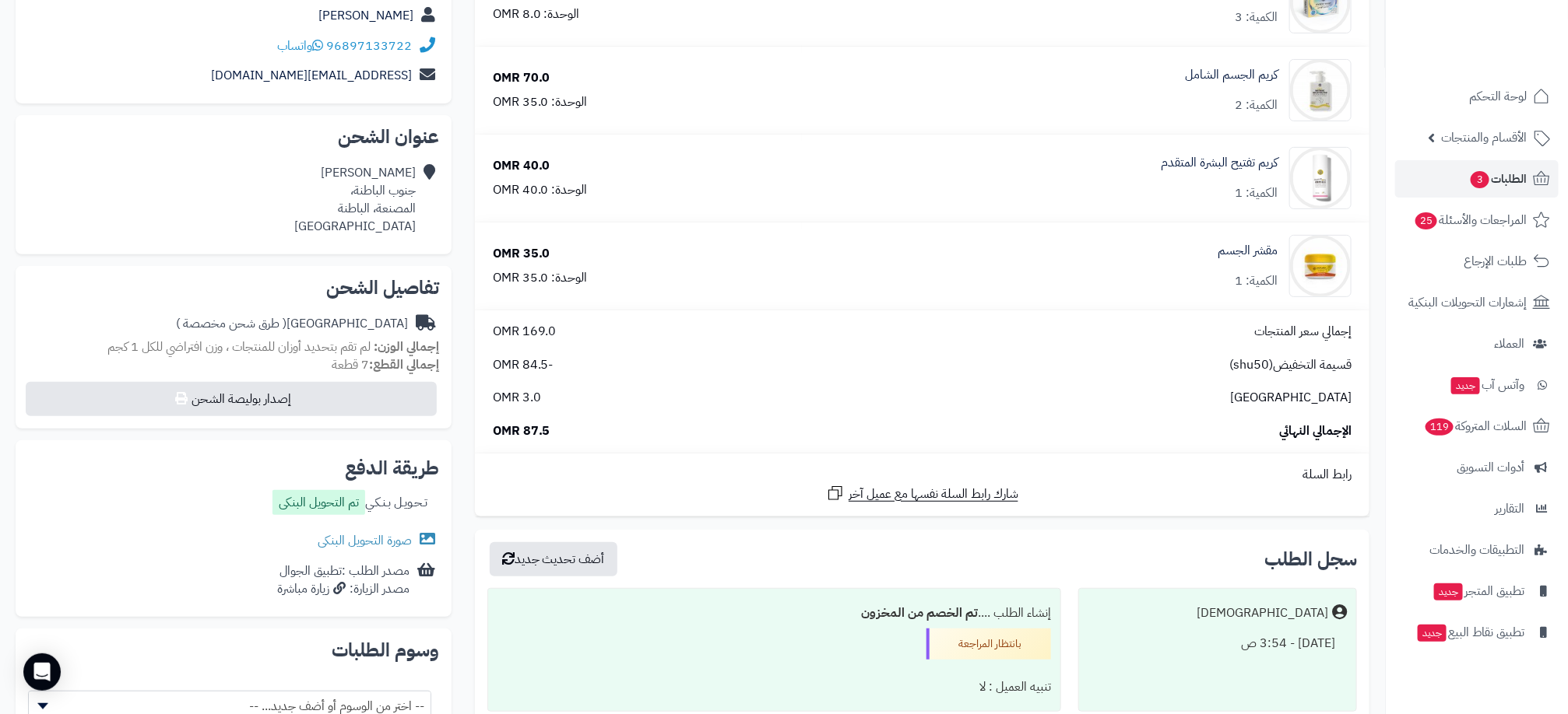
scroll to position [234, 0]
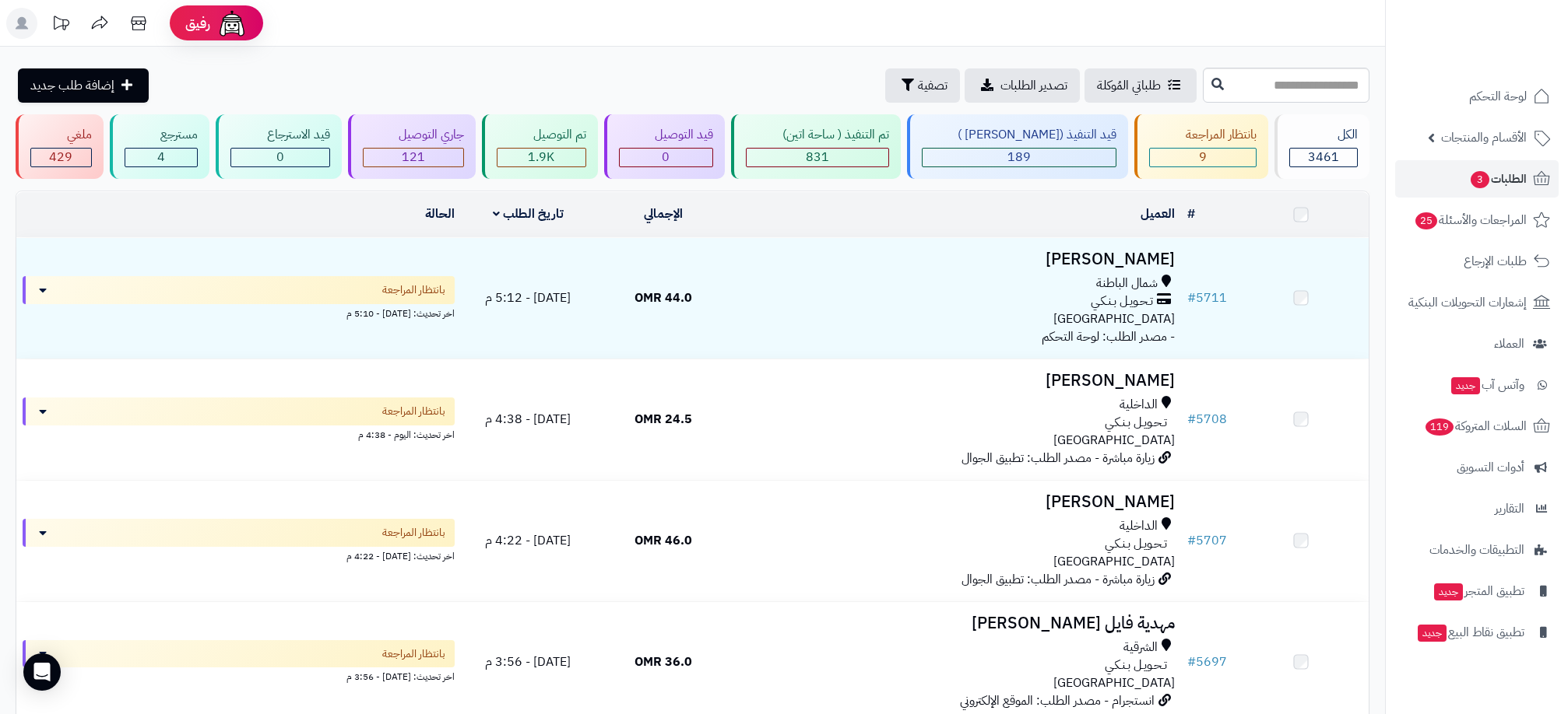
scroll to position [775, 0]
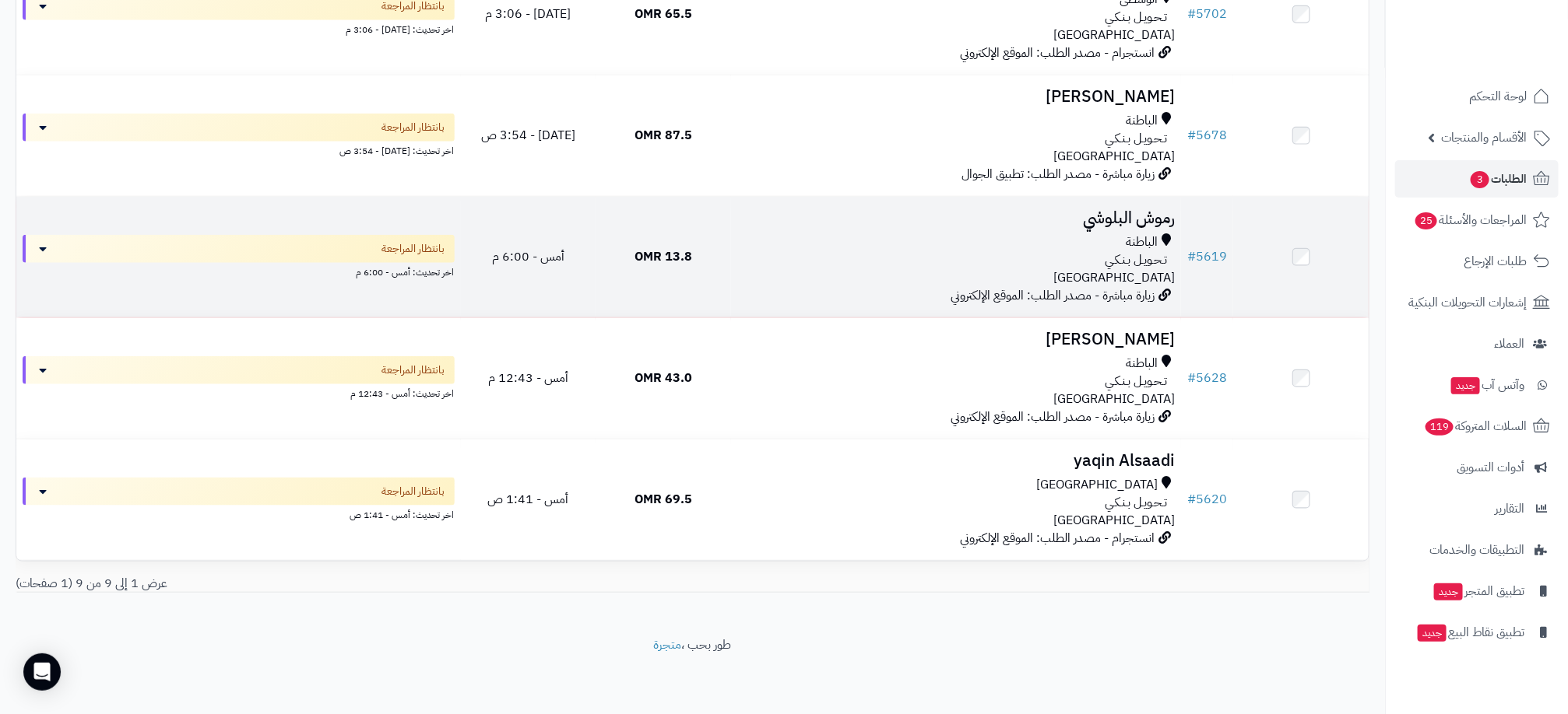
click at [664, 260] on span "13.8 OMR" at bounding box center [663, 256] width 58 height 19
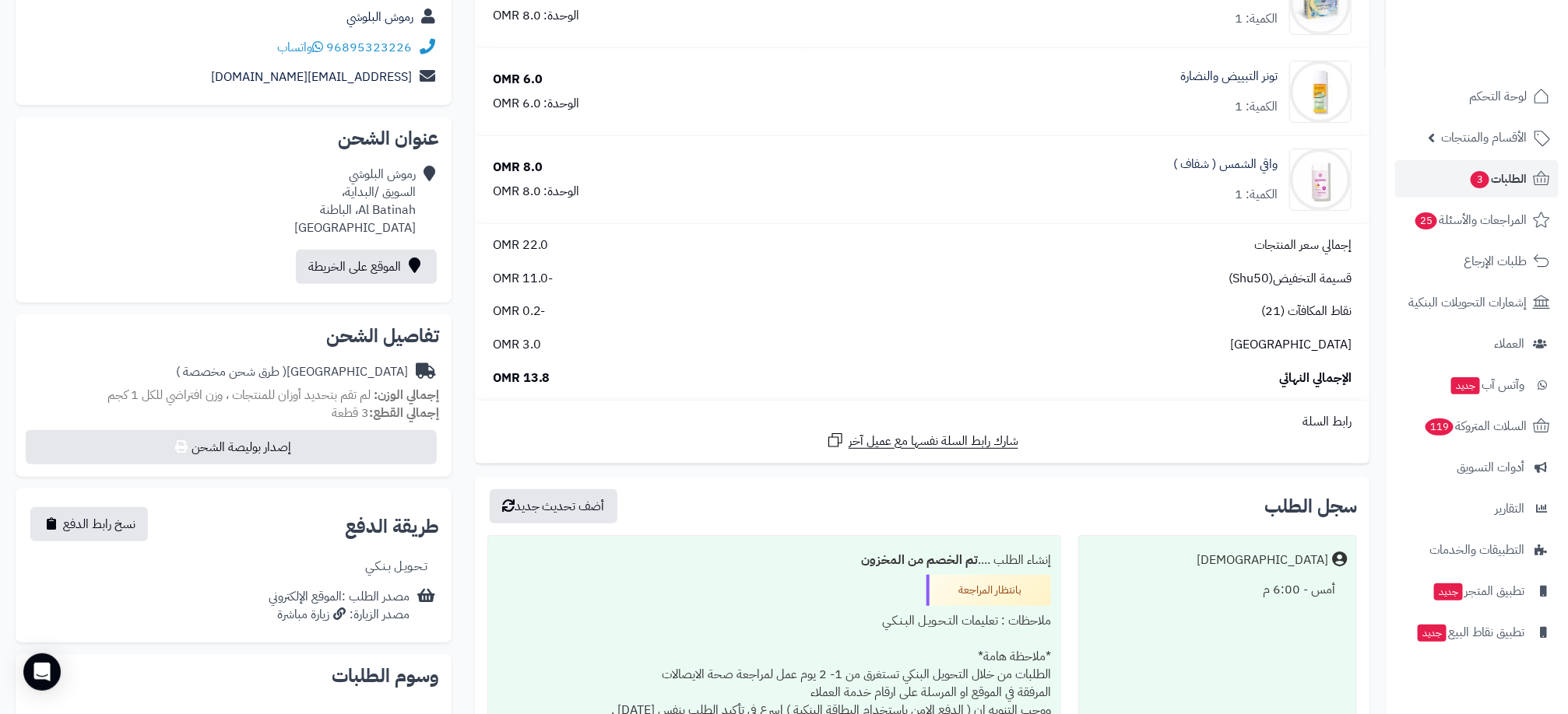
scroll to position [234, 0]
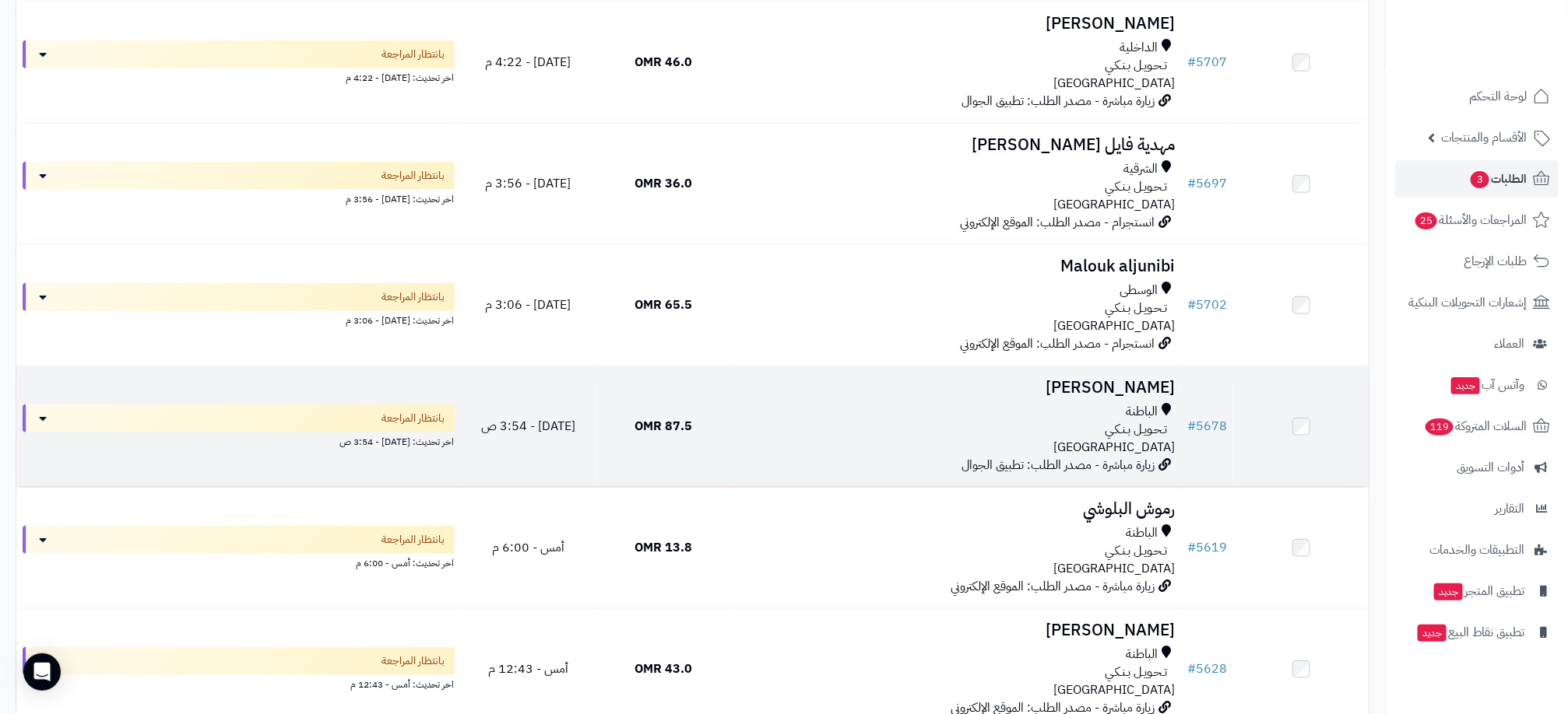
scroll to position [425, 0]
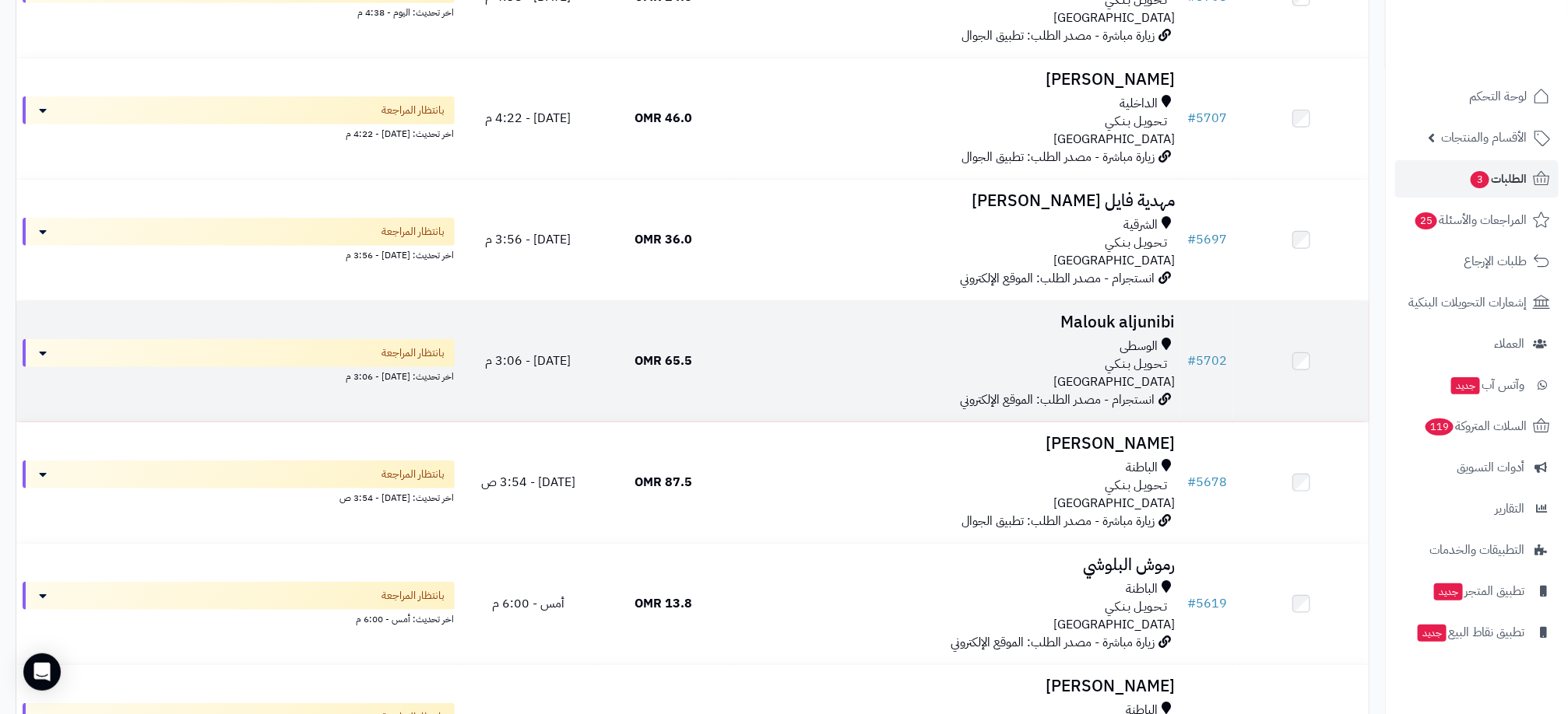
click at [666, 348] on td "65.5 OMR" at bounding box center [663, 361] width 136 height 120
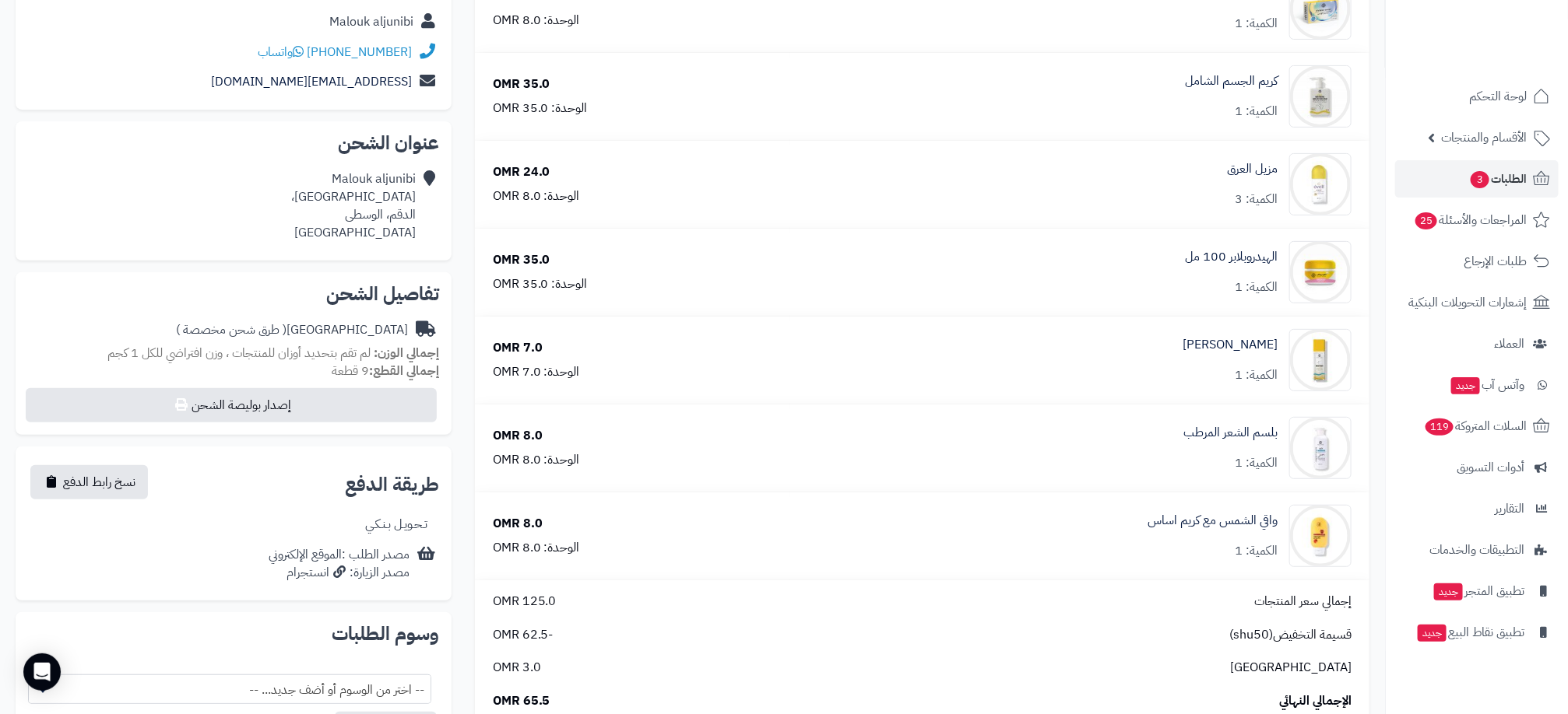
scroll to position [234, 0]
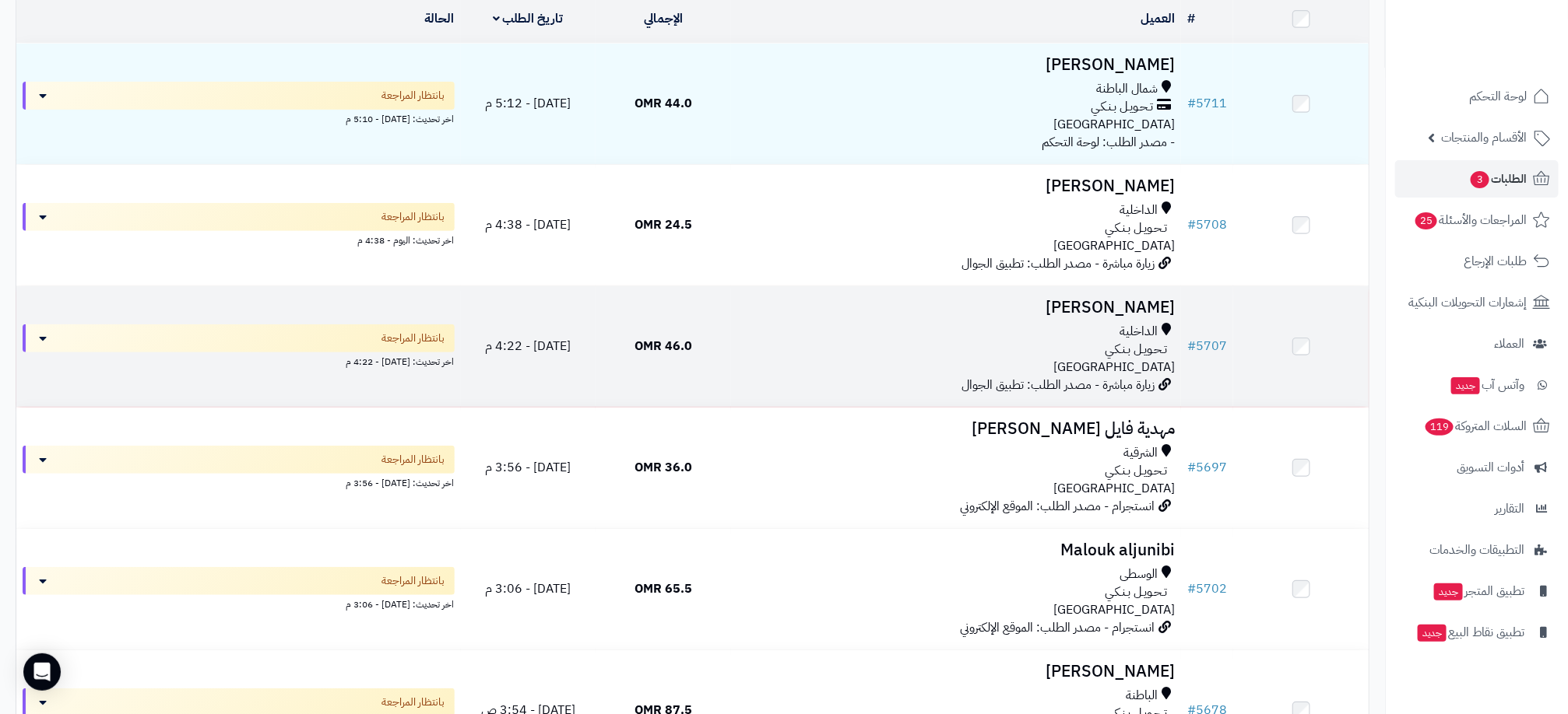
scroll to position [191, 0]
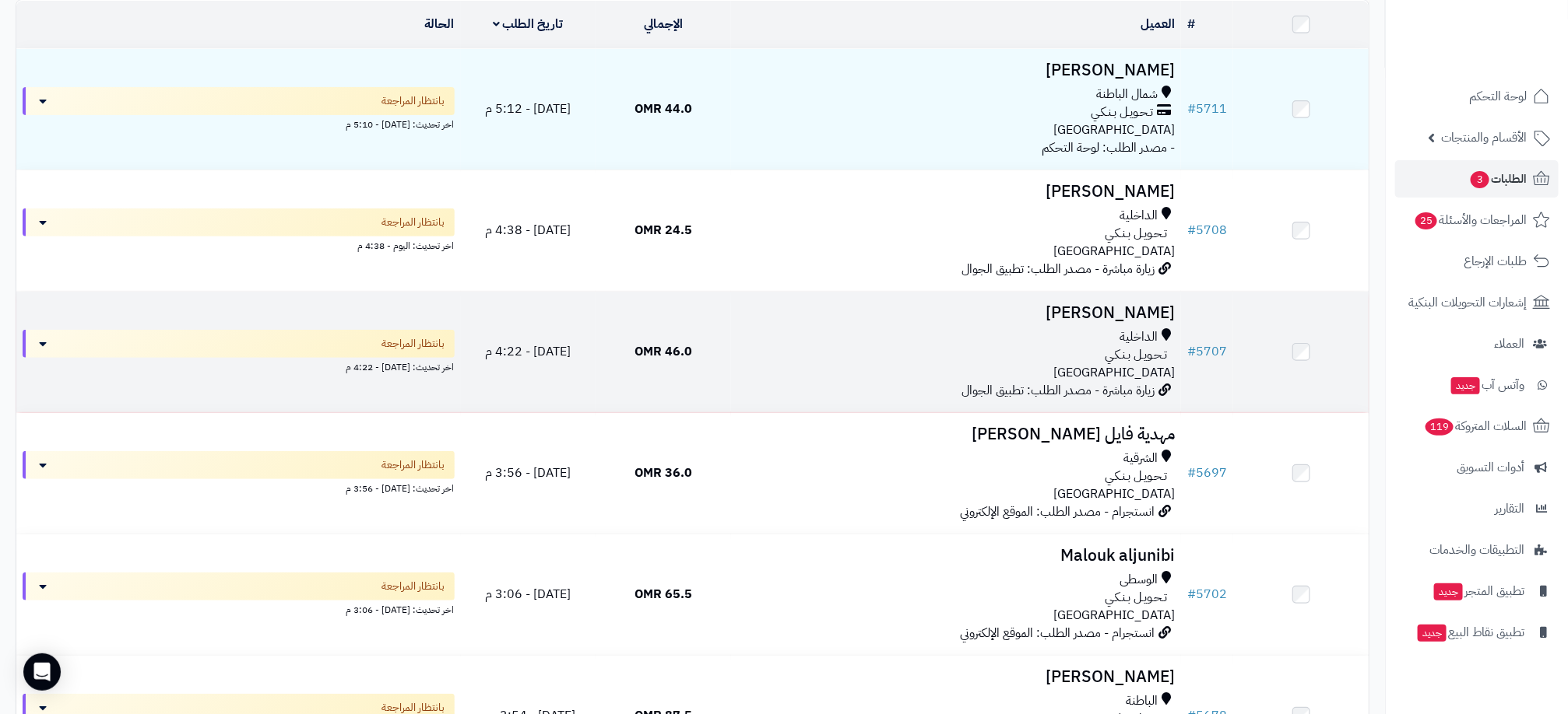
click at [685, 346] on span "46.0 OMR" at bounding box center [663, 352] width 58 height 19
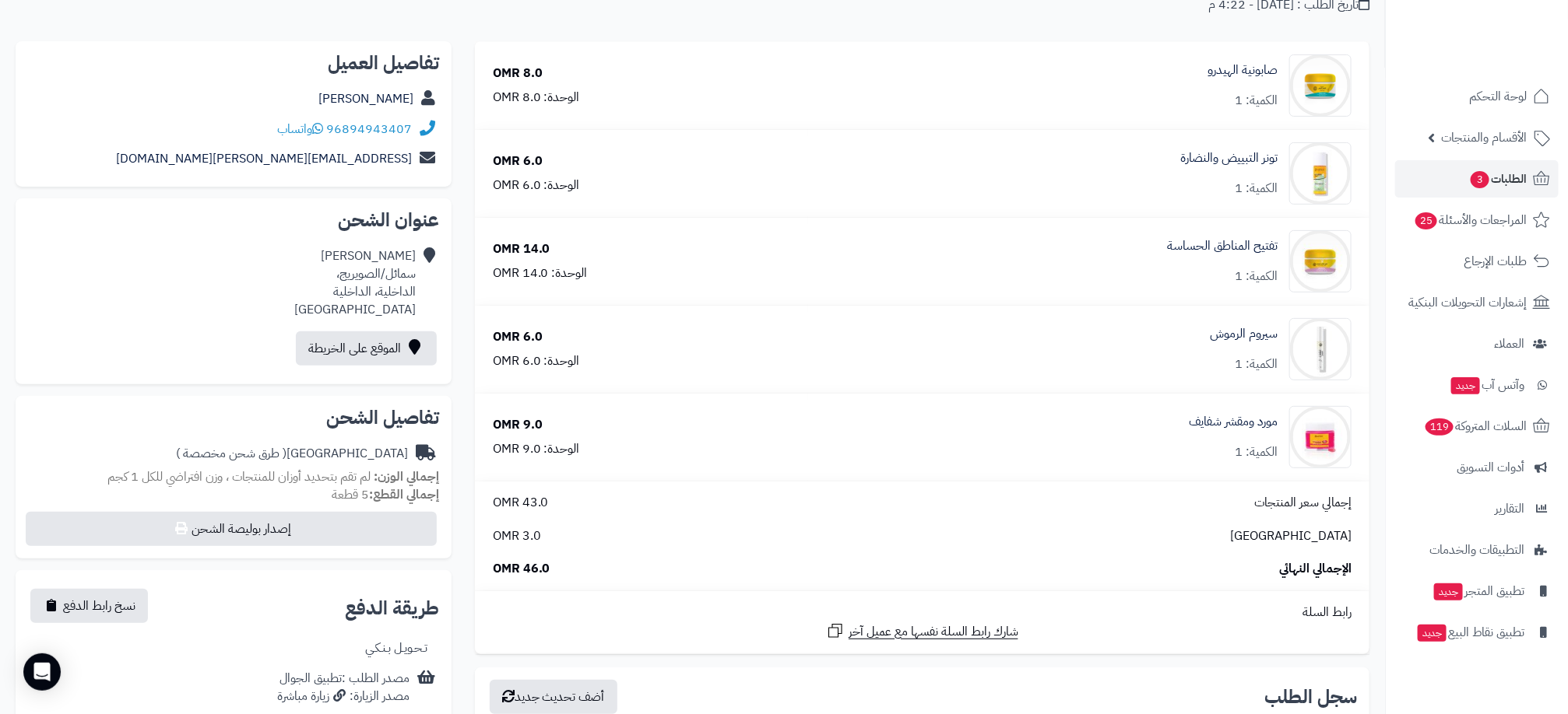
scroll to position [234, 0]
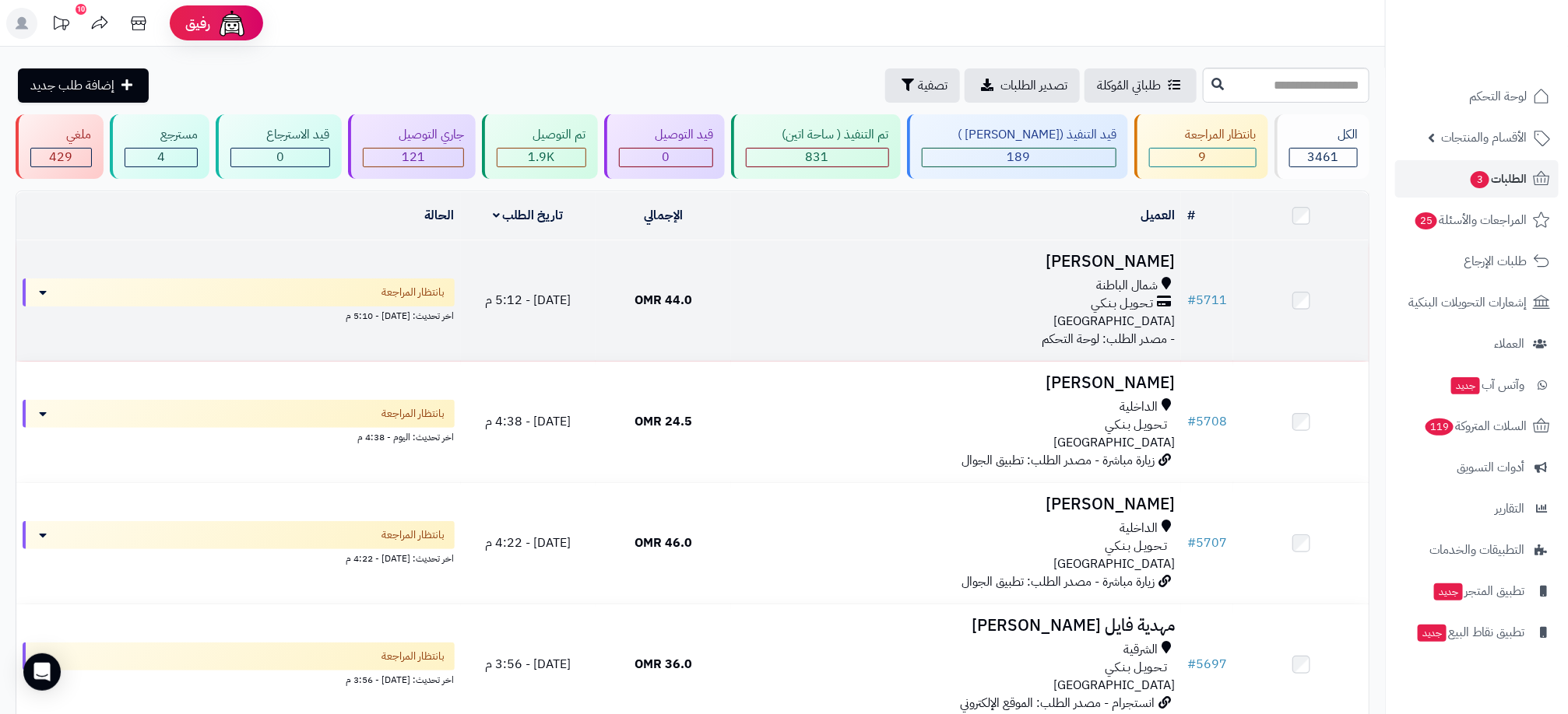
click at [741, 320] on div "شمال الباطنة تـحـويـل بـنـكـي عمان" at bounding box center [956, 303] width 438 height 54
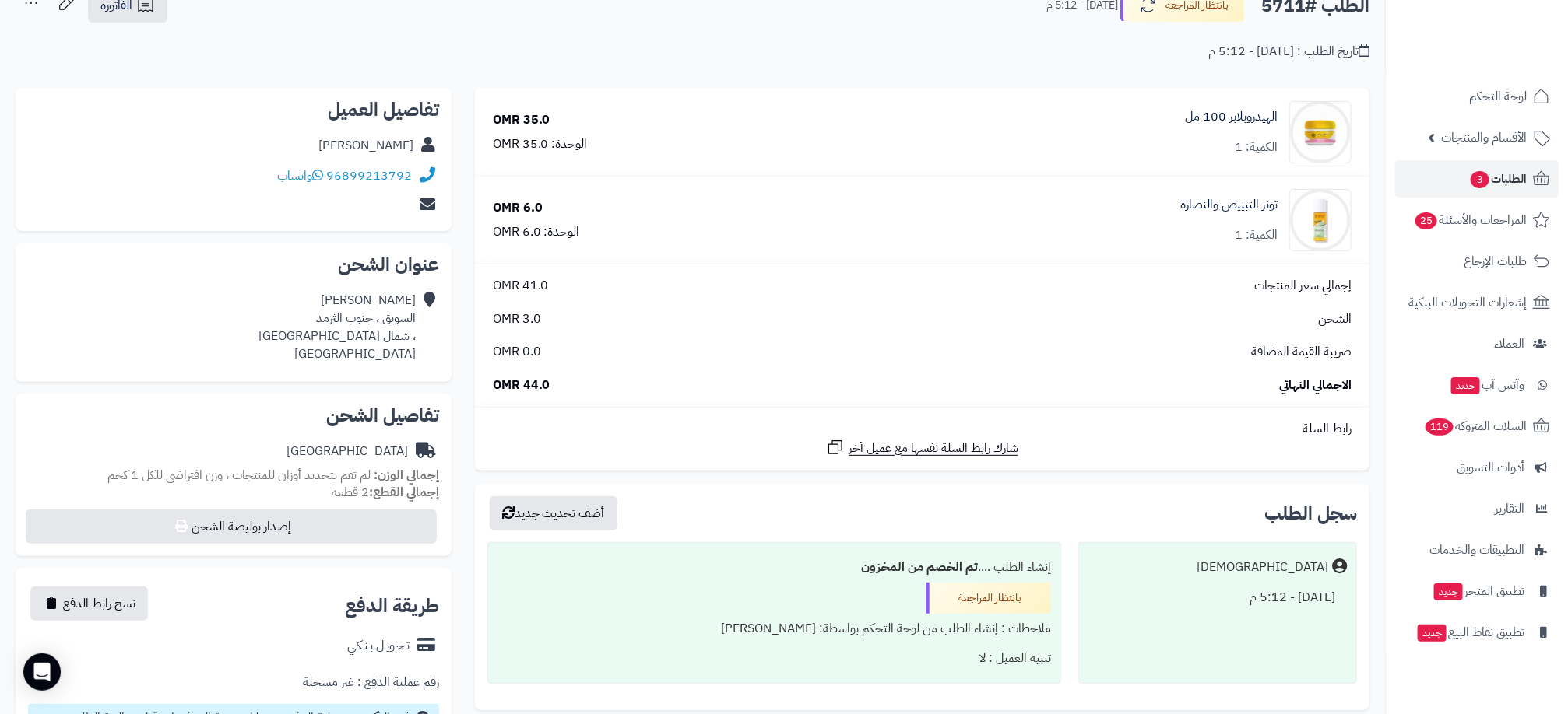
scroll to position [350, 0]
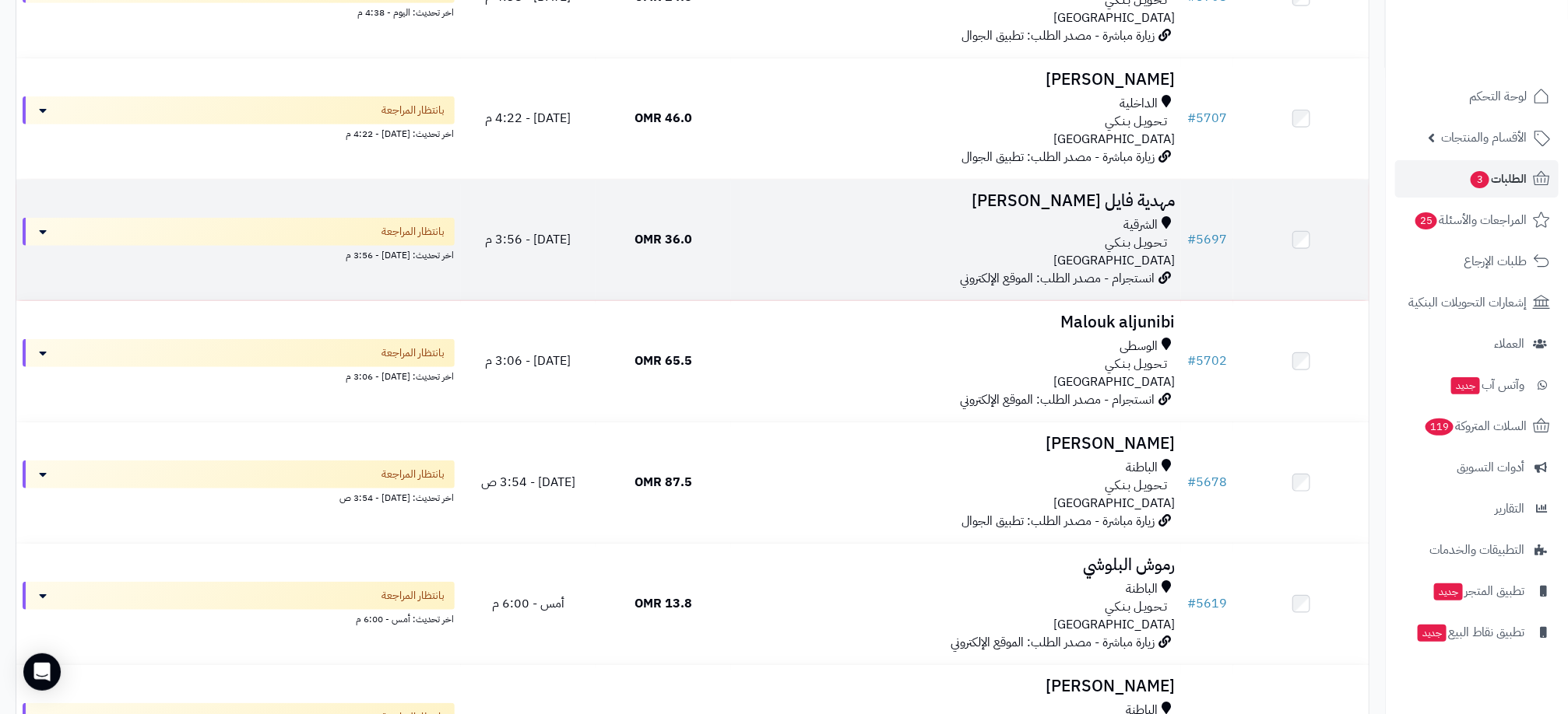
scroll to position [308, 0]
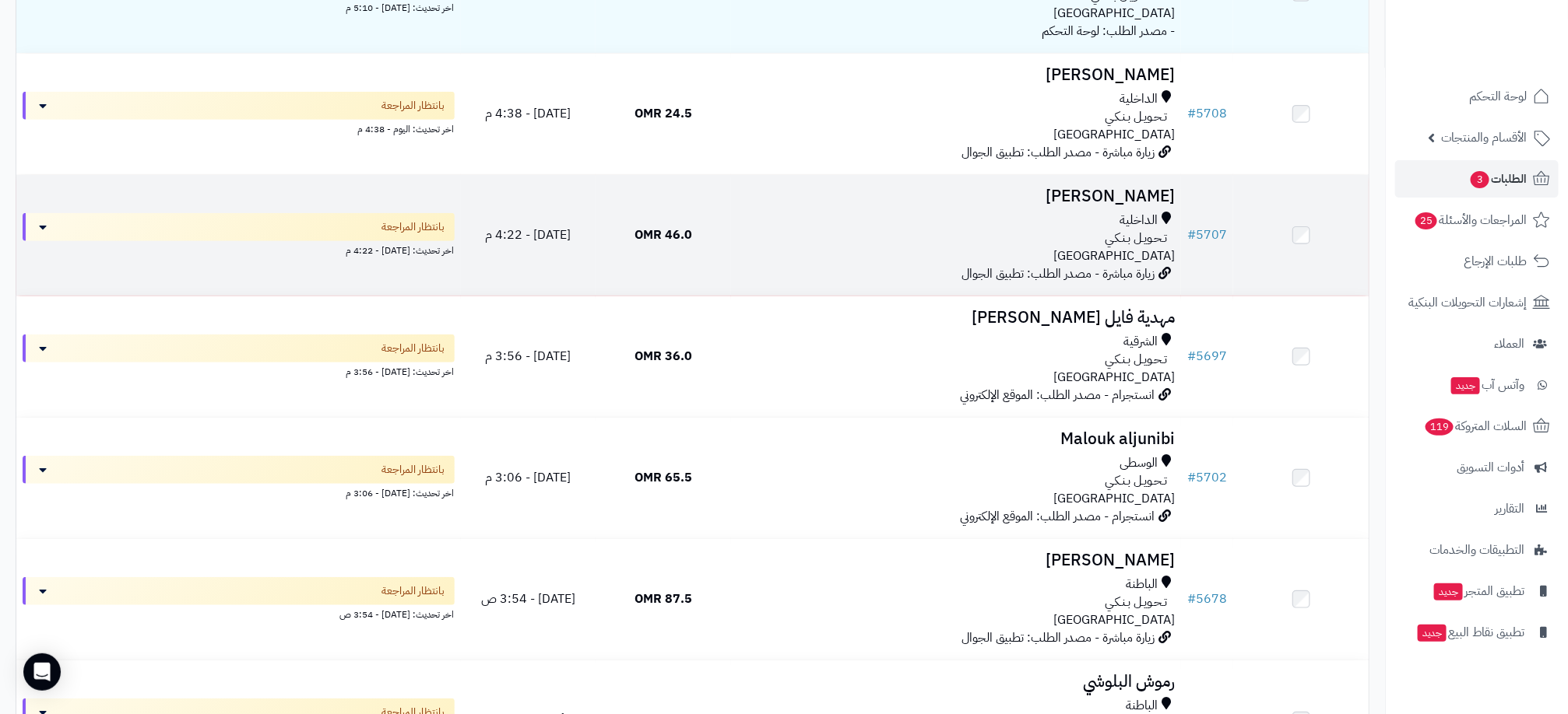
click at [727, 241] on td "46.0 OMR" at bounding box center [663, 235] width 136 height 120
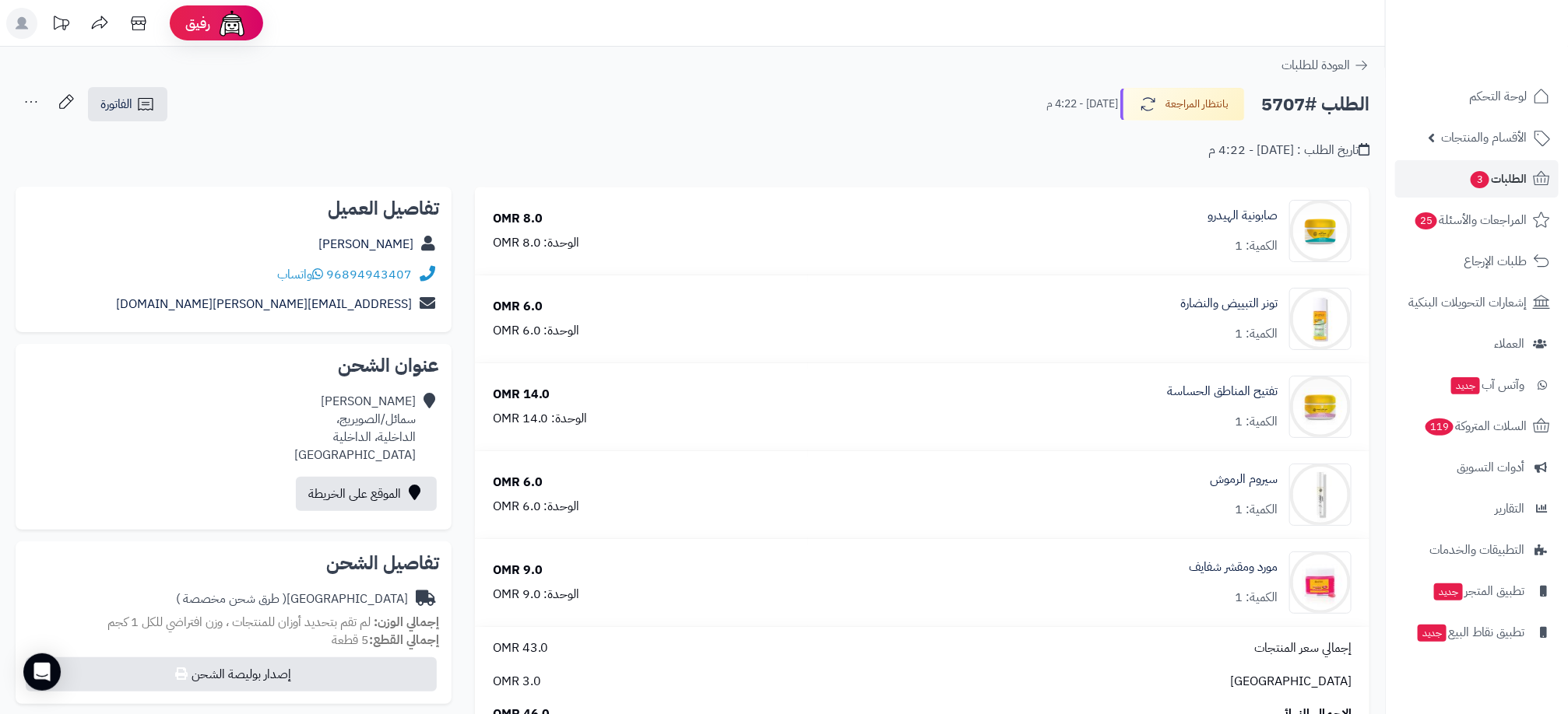
click at [913, 163] on div "**********" at bounding box center [692, 130] width 1385 height 88
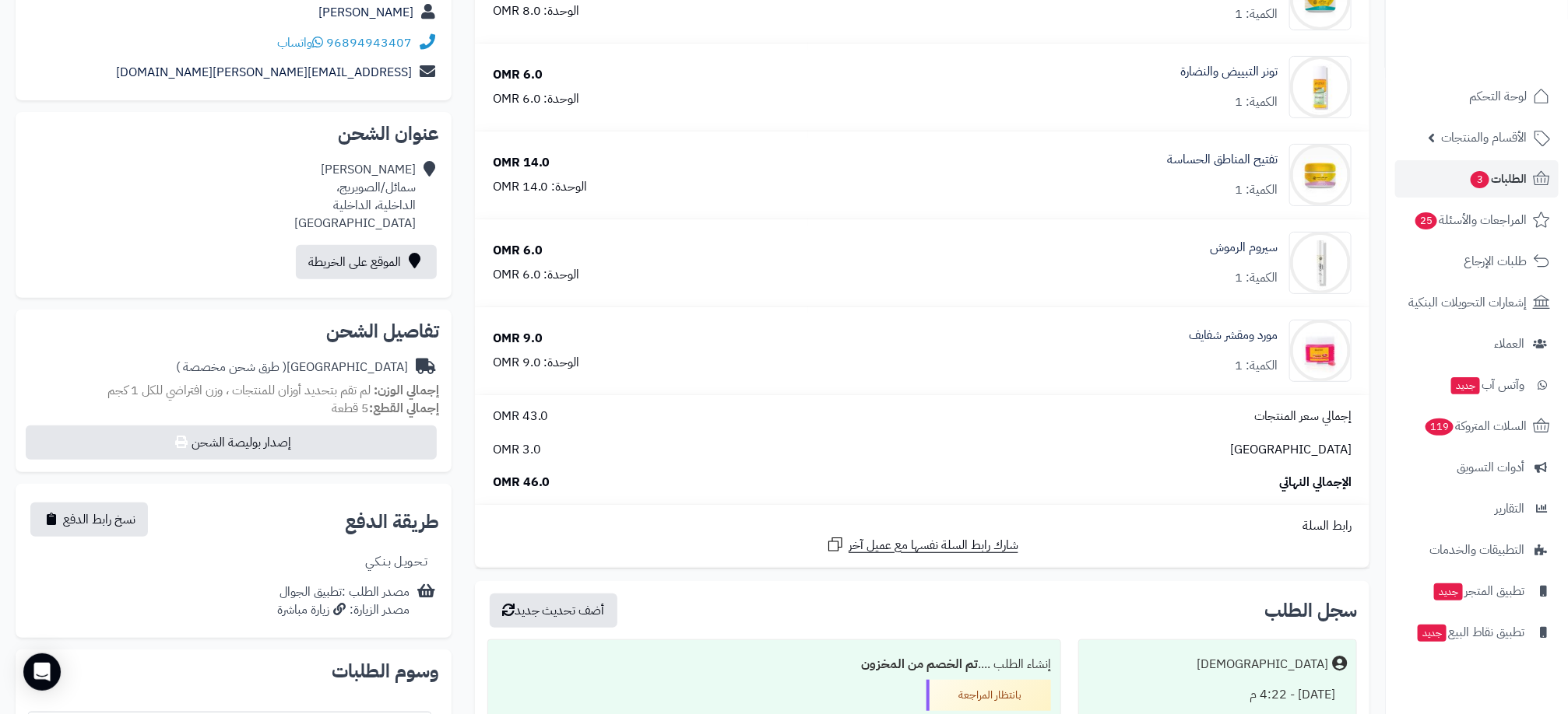
scroll to position [234, 0]
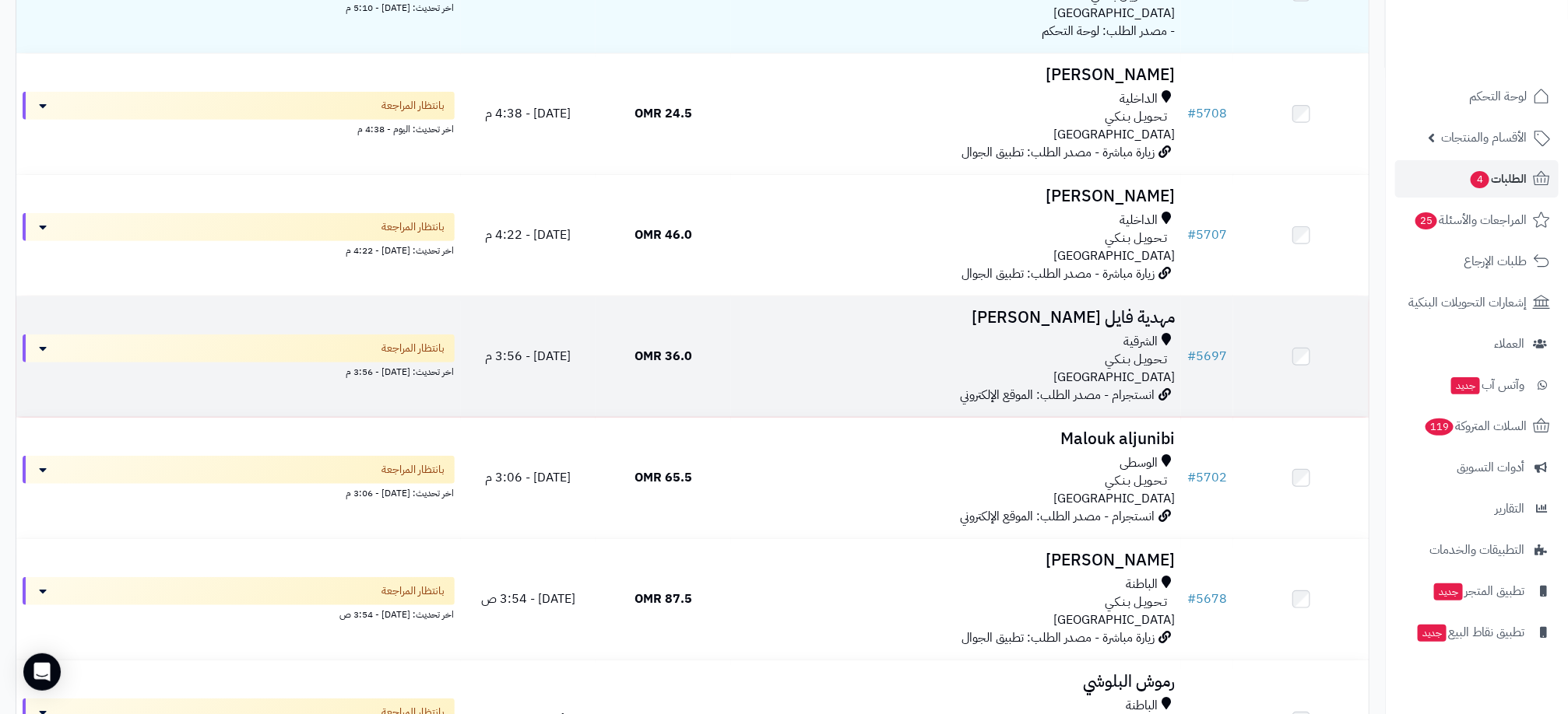
scroll to position [191, 0]
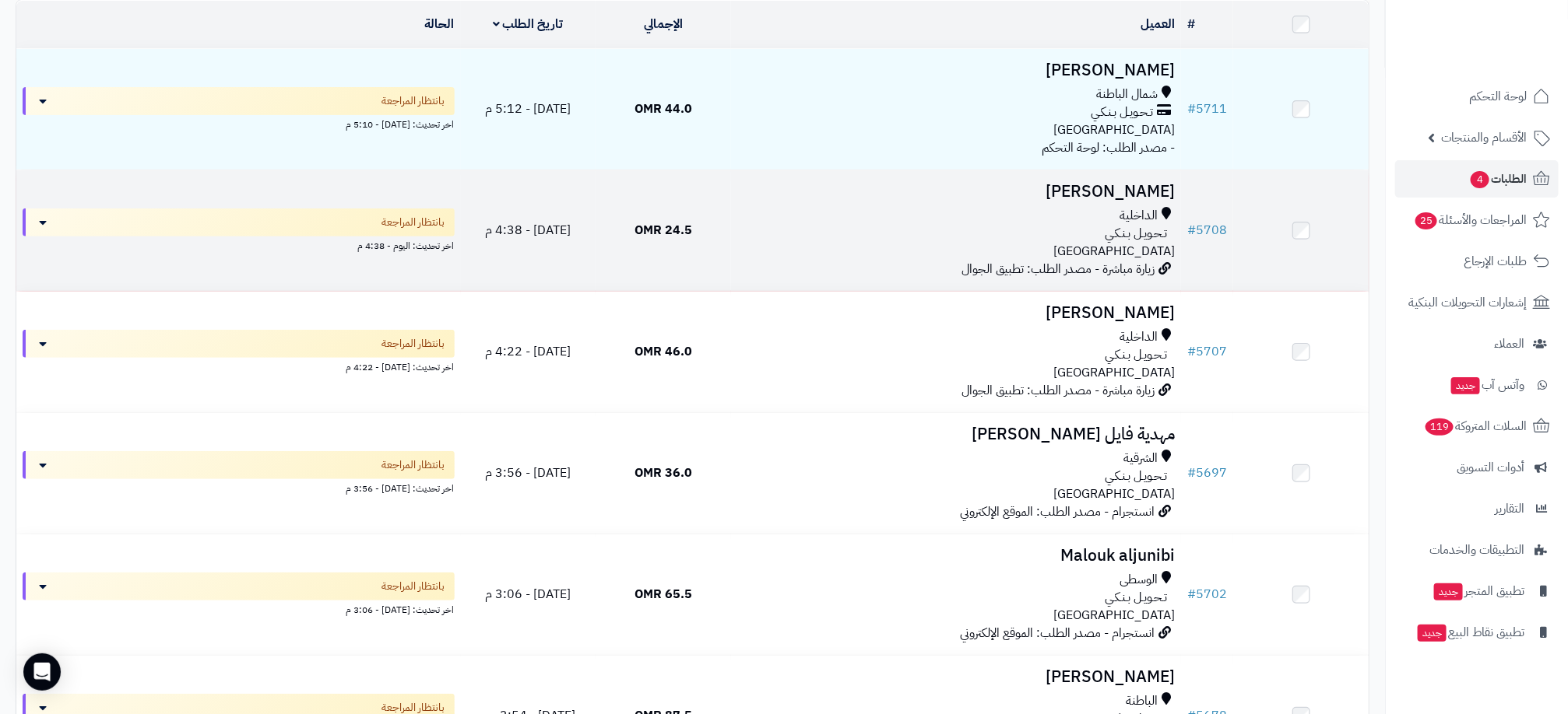
click at [888, 239] on div "تـحـويـل بـنـكـي" at bounding box center [956, 234] width 438 height 18
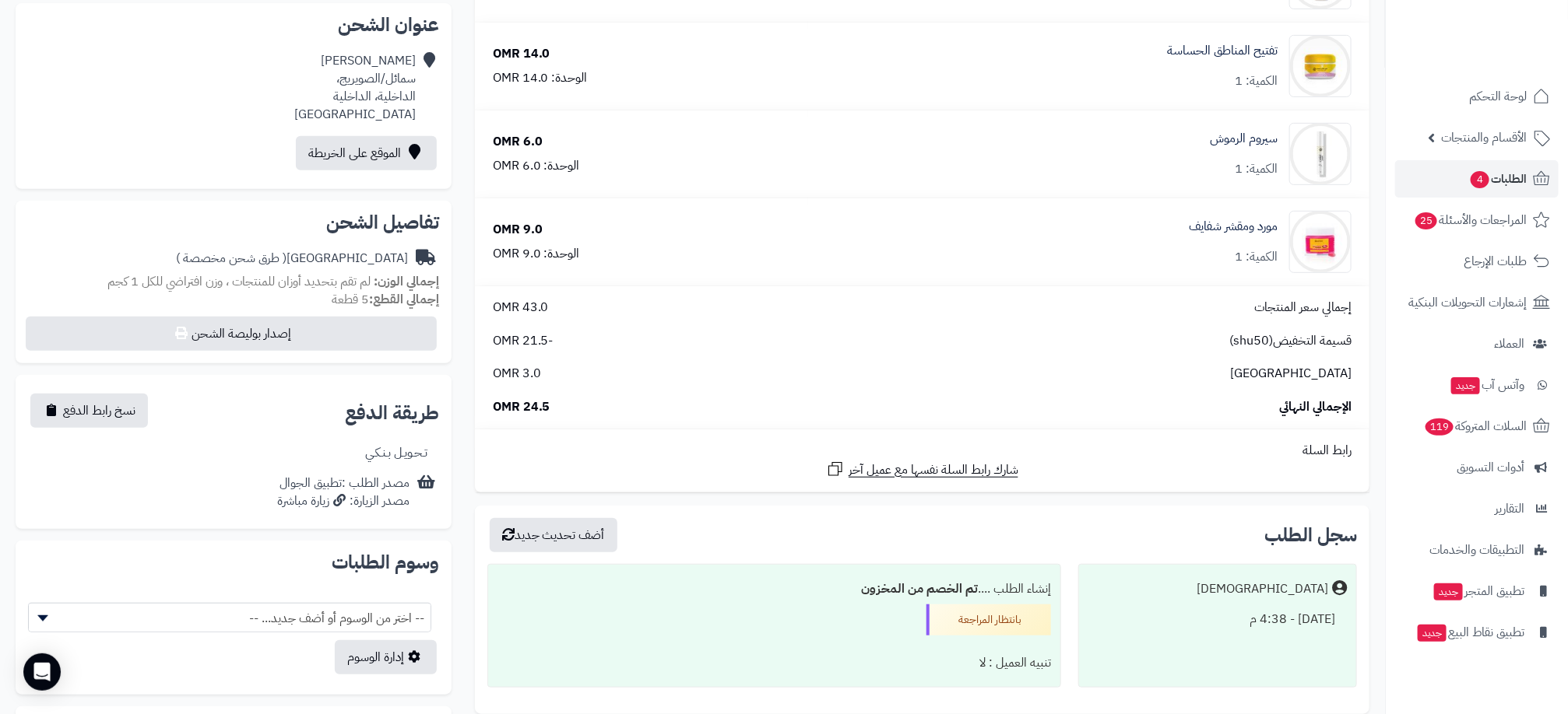
scroll to position [350, 0]
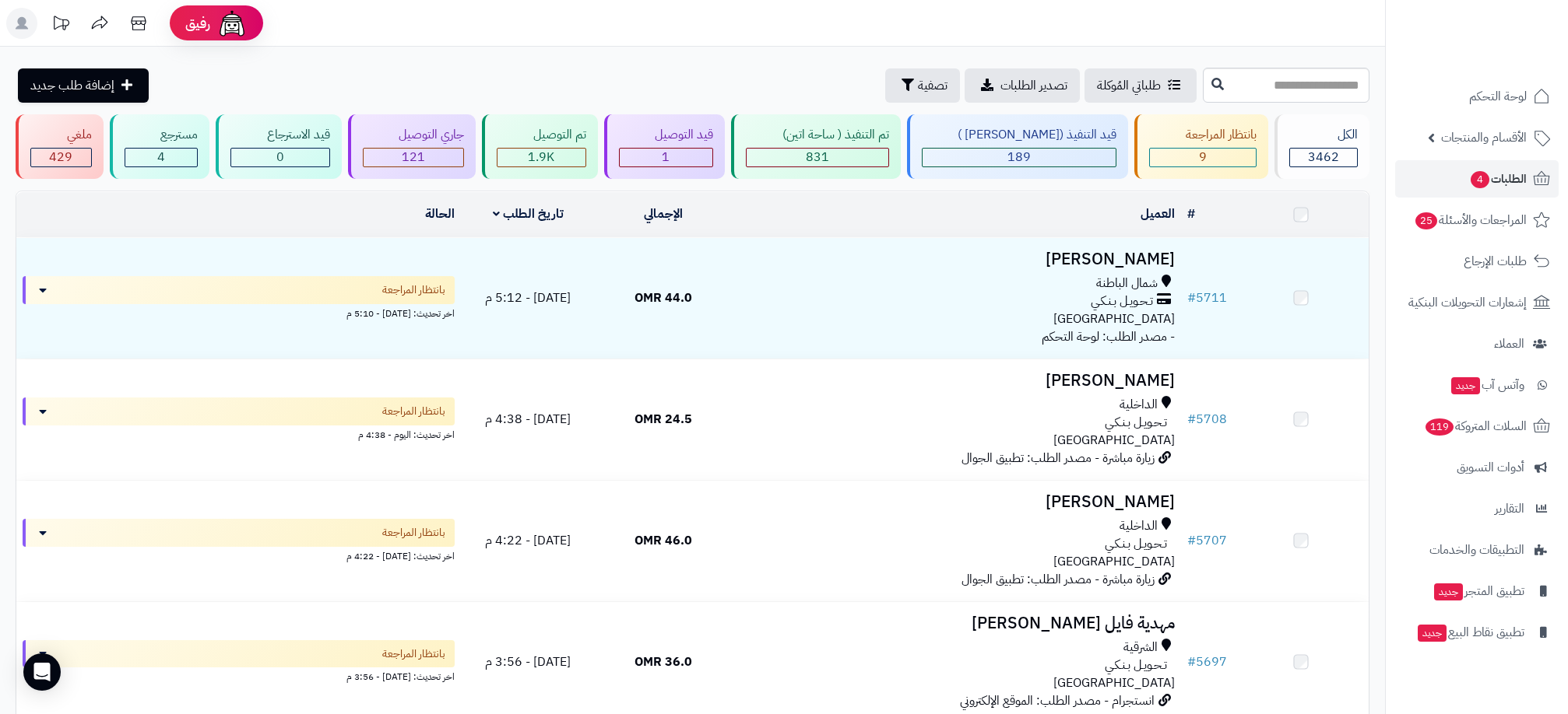
scroll to position [191, 0]
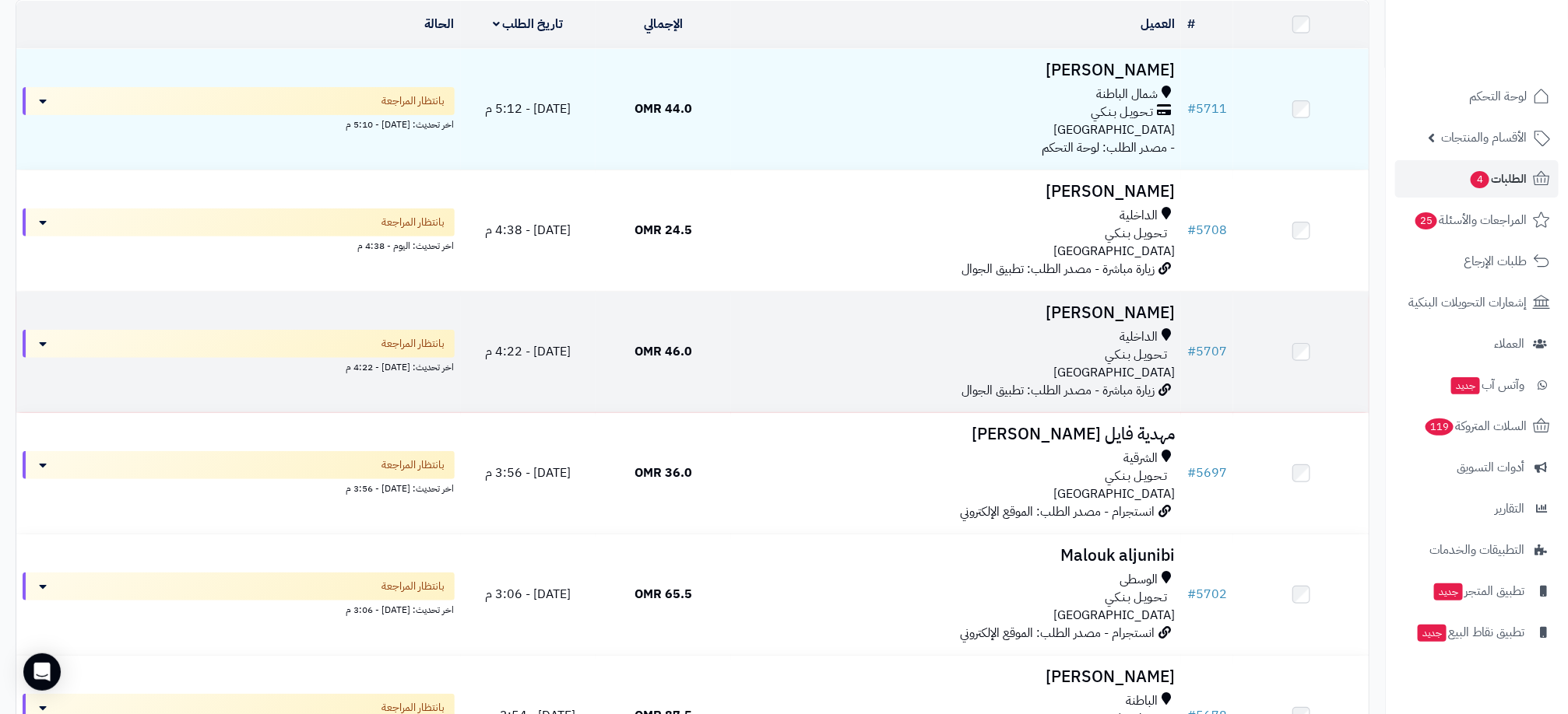
click at [1036, 355] on div "تـحـويـل بـنـكـي" at bounding box center [956, 355] width 438 height 18
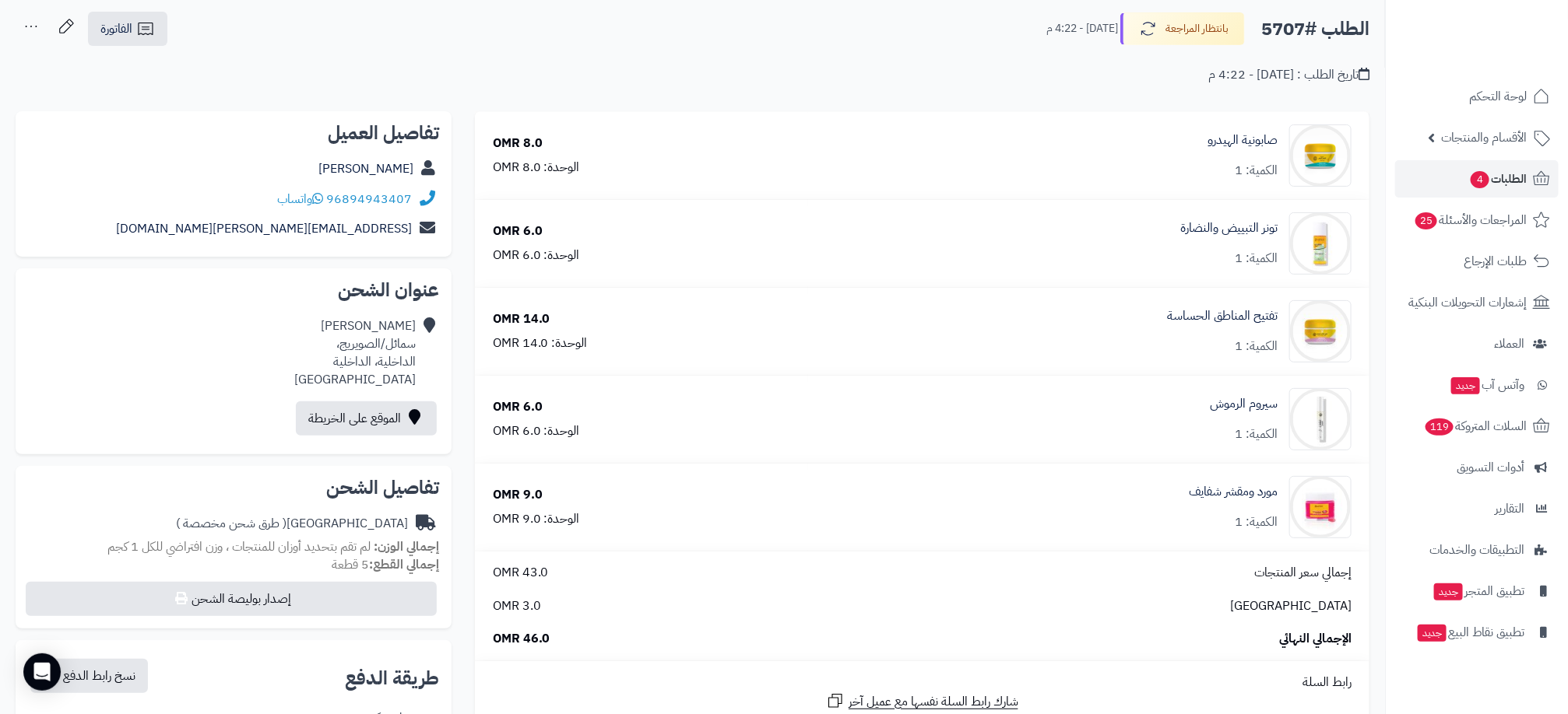
scroll to position [117, 0]
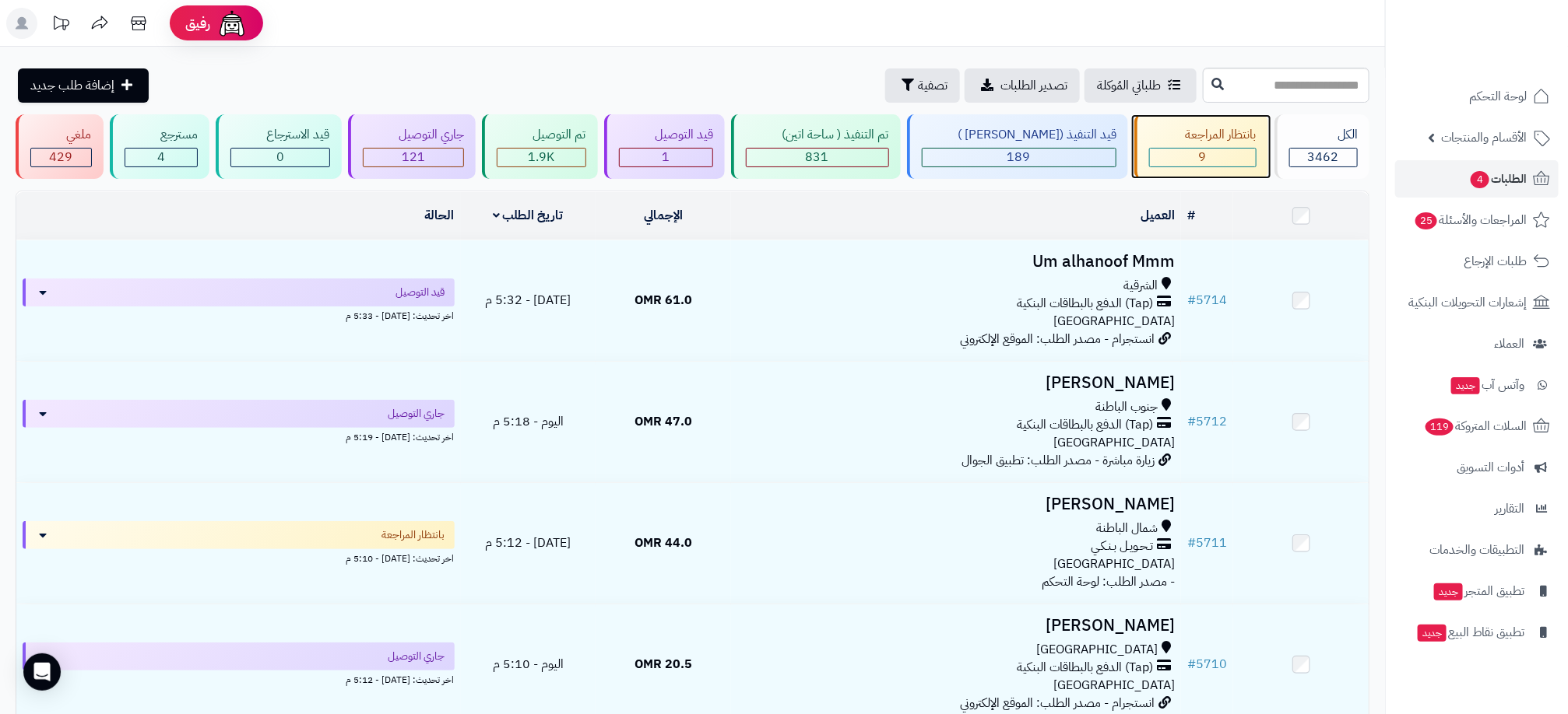
click at [1204, 160] on div "9" at bounding box center [1203, 158] width 106 height 18
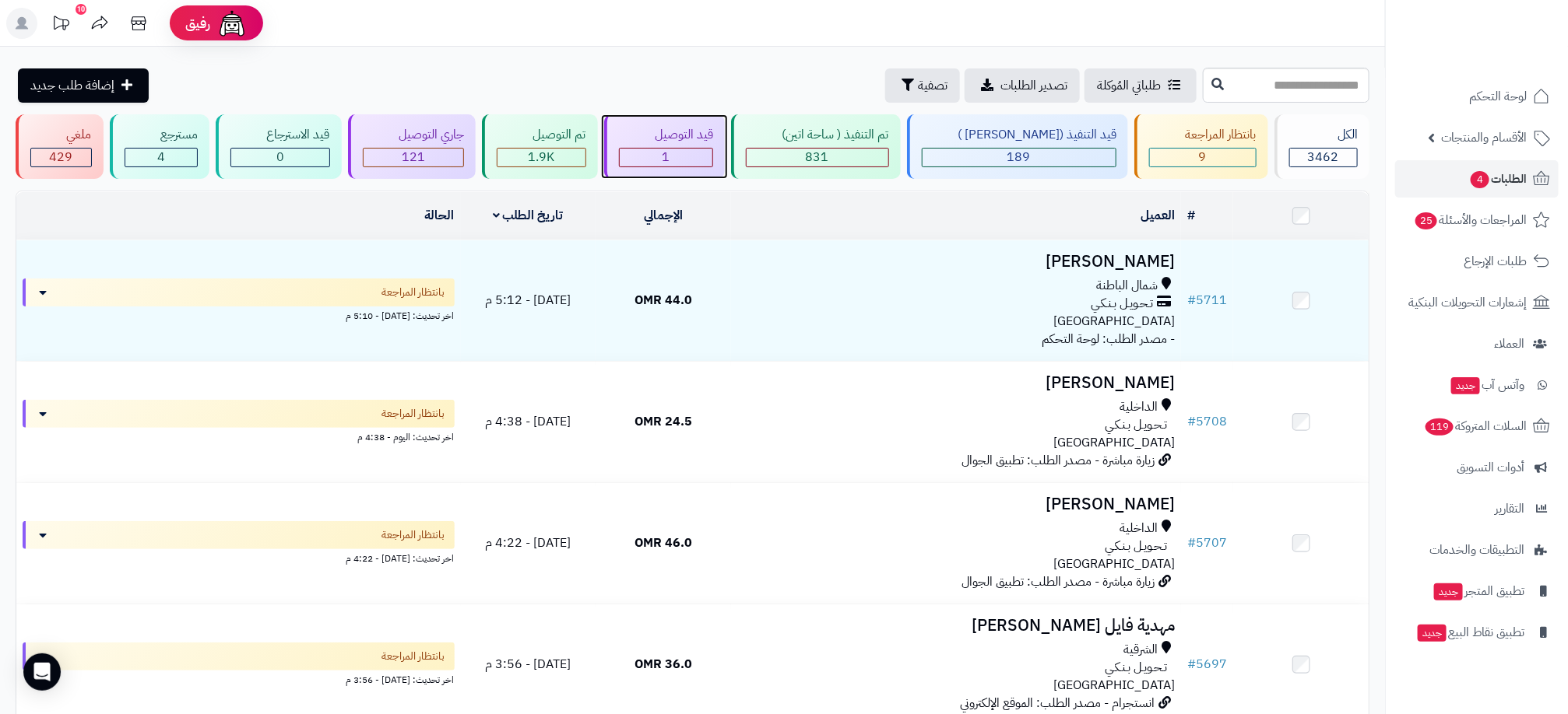
click at [682, 161] on div "1" at bounding box center [666, 158] width 94 height 18
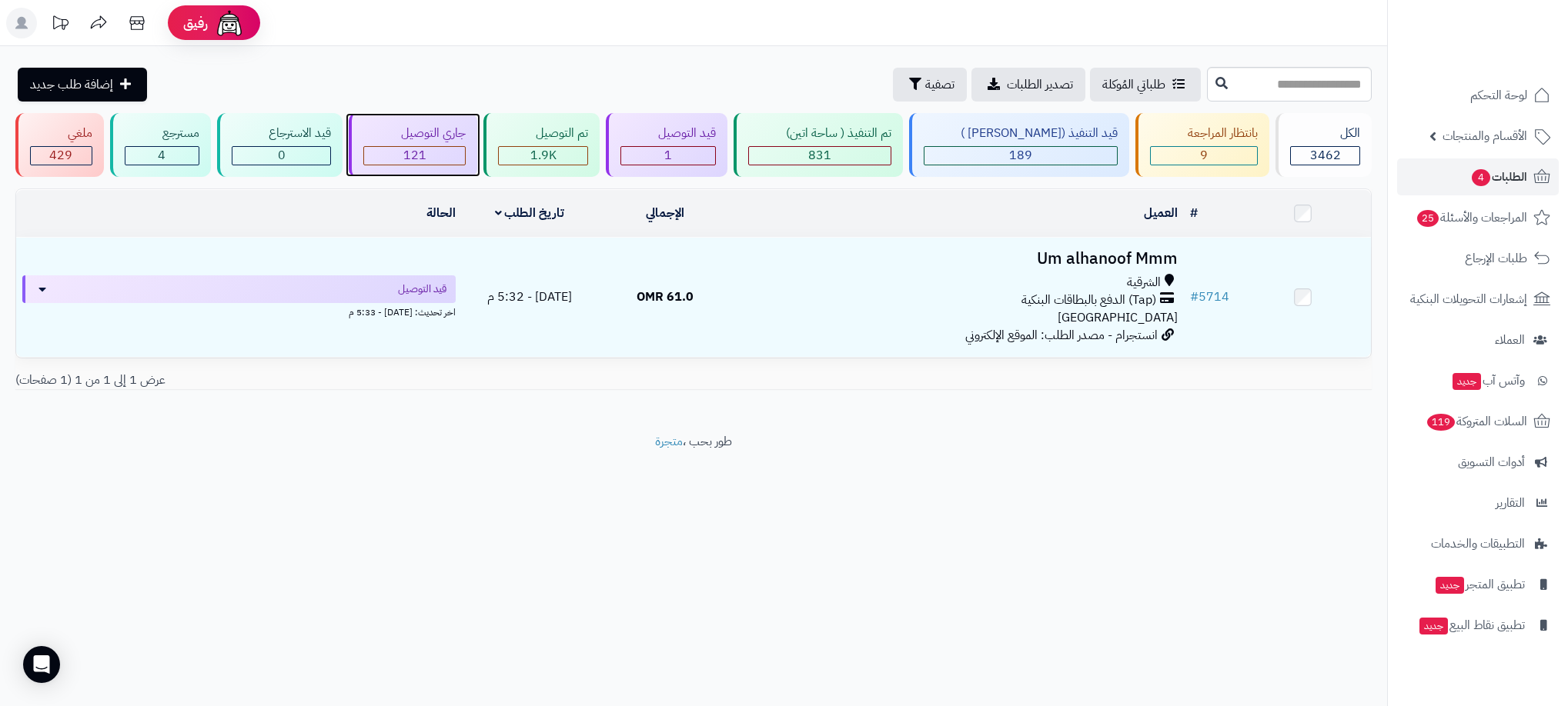
click at [402, 144] on div "جاري التوصيل 121" at bounding box center [413, 145] width 129 height 64
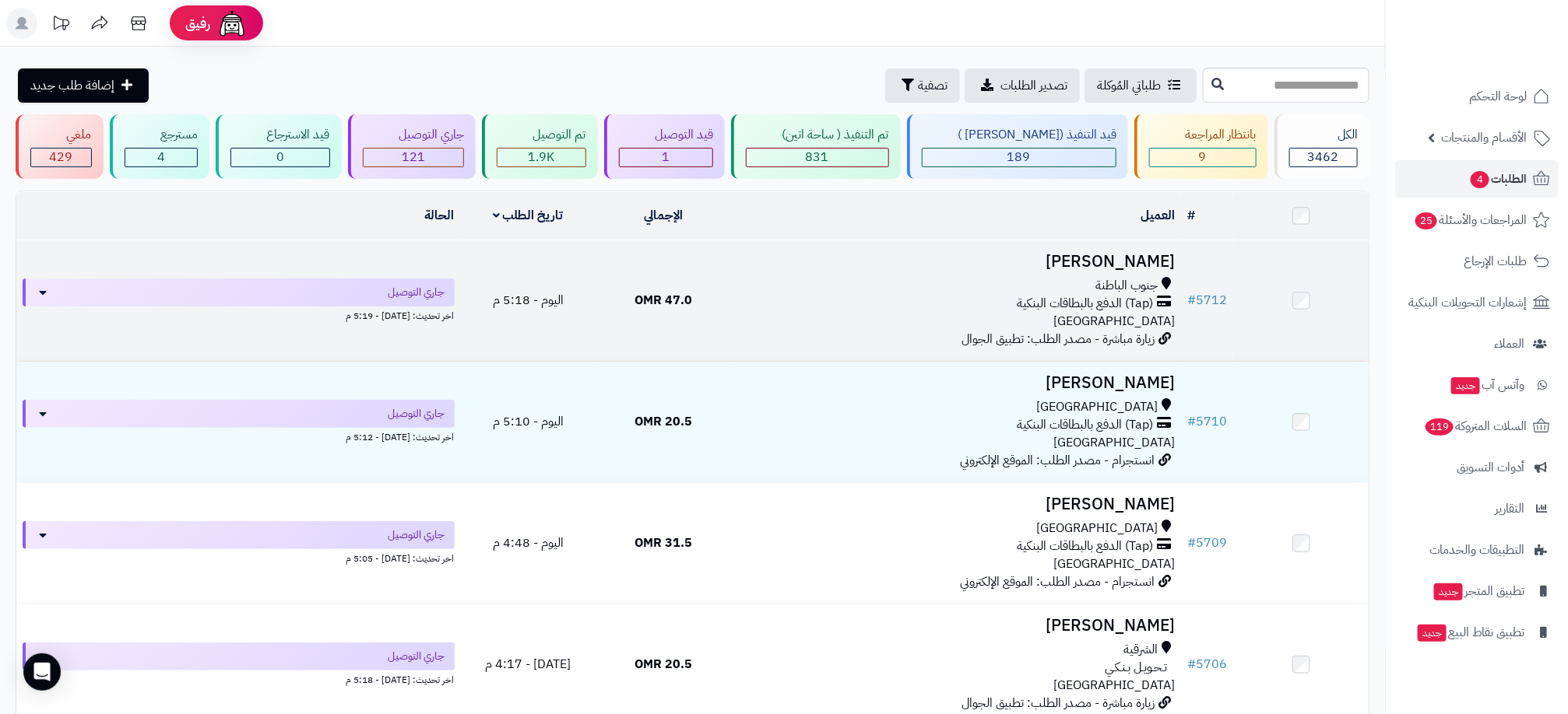
scroll to position [234, 0]
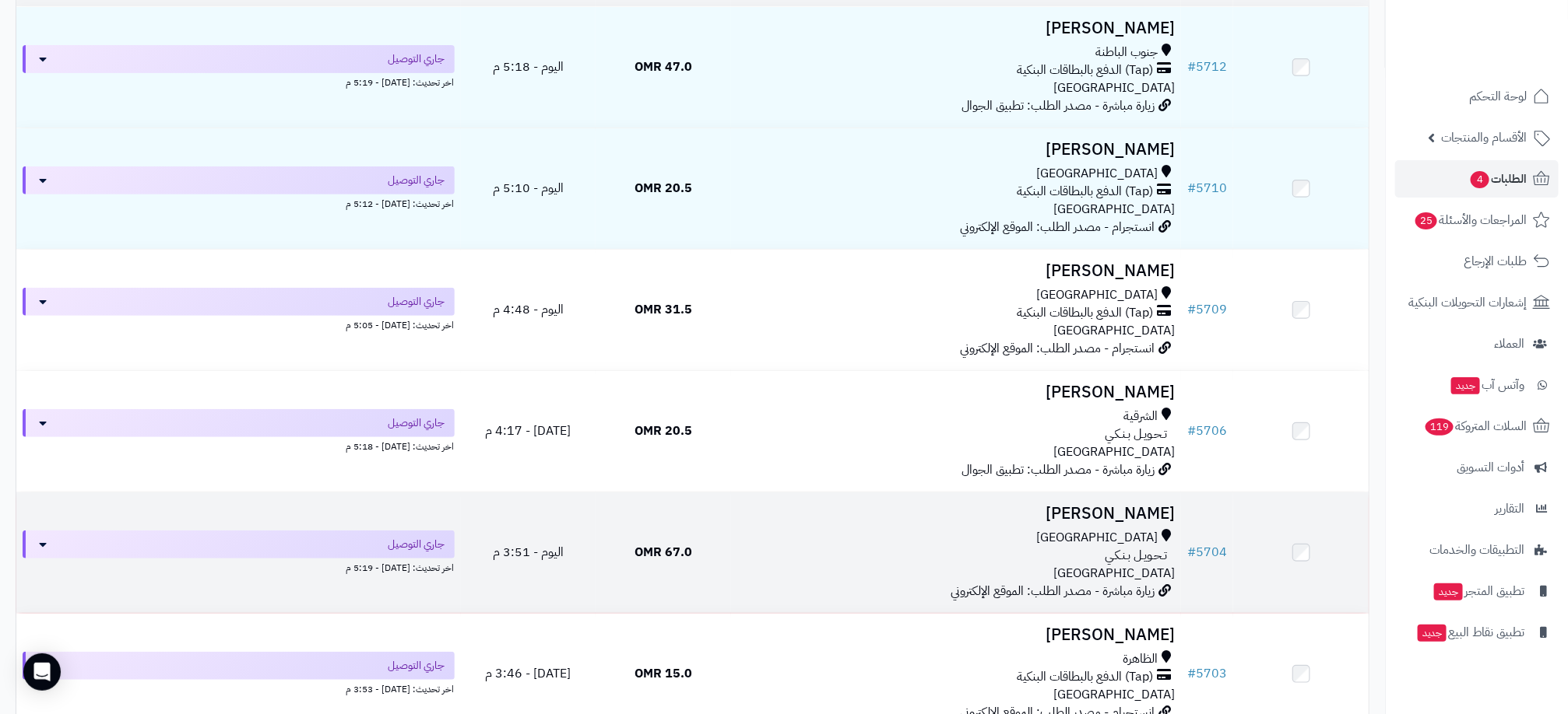
click at [757, 544] on div "[GEOGRAPHIC_DATA]" at bounding box center [956, 538] width 438 height 18
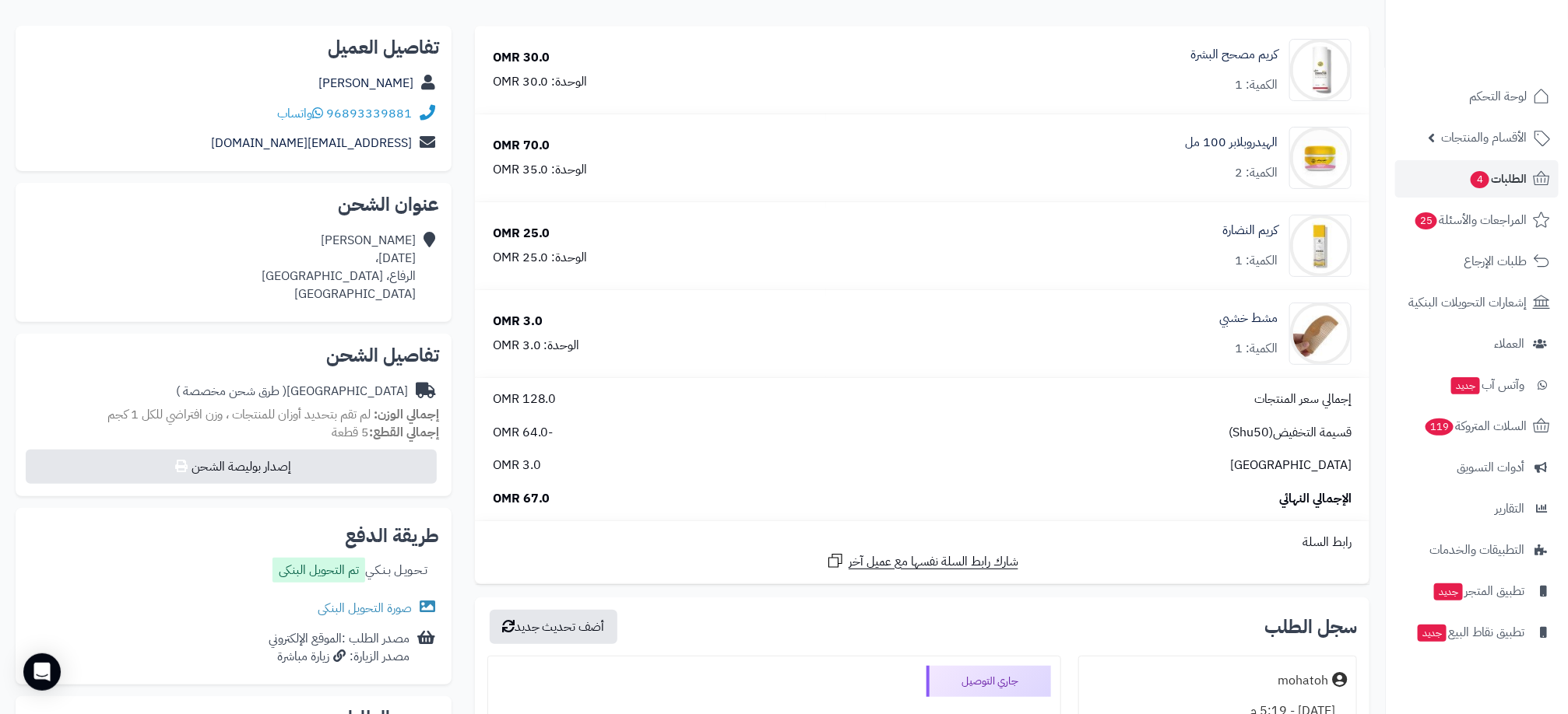
scroll to position [350, 0]
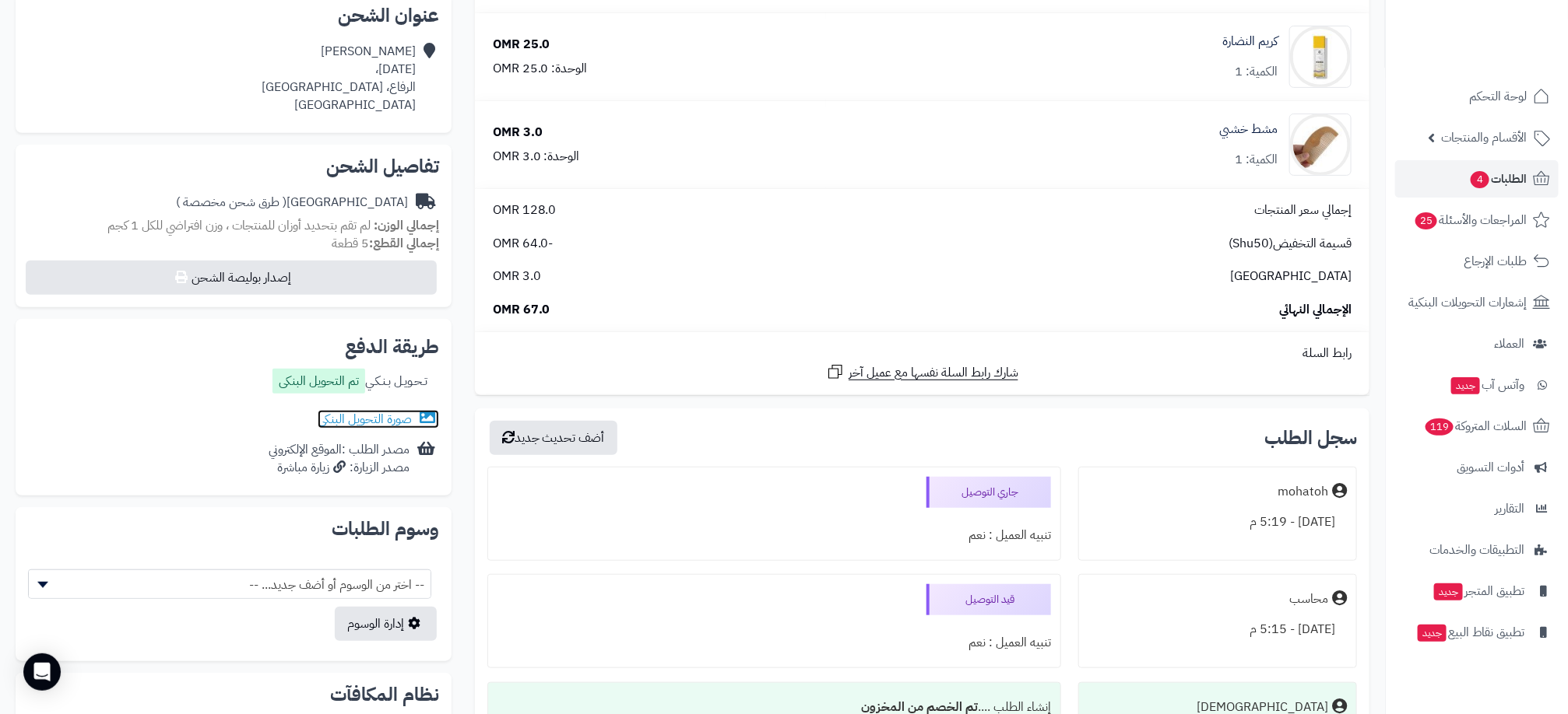
click at [388, 421] on link "صورة التحويل البنكى" at bounding box center [379, 419] width 121 height 19
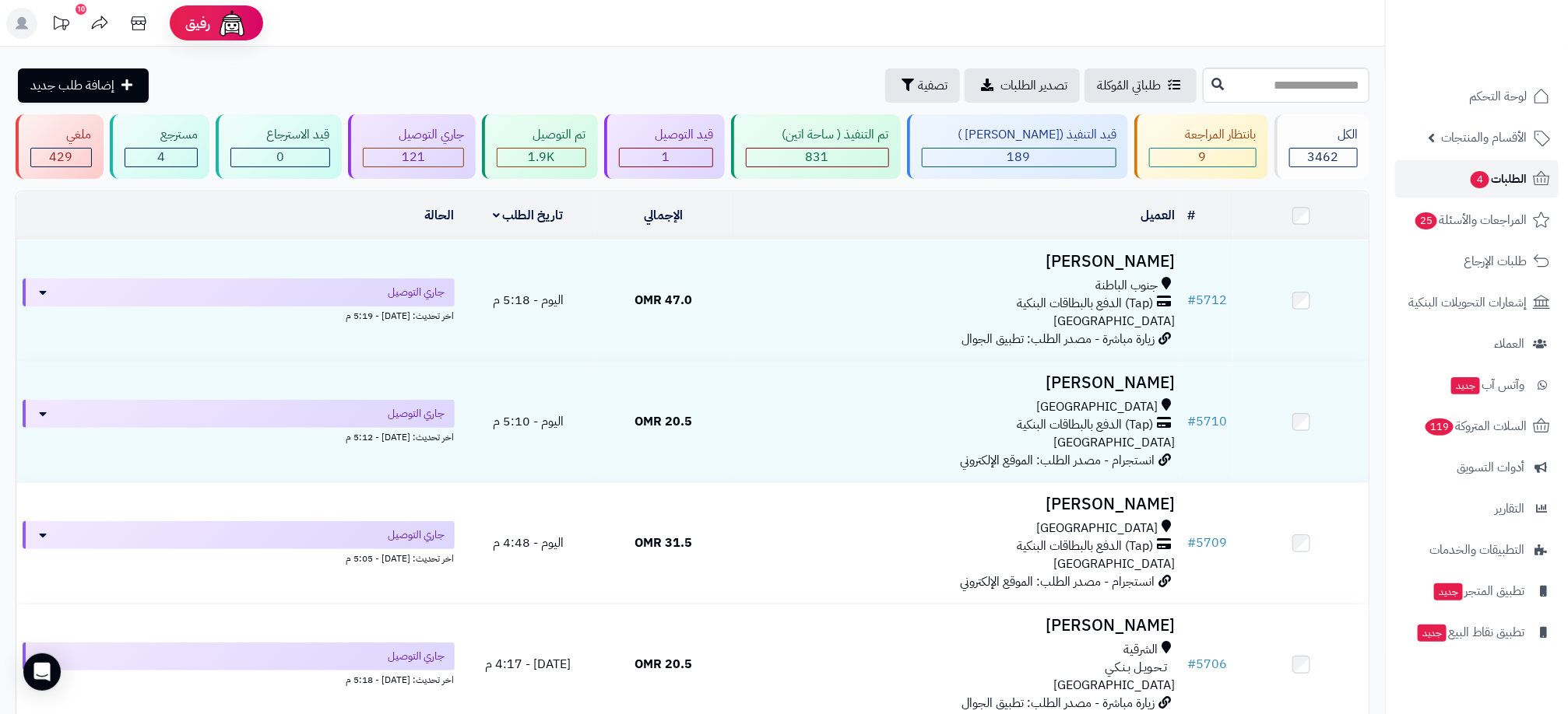
click at [1469, 168] on span "الطلبات 4" at bounding box center [1497, 178] width 58 height 21
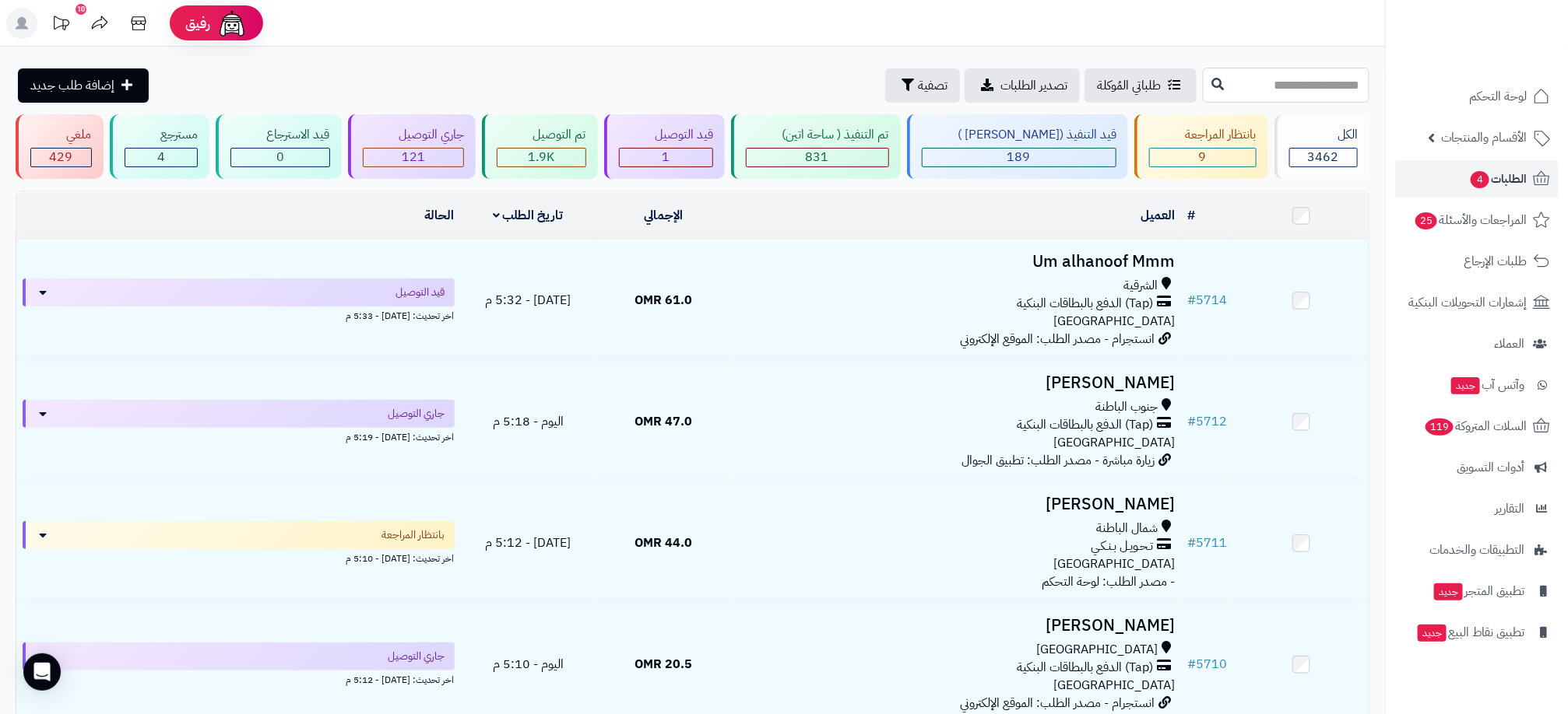
click at [1316, 77] on input "text" at bounding box center [1286, 85] width 167 height 35
type input "****"
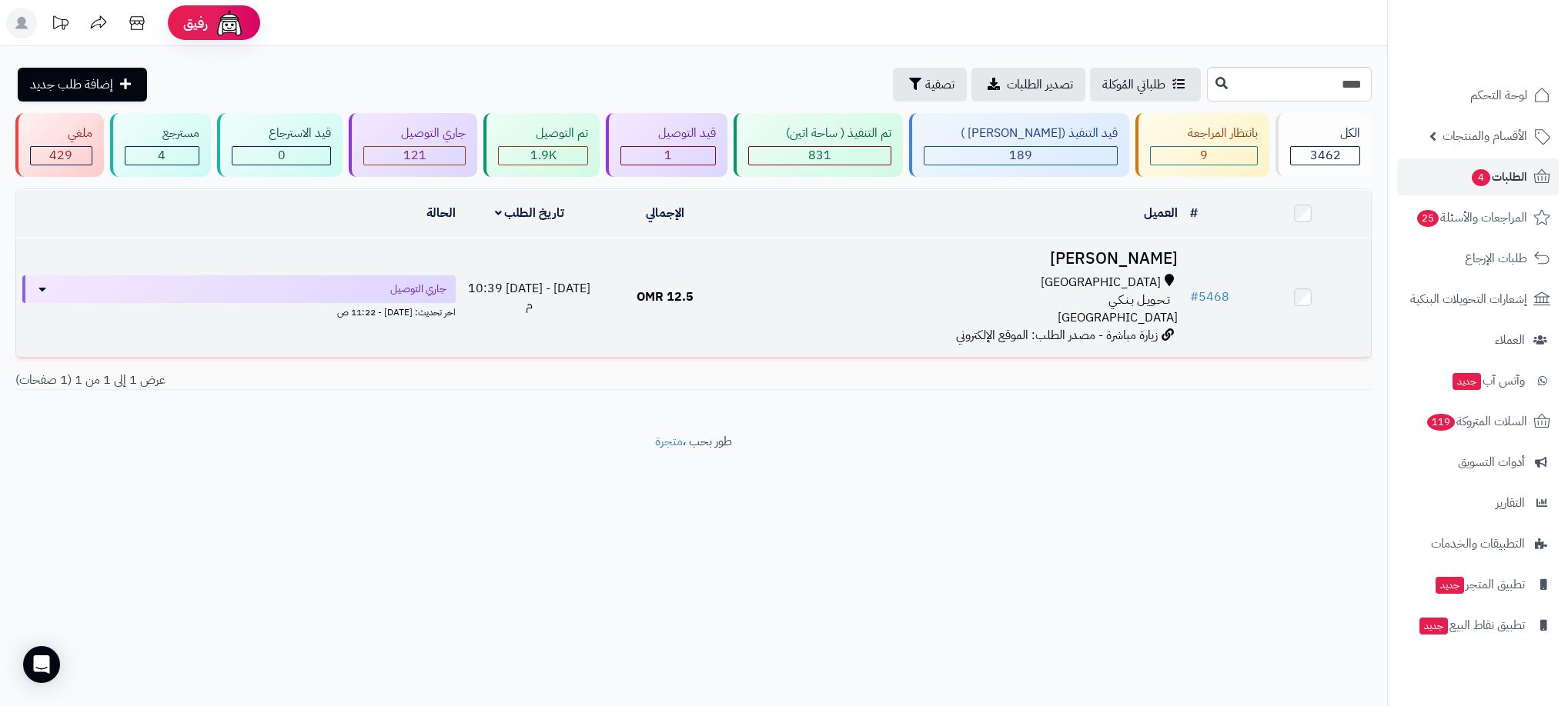
click at [807, 317] on div "مسقط تـحـويـل بـنـكـي عمان" at bounding box center [958, 300] width 439 height 53
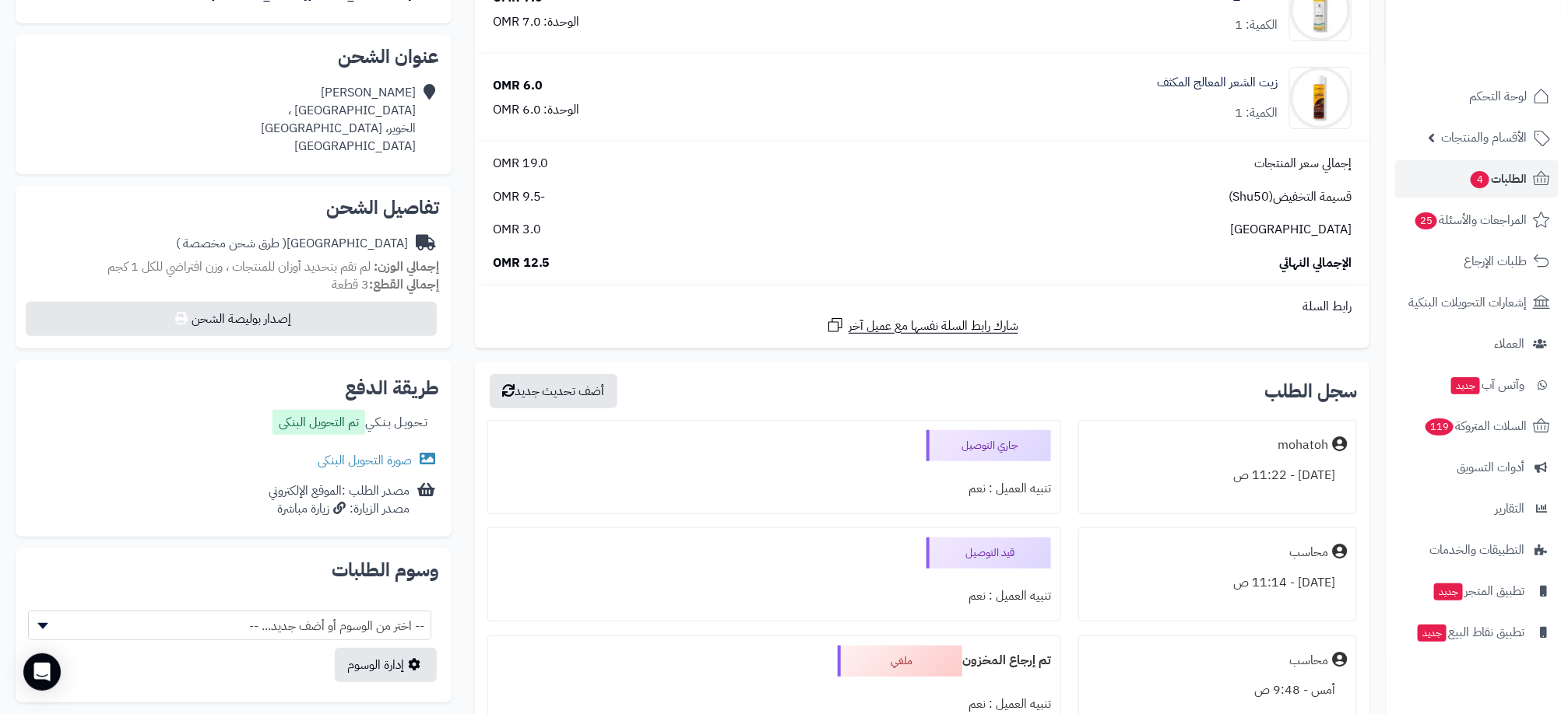
scroll to position [350, 0]
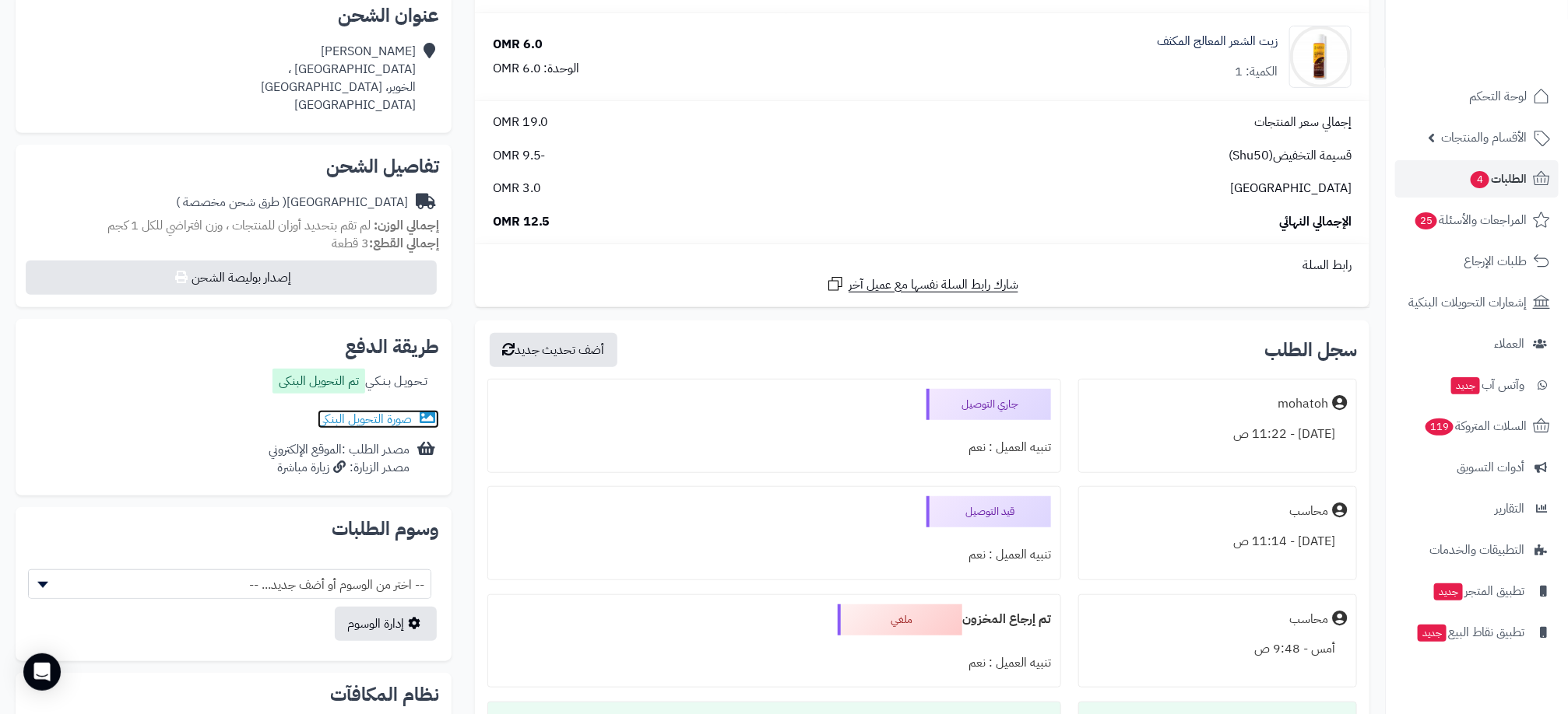
click at [395, 416] on link "صورة التحويل البنكى" at bounding box center [379, 419] width 121 height 19
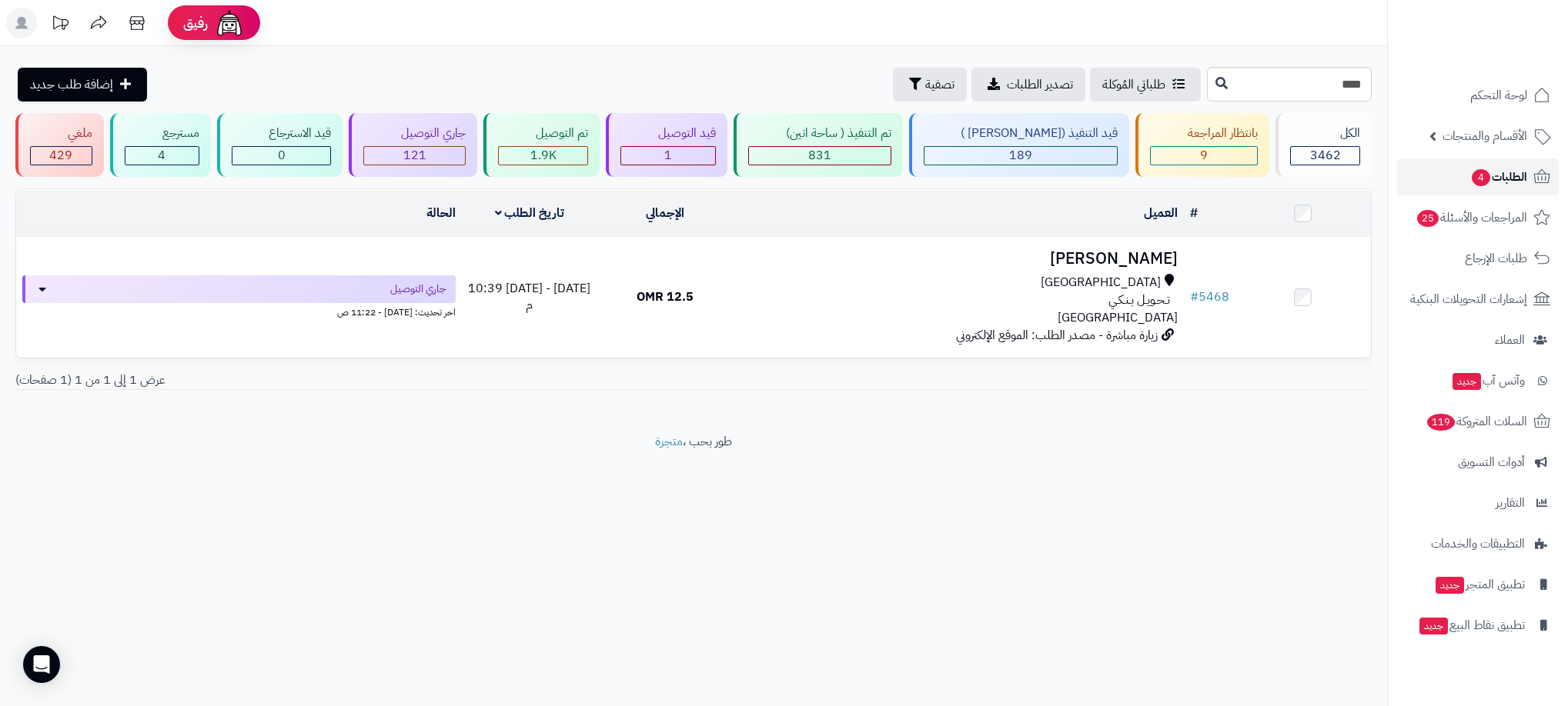
click at [1492, 166] on span "الطلبات 4" at bounding box center [1498, 176] width 57 height 21
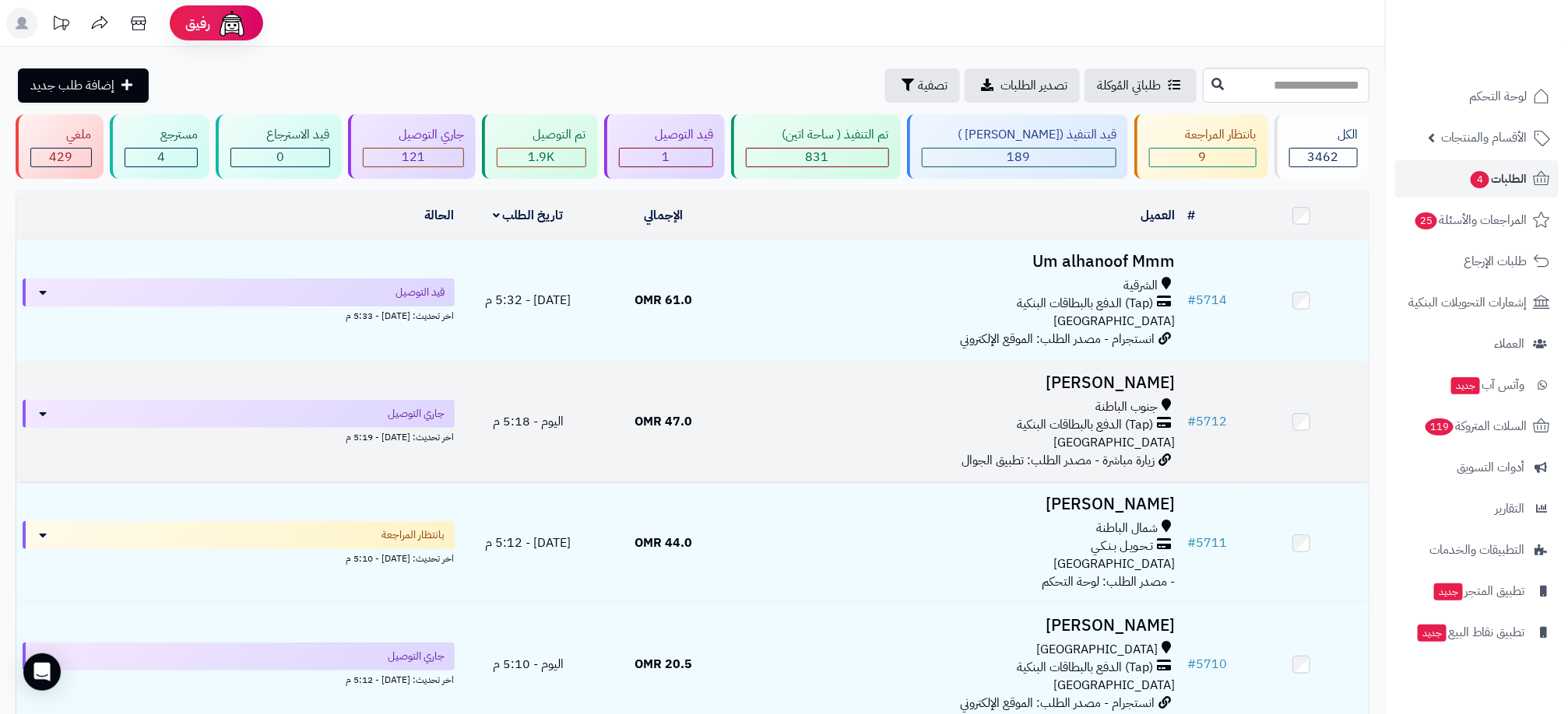
scroll to position [117, 0]
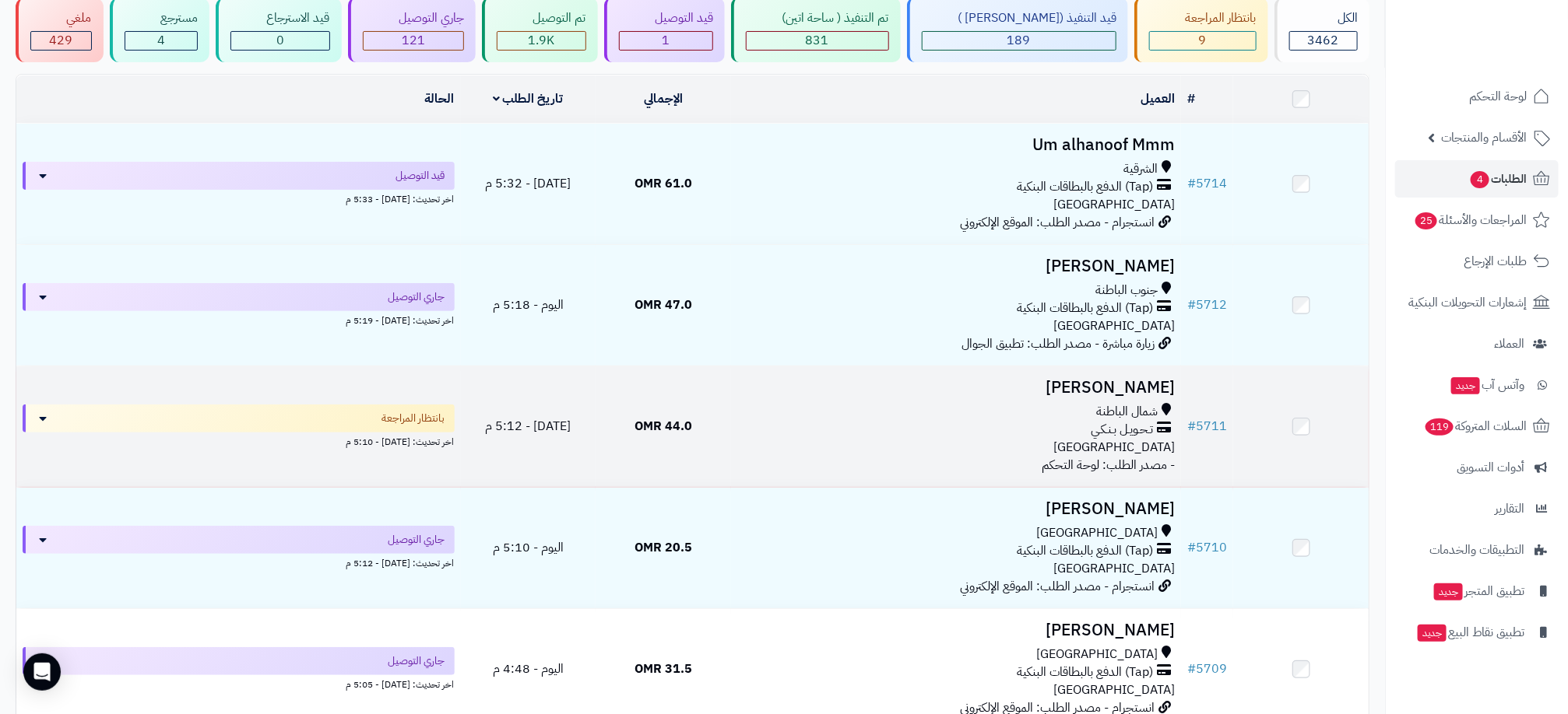
click at [1017, 433] on div "تـحـويـل بـنـكـي" at bounding box center [956, 430] width 438 height 18
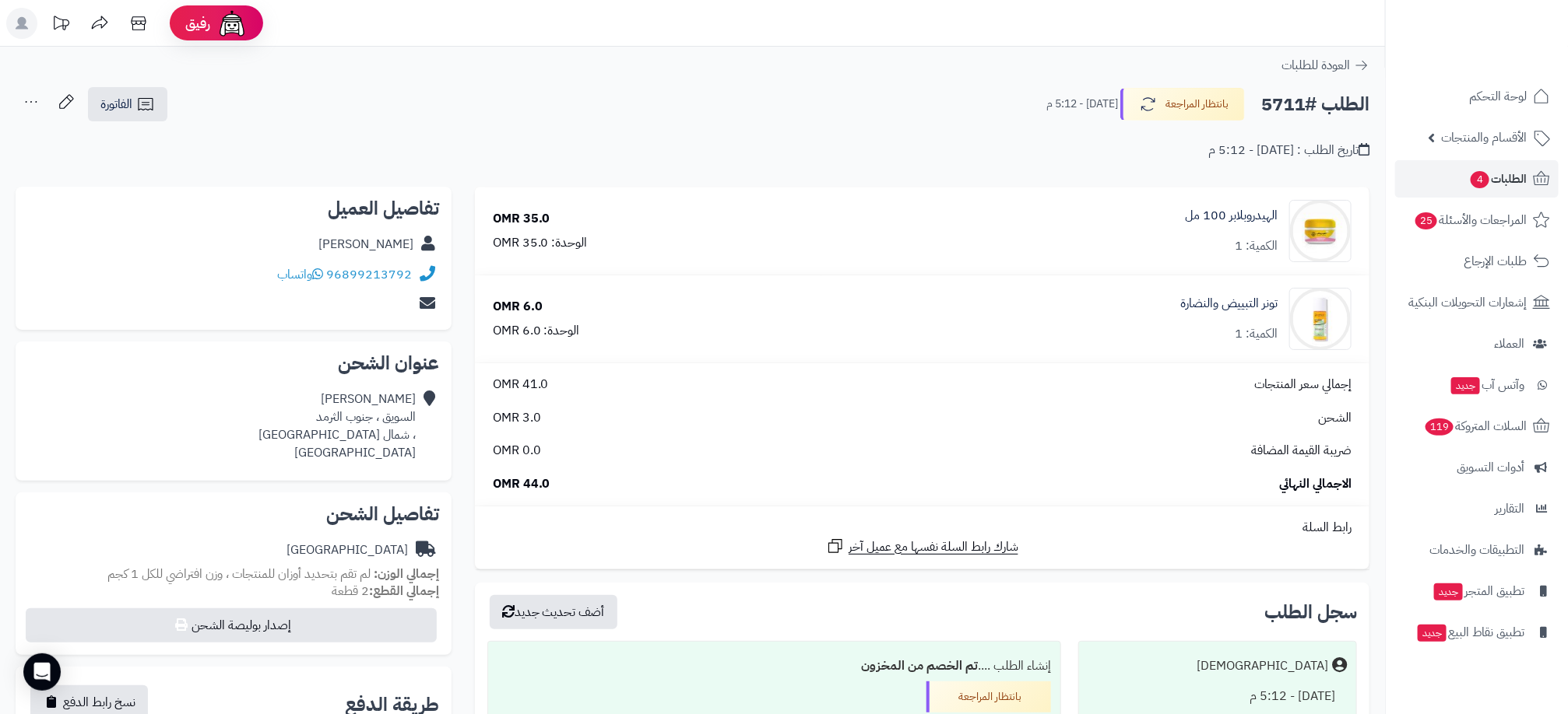
click at [367, 243] on div "[PERSON_NAME]" at bounding box center [366, 245] width 95 height 18
click at [367, 243] on div "بدرية المشيفري" at bounding box center [366, 245] width 95 height 18
drag, startPoint x: 367, startPoint y: 243, endPoint x: 199, endPoint y: 201, distance: 173.2
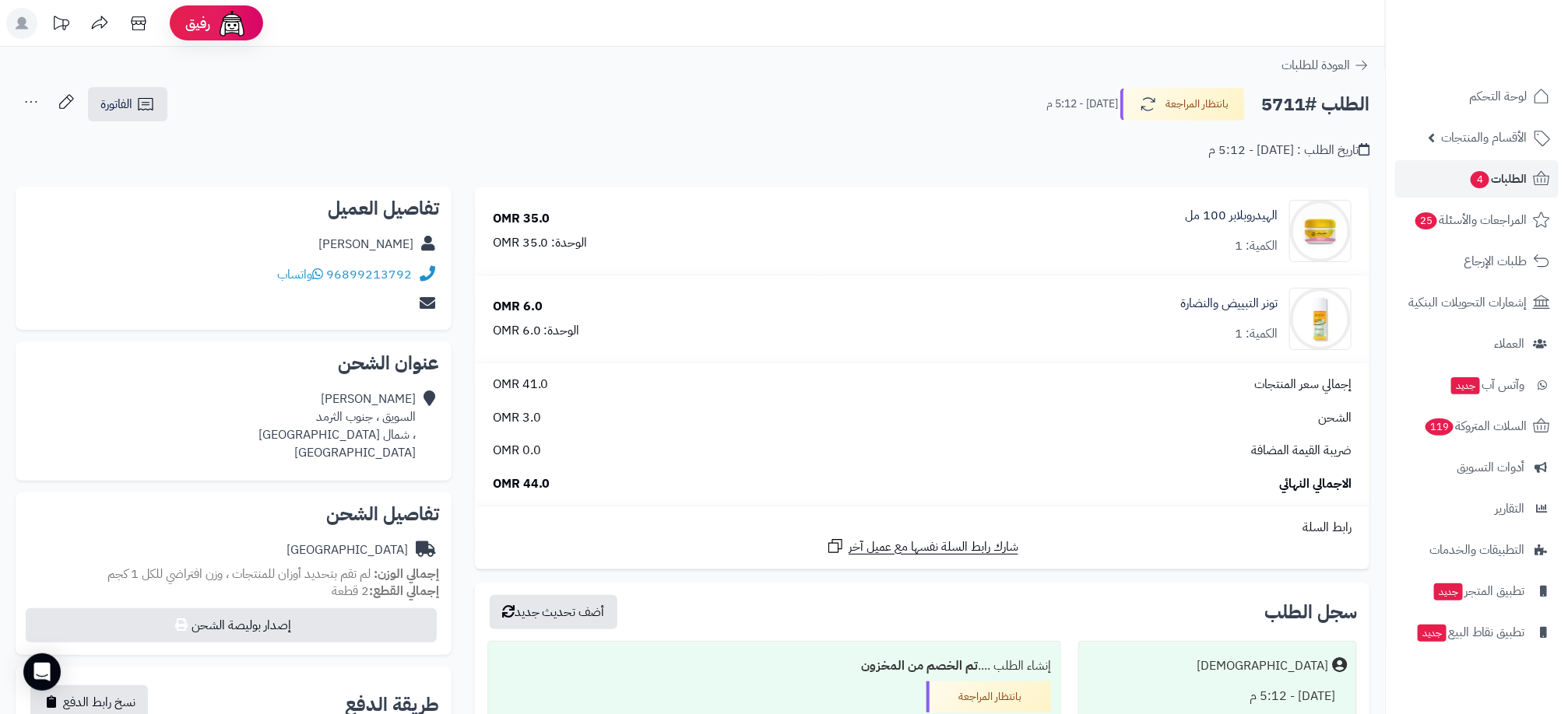
click at [198, 205] on h2 "تفاصيل العميل" at bounding box center [233, 208] width 411 height 19
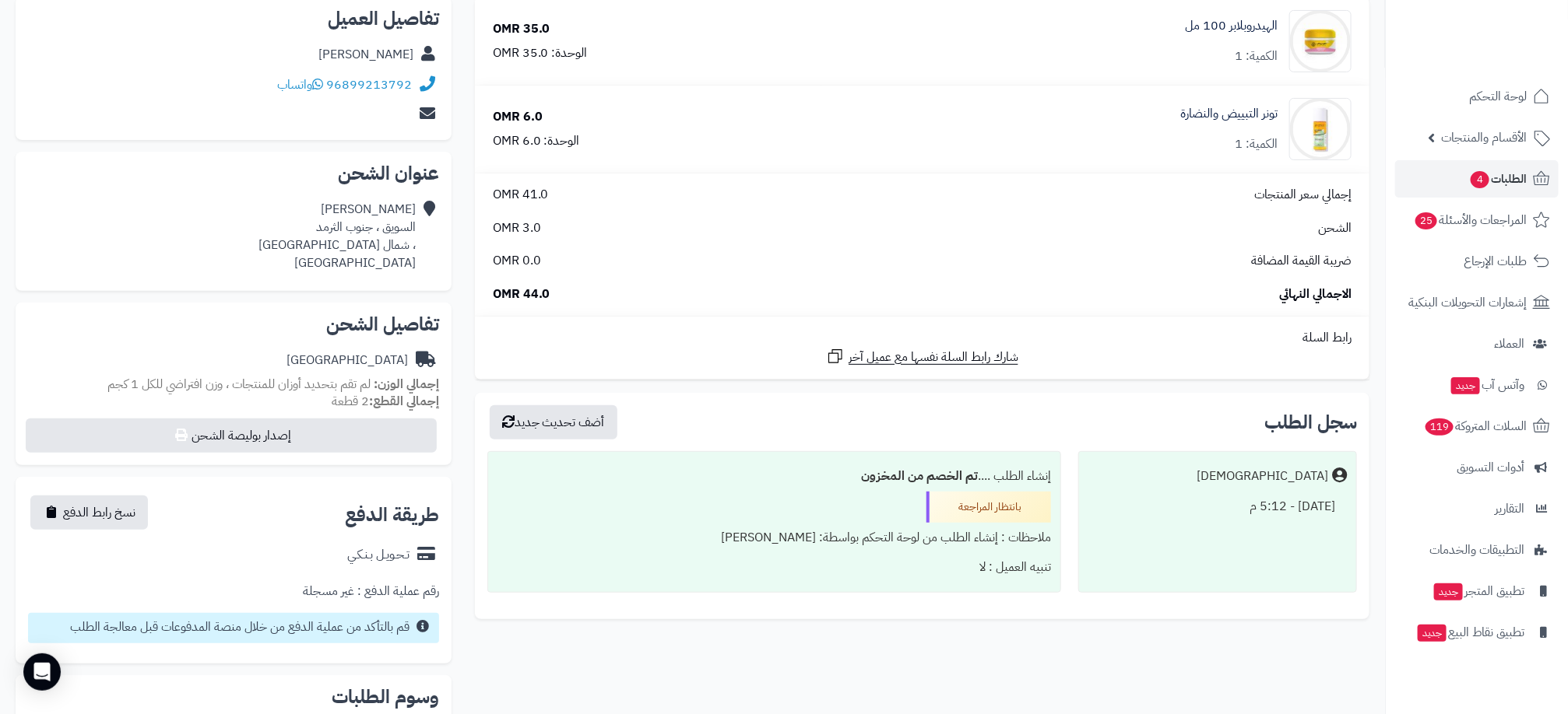
scroll to position [75, 0]
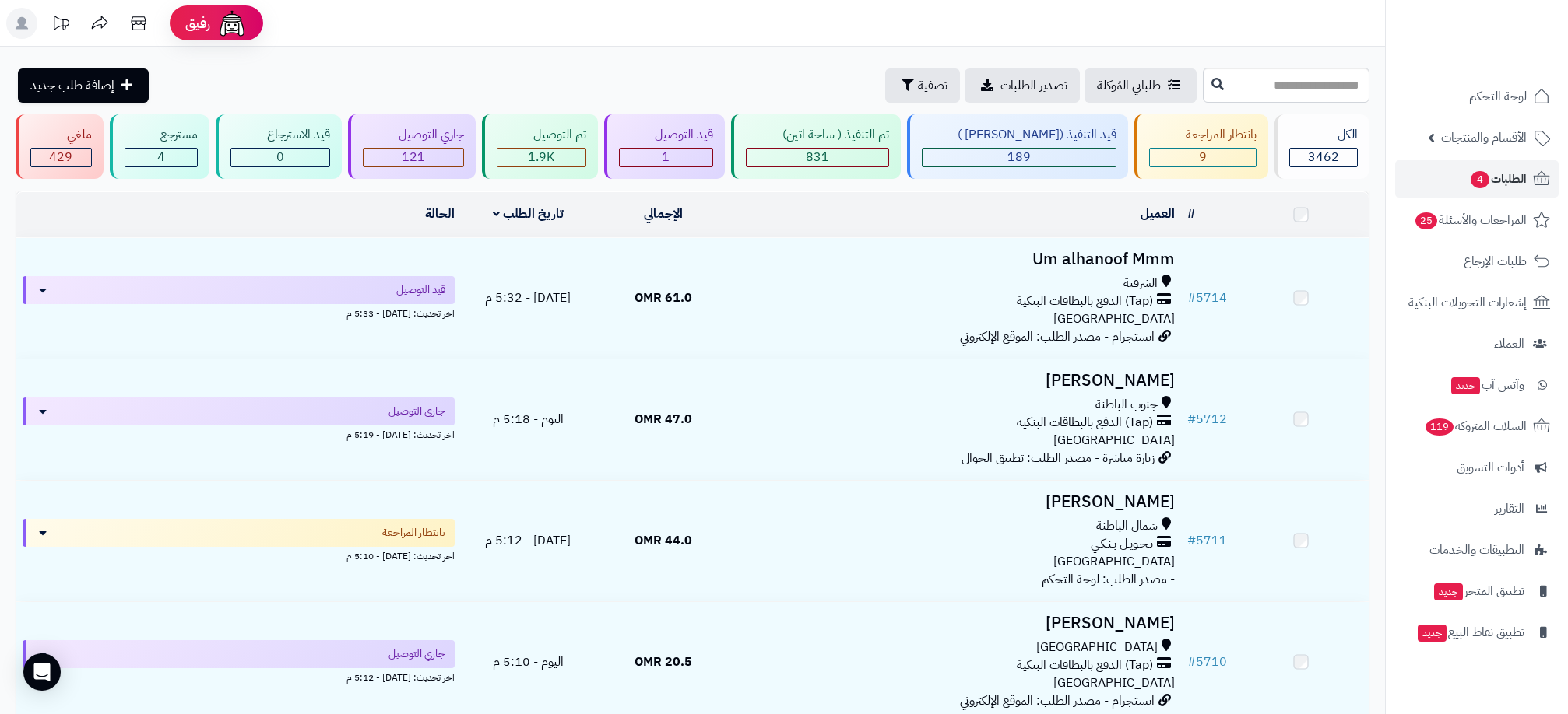
scroll to position [117, 0]
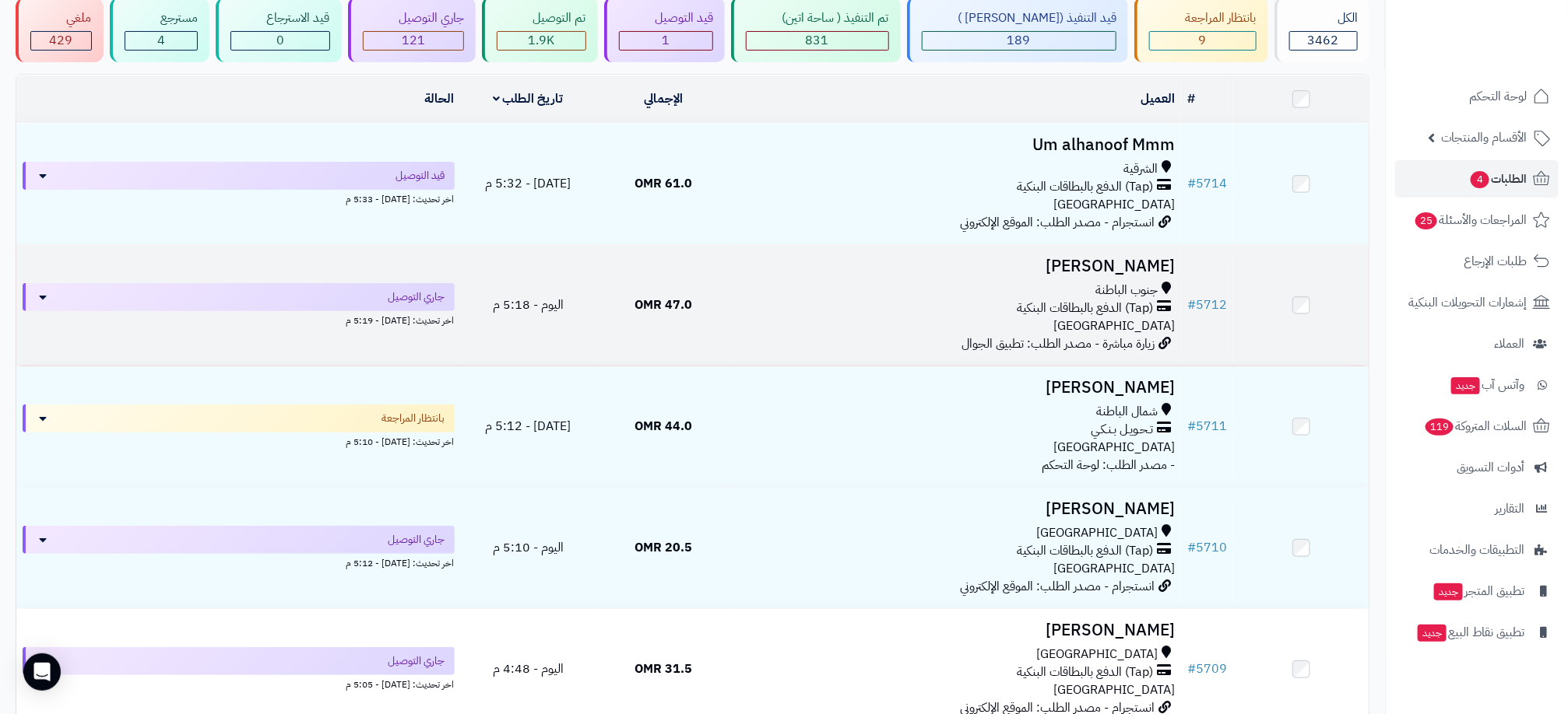
click at [986, 286] on div "جنوب الباطنة" at bounding box center [956, 291] width 438 height 18
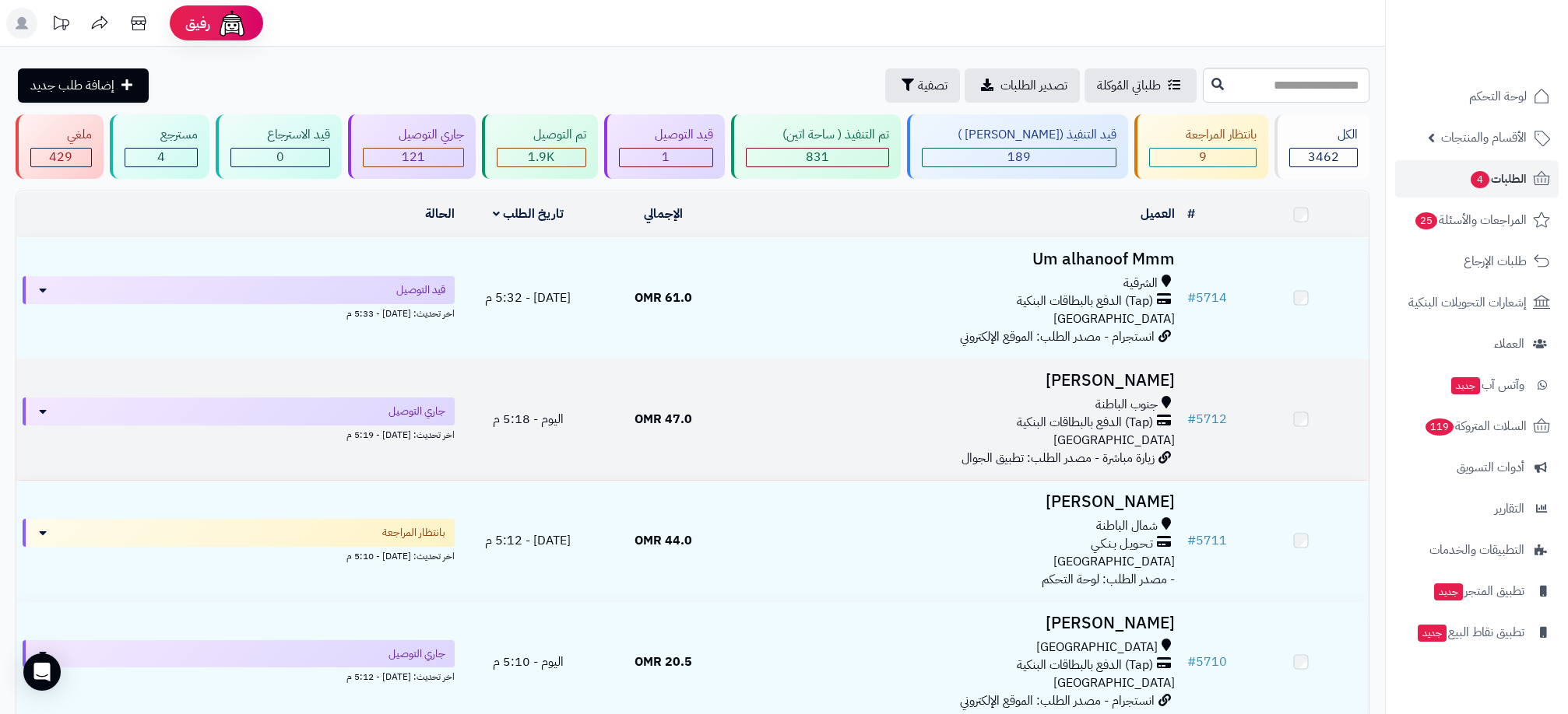
scroll to position [117, 0]
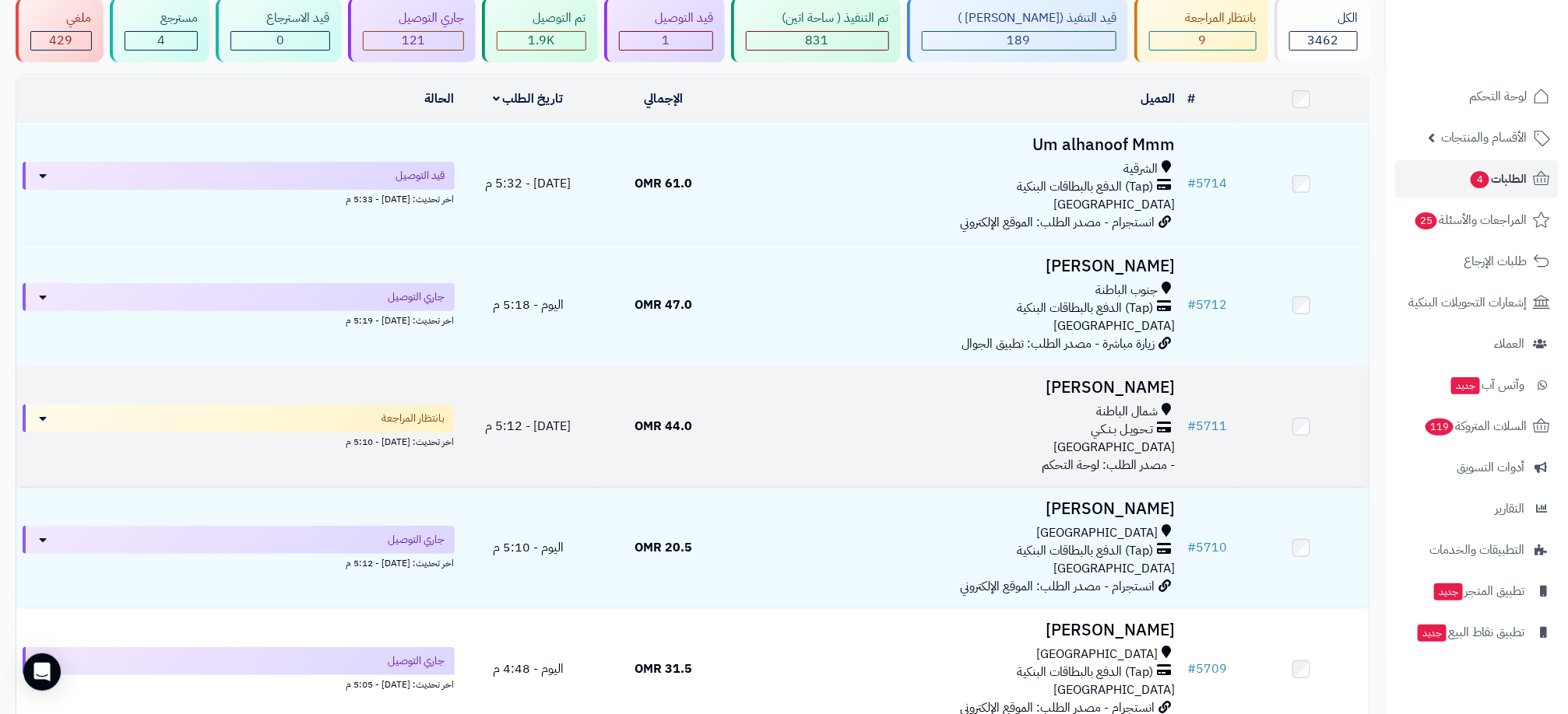
click at [1043, 432] on div "تـحـويـل بـنـكـي" at bounding box center [956, 430] width 438 height 18
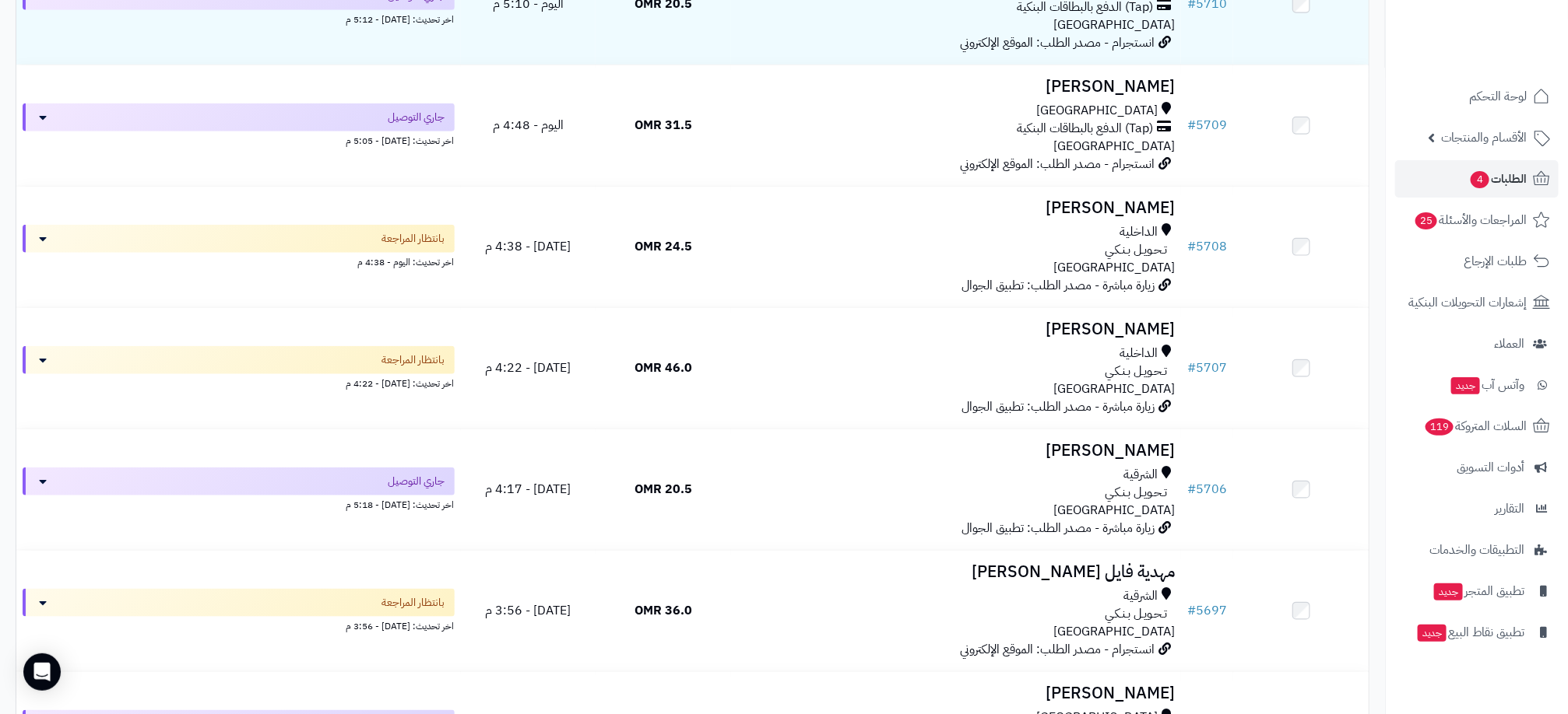
scroll to position [701, 0]
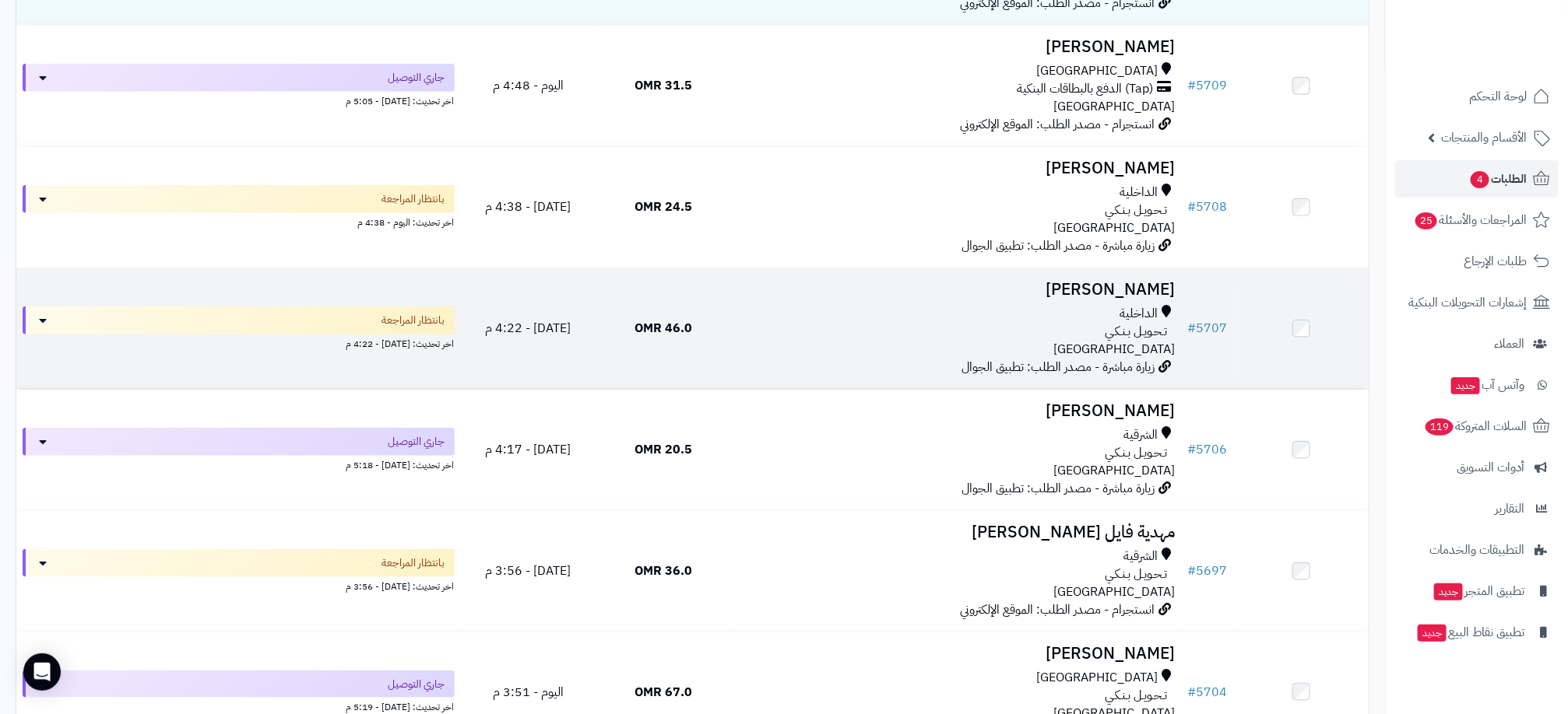
click at [1028, 307] on div "الداخلية" at bounding box center [956, 314] width 438 height 18
